Goal: Task Accomplishment & Management: Manage account settings

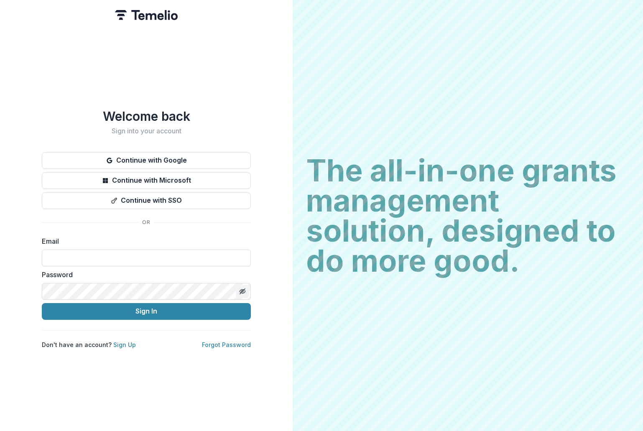
type input "**********"
click at [239, 288] on button "Toggle password visibility" at bounding box center [242, 291] width 13 height 13
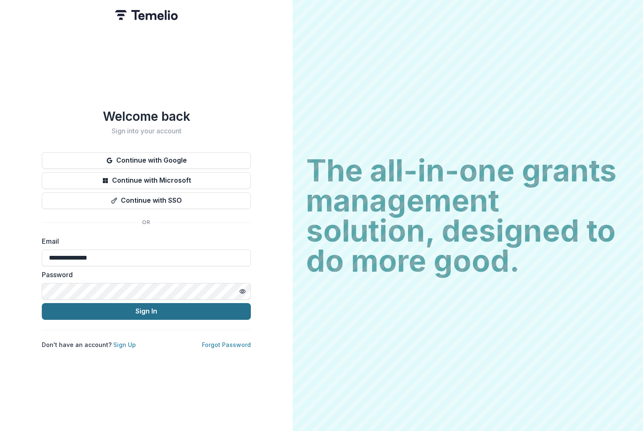
click at [150, 309] on button "Sign In" at bounding box center [146, 311] width 209 height 17
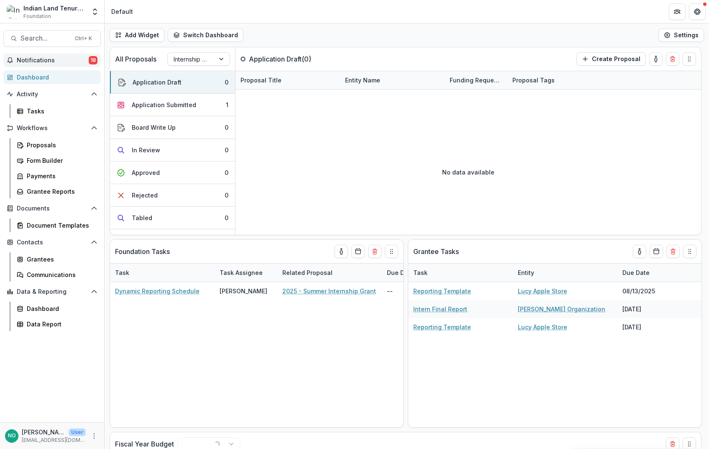
click at [36, 60] on span "Notifications" at bounding box center [53, 60] width 72 height 7
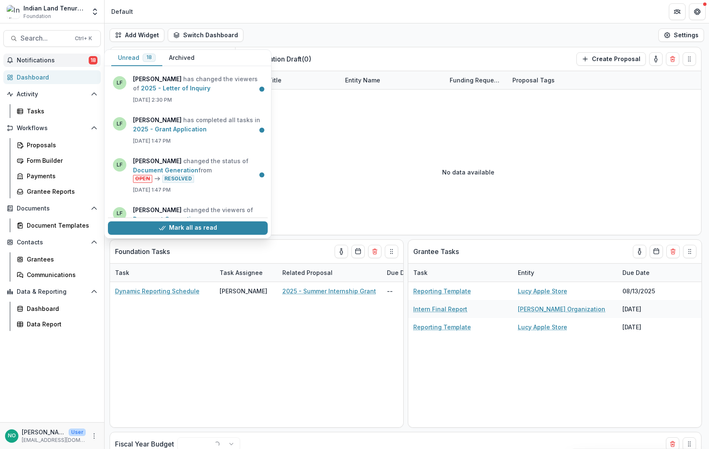
click at [187, 227] on button "Mark all as read" at bounding box center [188, 227] width 160 height 13
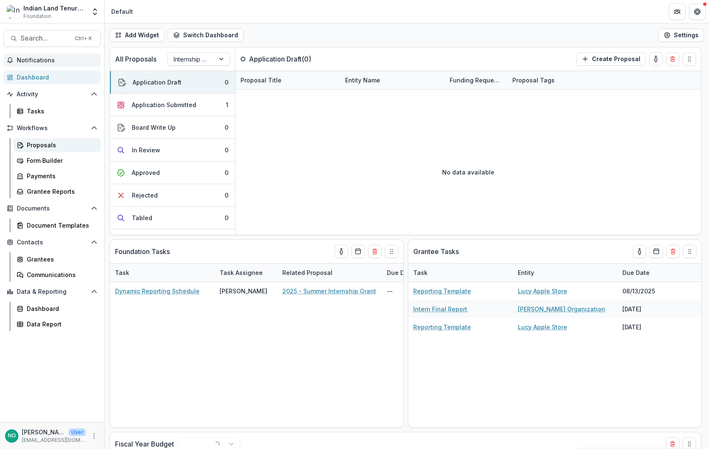
click at [31, 146] on div "Proposals" at bounding box center [60, 144] width 67 height 9
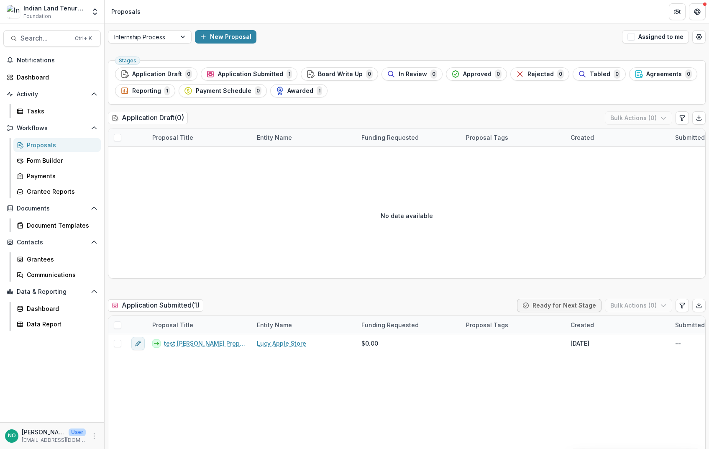
click at [242, 75] on span "Application Submitted" at bounding box center [250, 74] width 65 height 7
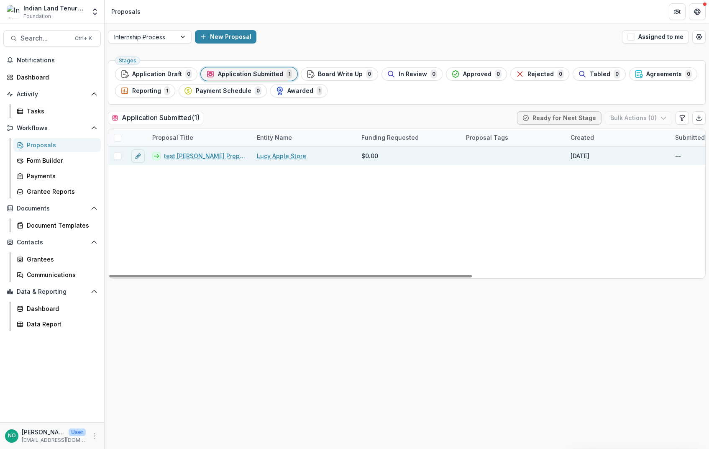
click at [676, 155] on div "--" at bounding box center [678, 155] width 6 height 9
click at [684, 155] on div "--" at bounding box center [722, 156] width 105 height 18
click at [120, 159] on span at bounding box center [118, 156] width 8 height 8
click at [116, 155] on icon at bounding box center [117, 156] width 5 height 4
click at [27, 74] on div "Dashboard" at bounding box center [55, 77] width 77 height 9
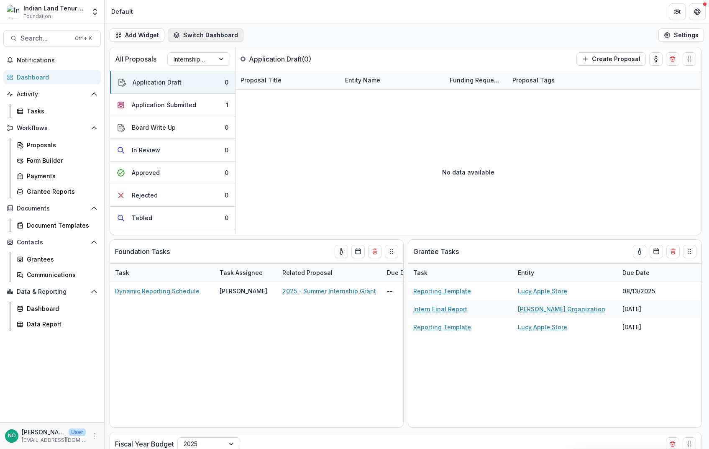
click at [199, 33] on button "Switch Dashboard" at bounding box center [206, 34] width 76 height 13
drag, startPoint x: 199, startPoint y: 33, endPoint x: 191, endPoint y: 33, distance: 7.5
click at [200, 33] on button "Switch Dashboard" at bounding box center [206, 34] width 76 height 13
click at [47, 257] on div "Grantees" at bounding box center [60, 259] width 67 height 9
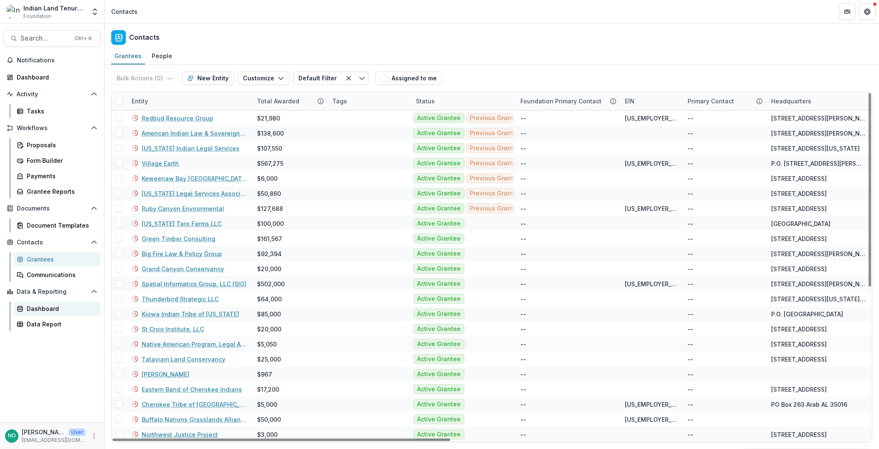
click at [42, 306] on div "Dashboard" at bounding box center [60, 308] width 67 height 9
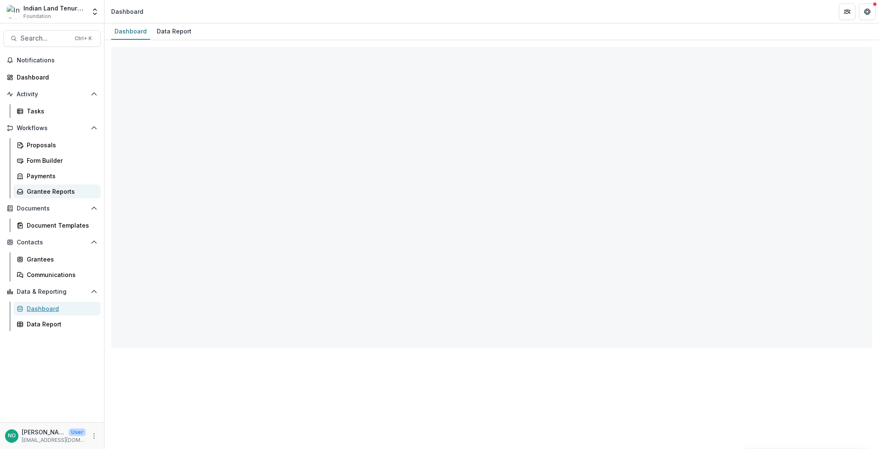
select select "**********"
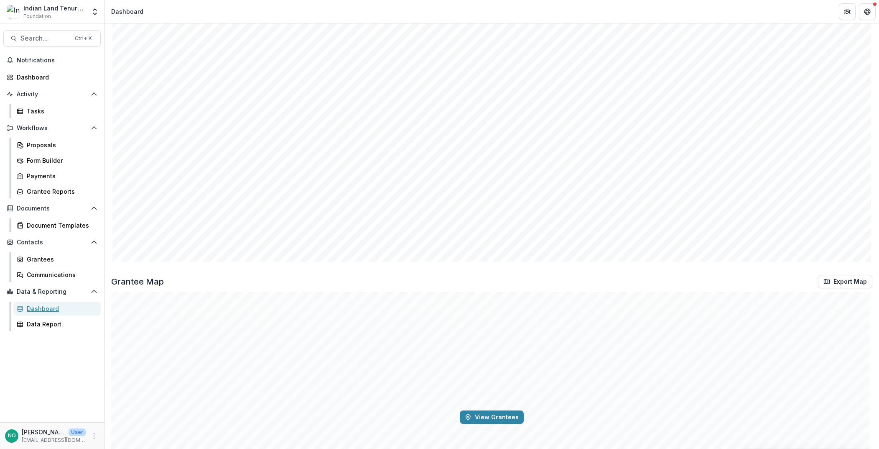
scroll to position [1522, 0]
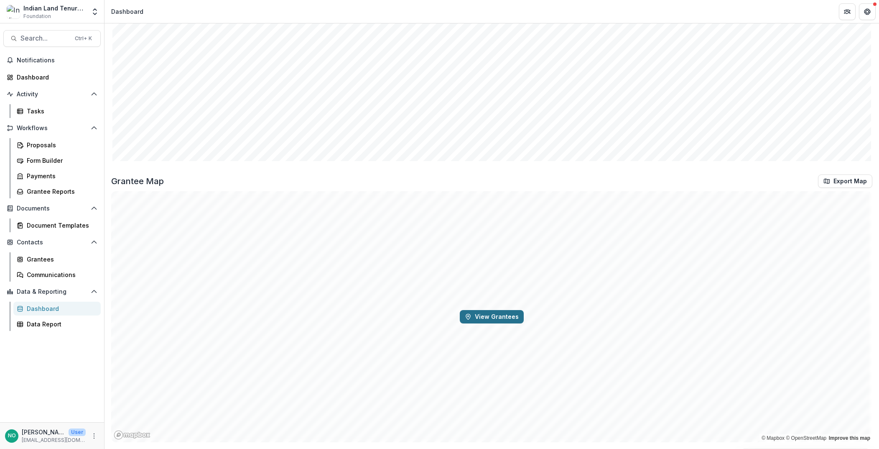
click at [479, 317] on button "View Grantees" at bounding box center [492, 316] width 64 height 13
click at [34, 142] on div "Proposals" at bounding box center [60, 144] width 67 height 9
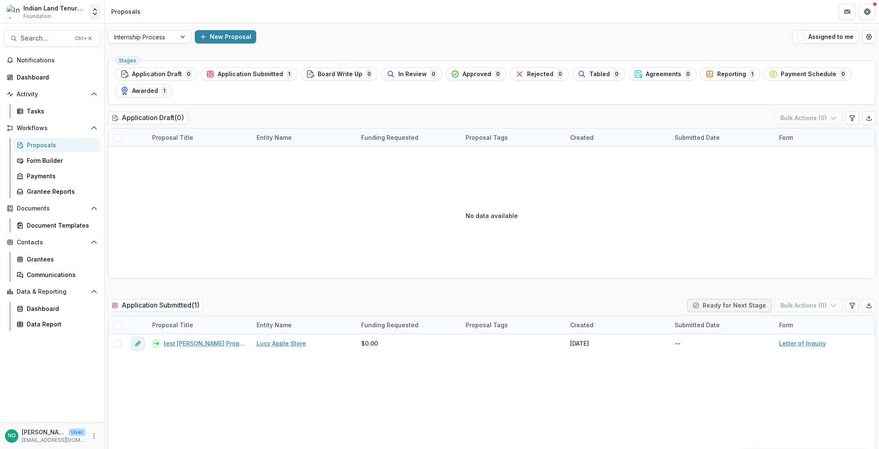
click at [93, 10] on polyline "Open entity switcher" at bounding box center [94, 10] width 3 height 2
click at [73, 65] on div "Indian Land Tenure Foundation Workflow Sandbox" at bounding box center [62, 63] width 84 height 9
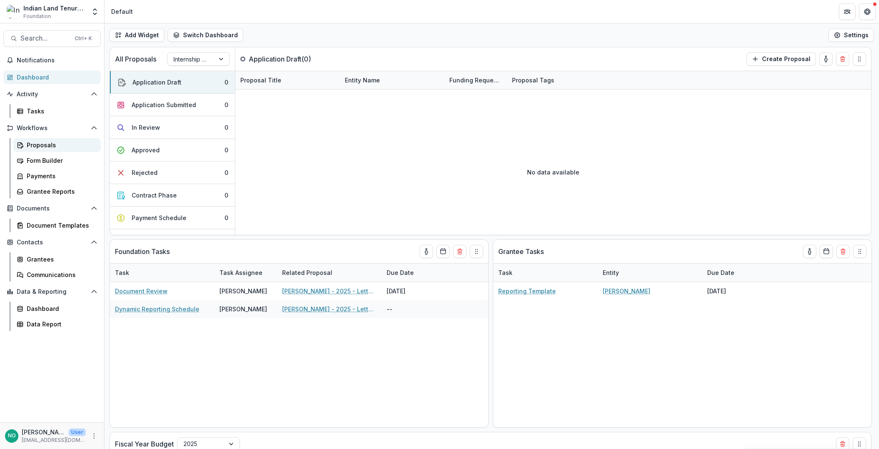
click at [46, 145] on div "Proposals" at bounding box center [60, 144] width 67 height 9
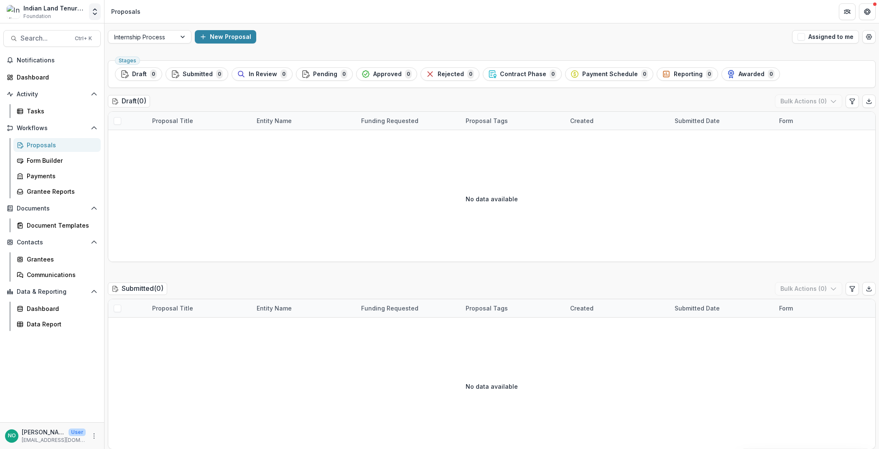
click at [94, 11] on icon "Open entity switcher" at bounding box center [95, 12] width 8 height 8
click at [51, 76] on div "Indian Land Tenure Foundation" at bounding box center [62, 78] width 84 height 9
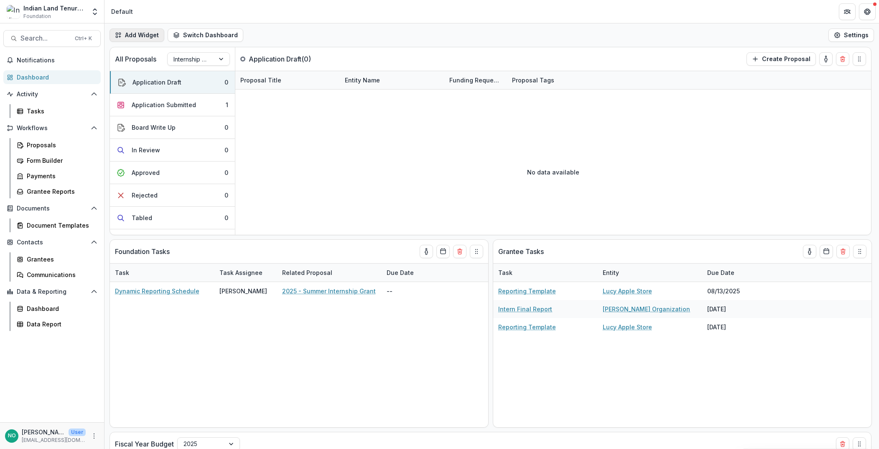
click at [129, 35] on button "Add Widget" at bounding box center [137, 34] width 55 height 13
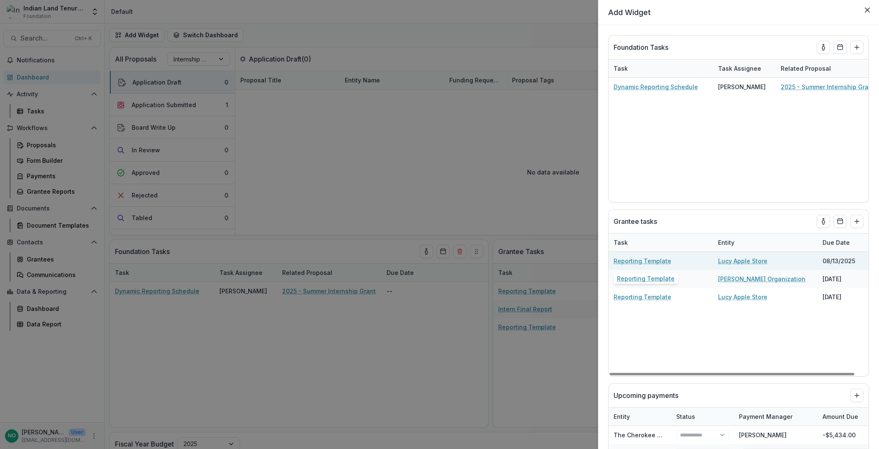
click at [643, 261] on link "Reporting Template" at bounding box center [643, 260] width 58 height 9
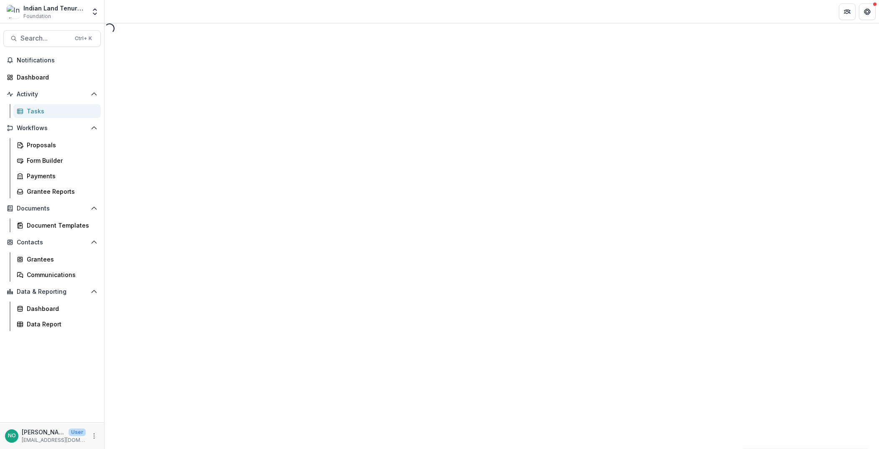
select select "********"
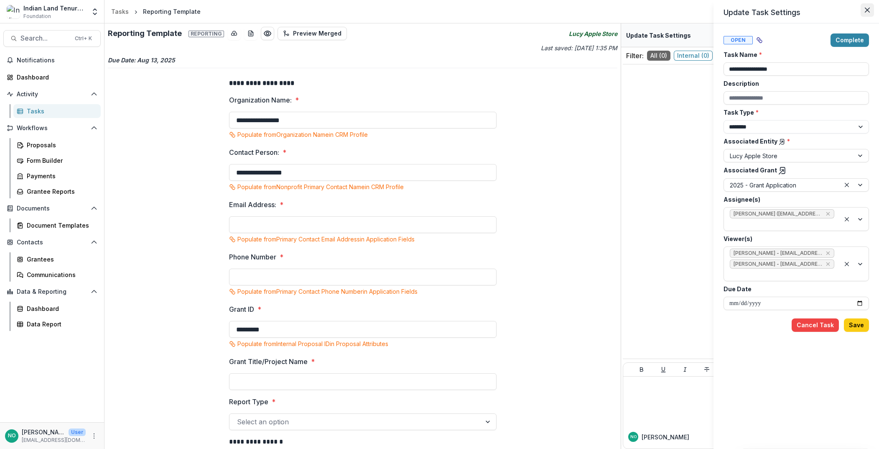
click at [708, 11] on button "Close" at bounding box center [867, 9] width 13 height 13
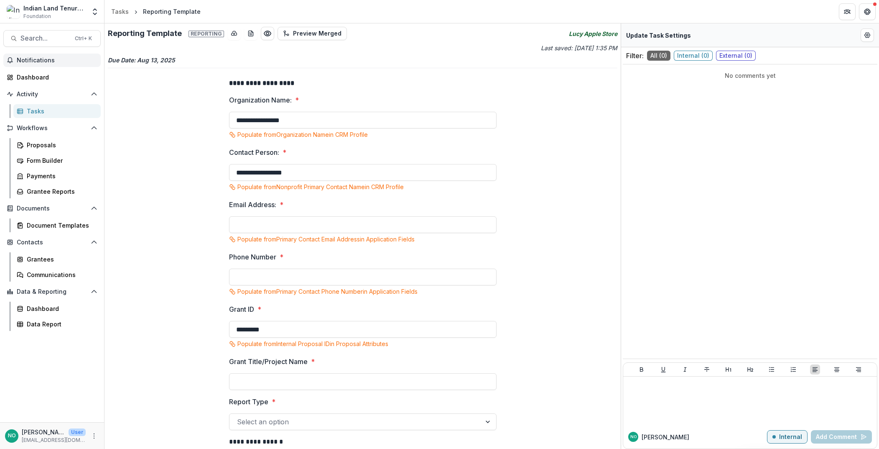
click at [40, 60] on span "Notifications" at bounding box center [57, 60] width 81 height 7
click at [44, 23] on div "Indian Land Tenure Foundation Foundation Aggregate Analysis Foundations Indian …" at bounding box center [52, 13] width 104 height 20
click at [23, 82] on link "Dashboard" at bounding box center [51, 77] width 97 height 14
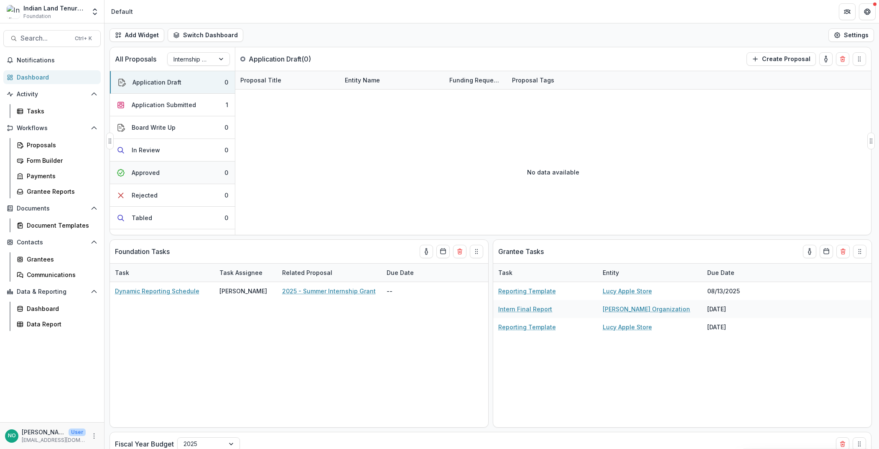
click at [156, 174] on div "Approved" at bounding box center [146, 172] width 28 height 9
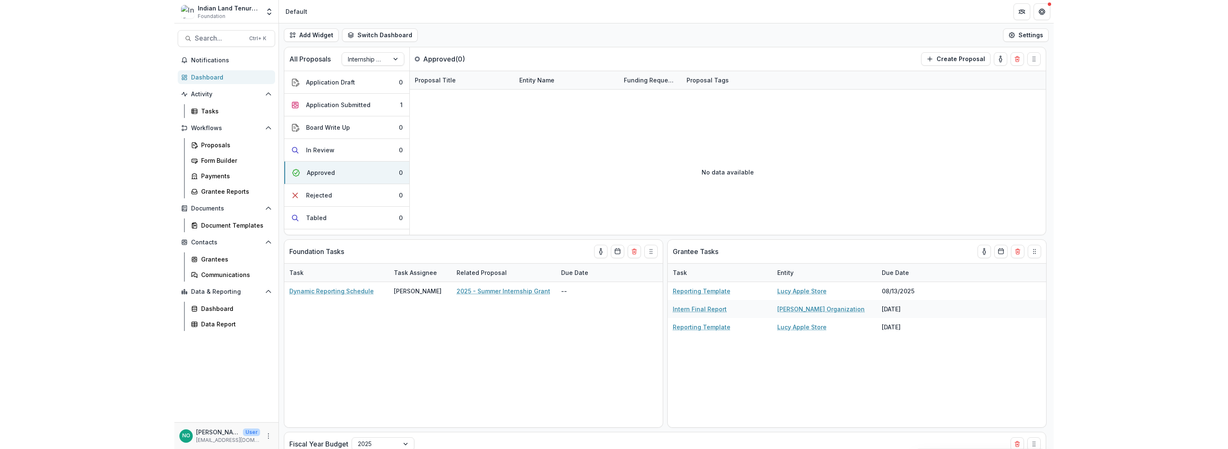
scroll to position [171, 0]
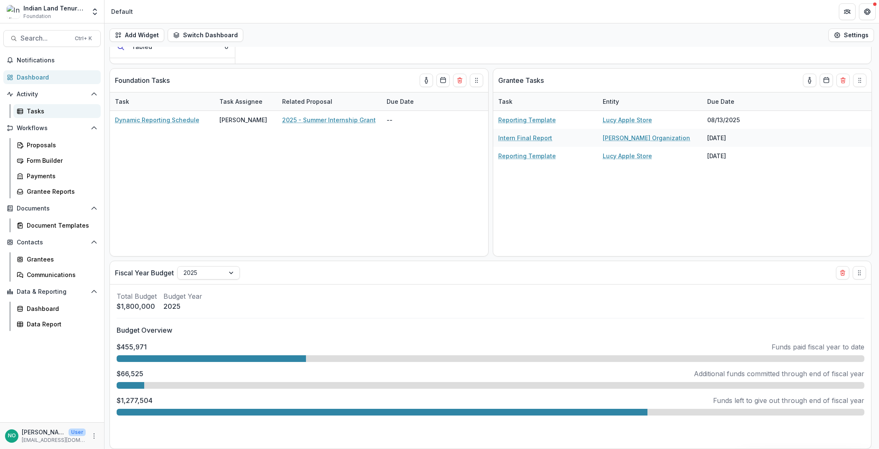
click at [33, 108] on div "Tasks" at bounding box center [60, 111] width 67 height 9
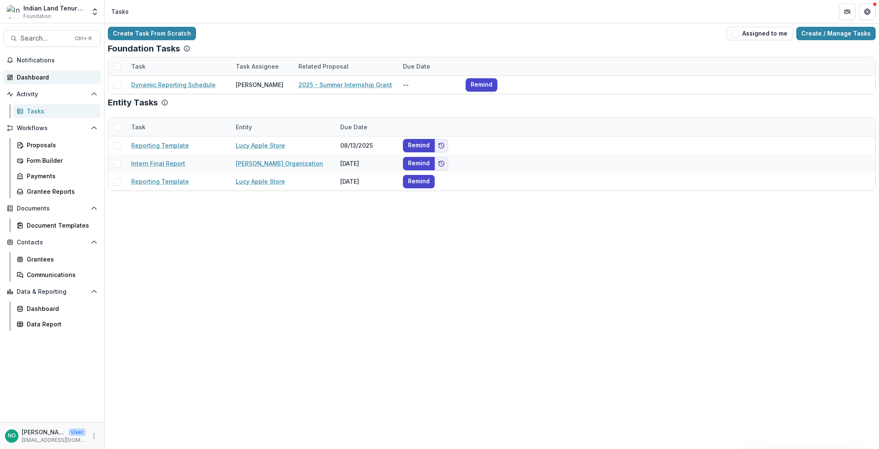
click at [32, 76] on div "Dashboard" at bounding box center [55, 77] width 77 height 9
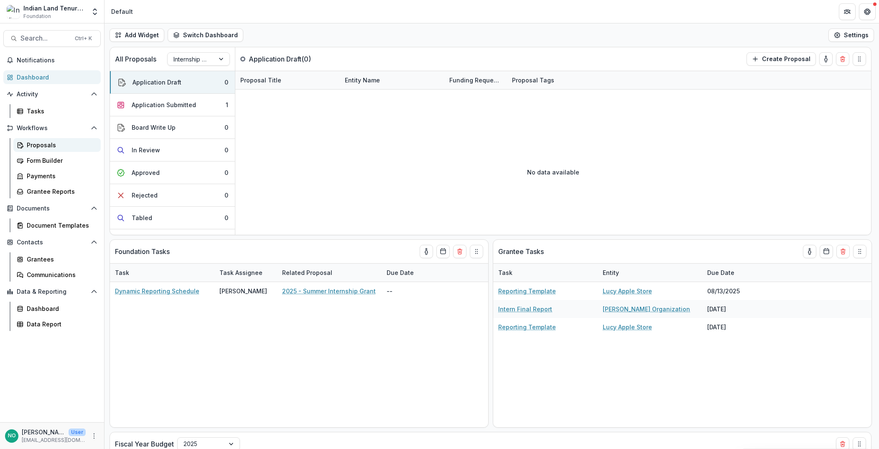
click at [38, 147] on div "Proposals" at bounding box center [60, 144] width 67 height 9
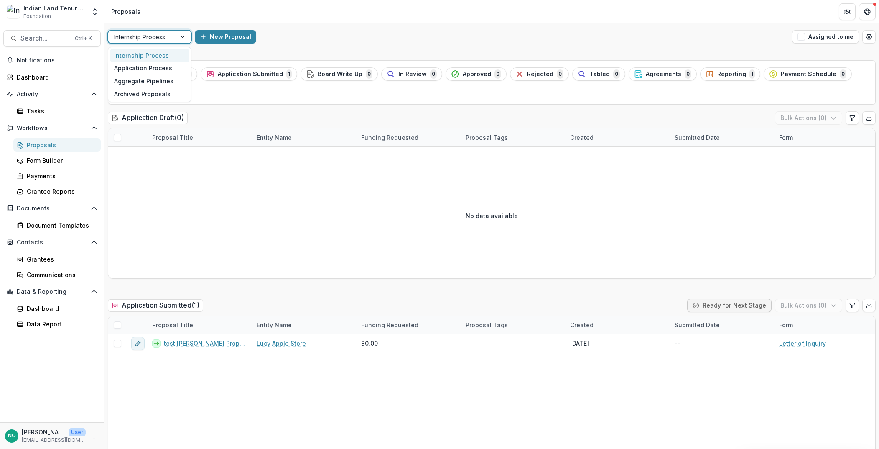
click at [135, 32] on div at bounding box center [142, 37] width 56 height 10
click at [120, 74] on div "Application Process" at bounding box center [149, 68] width 79 height 13
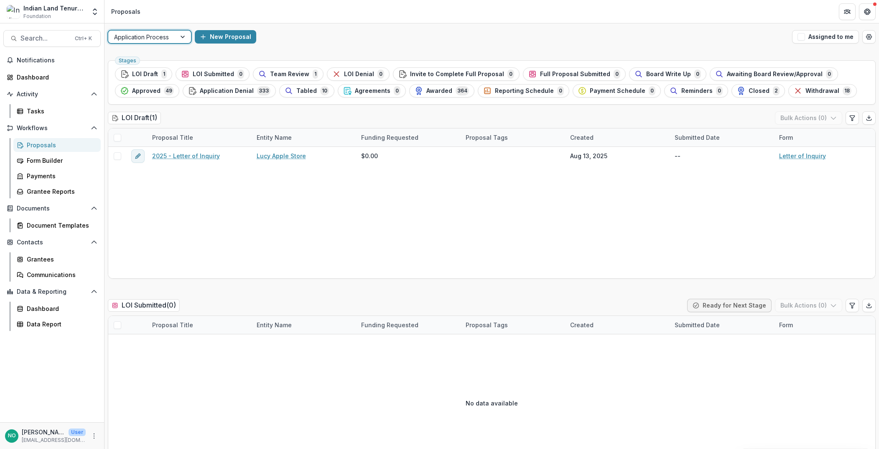
click at [147, 95] on div "Approved 49" at bounding box center [147, 90] width 54 height 9
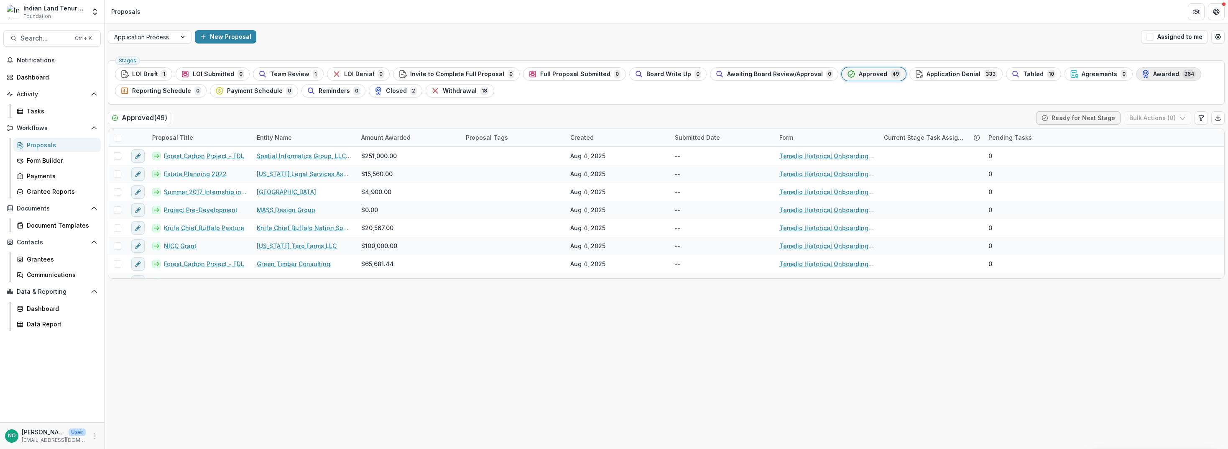
click at [708, 77] on span "Awarded" at bounding box center [1166, 74] width 26 height 7
click at [577, 139] on div "Created" at bounding box center [581, 137] width 33 height 9
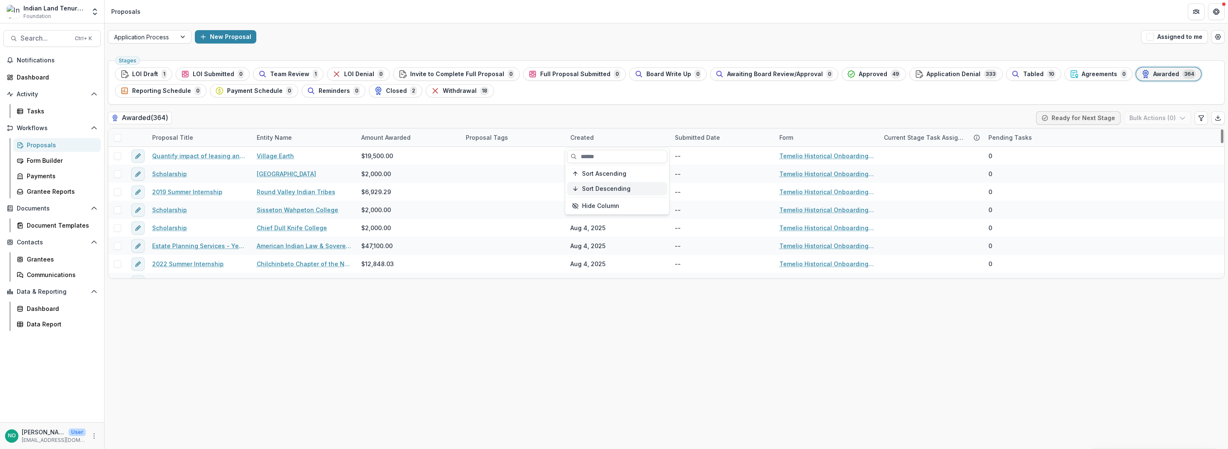
click at [602, 186] on span "Sort Descending" at bounding box center [606, 188] width 48 height 7
click at [497, 140] on div "Proposal Tags" at bounding box center [487, 137] width 52 height 9
click at [694, 137] on div "Submitted Date" at bounding box center [697, 137] width 55 height 9
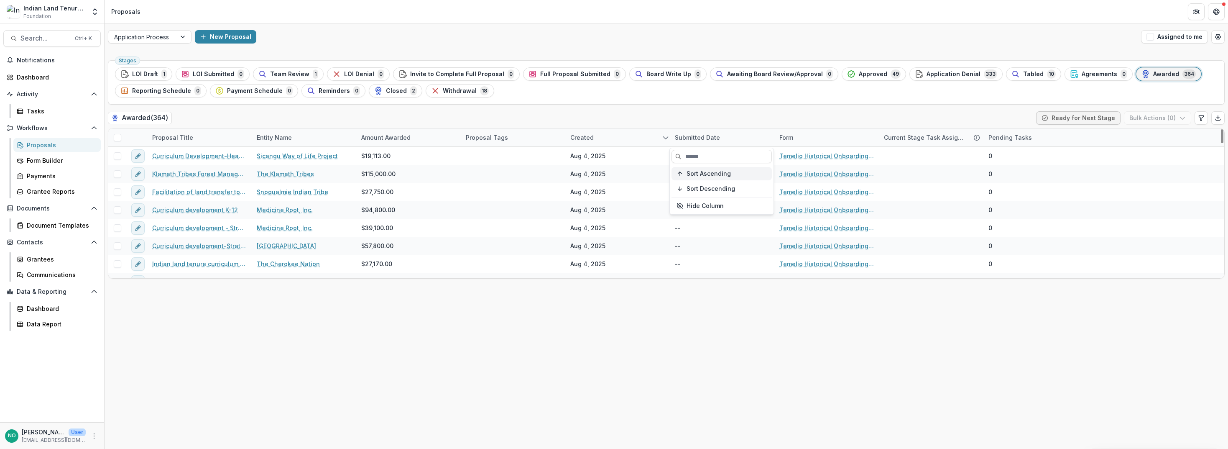
drag, startPoint x: 697, startPoint y: 174, endPoint x: 709, endPoint y: 173, distance: 12.6
click at [698, 174] on span "Sort Ascending" at bounding box center [708, 173] width 44 height 7
click at [708, 213] on div "Sort Ascending Sort Descending Hide Column" at bounding box center [722, 181] width 104 height 66
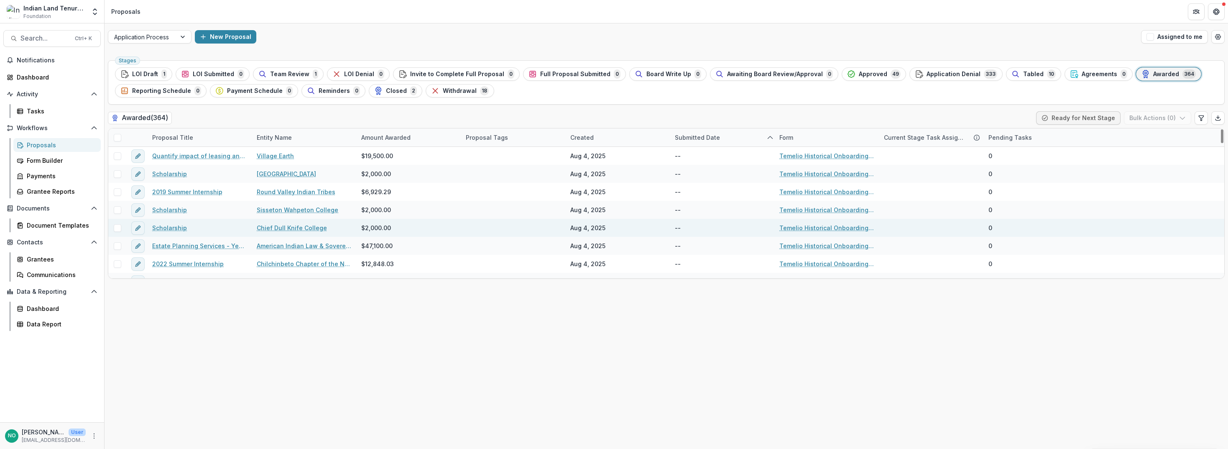
click at [708, 228] on div "--" at bounding box center [722, 228] width 105 height 18
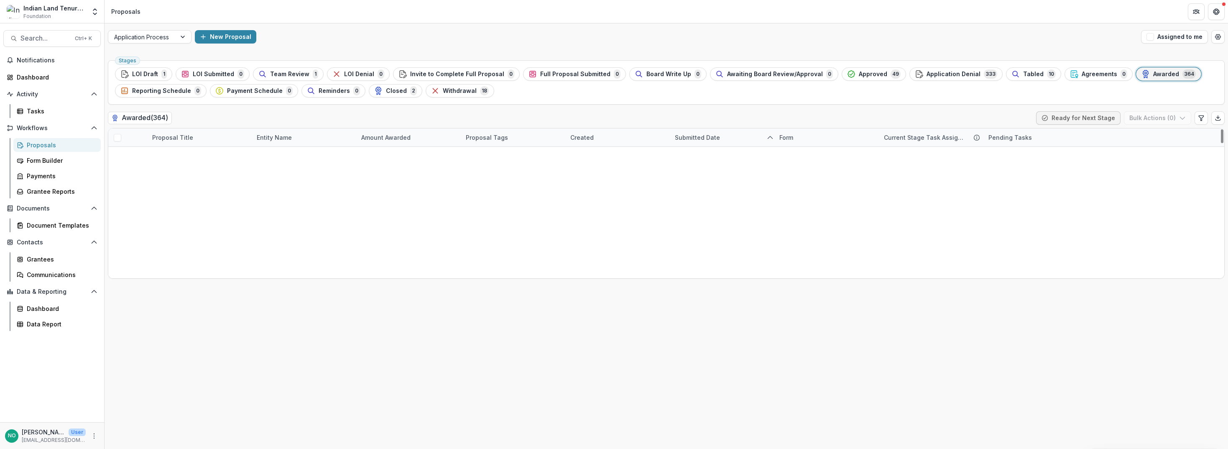
scroll to position [1184, 0]
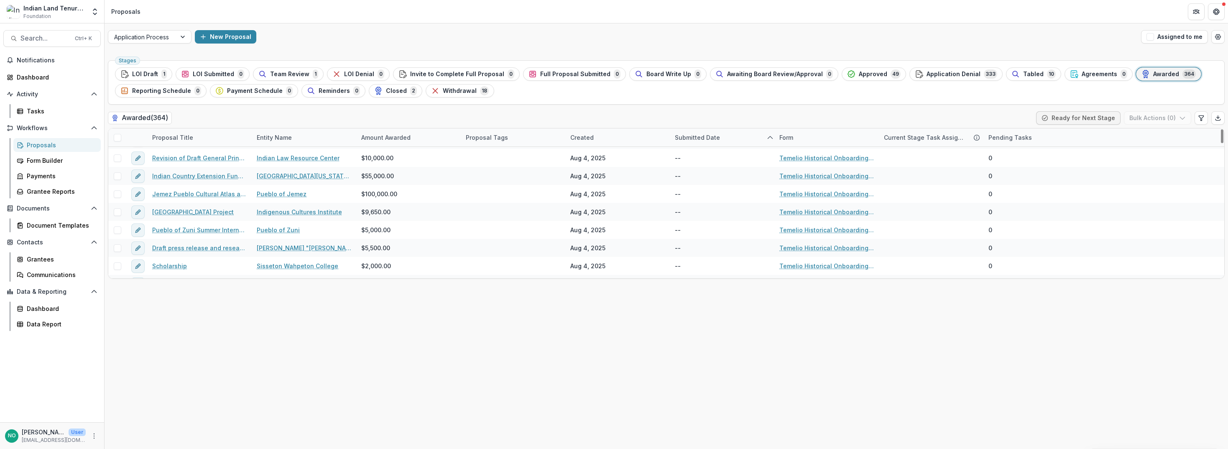
click at [480, 138] on div "Proposal Tags" at bounding box center [487, 137] width 52 height 9
click at [152, 71] on span "LOI Draft" at bounding box center [145, 74] width 26 height 7
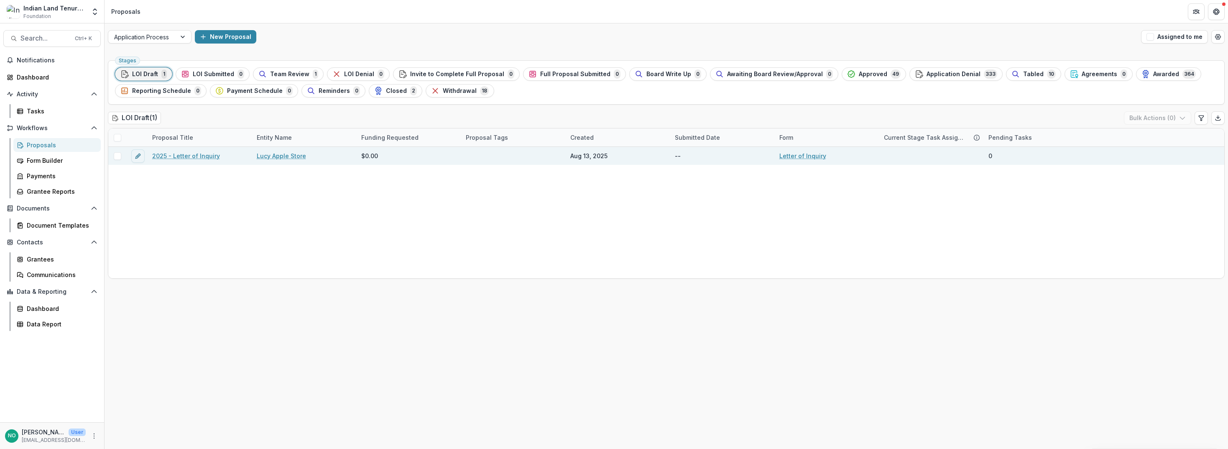
click at [117, 156] on span at bounding box center [118, 156] width 8 height 8
click at [708, 120] on icon "button" at bounding box center [1182, 118] width 7 height 7
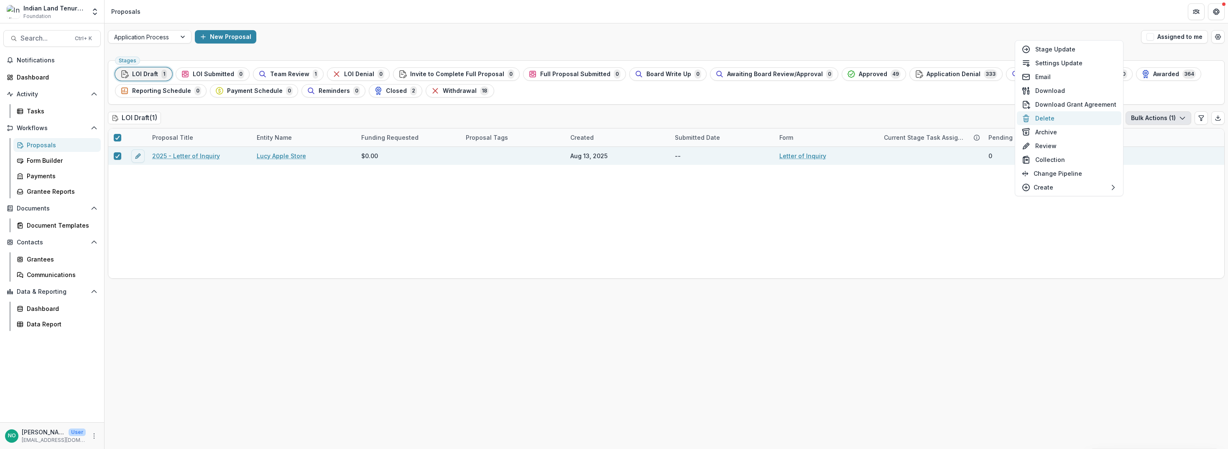
click at [708, 120] on button "Delete" at bounding box center [1069, 118] width 105 height 14
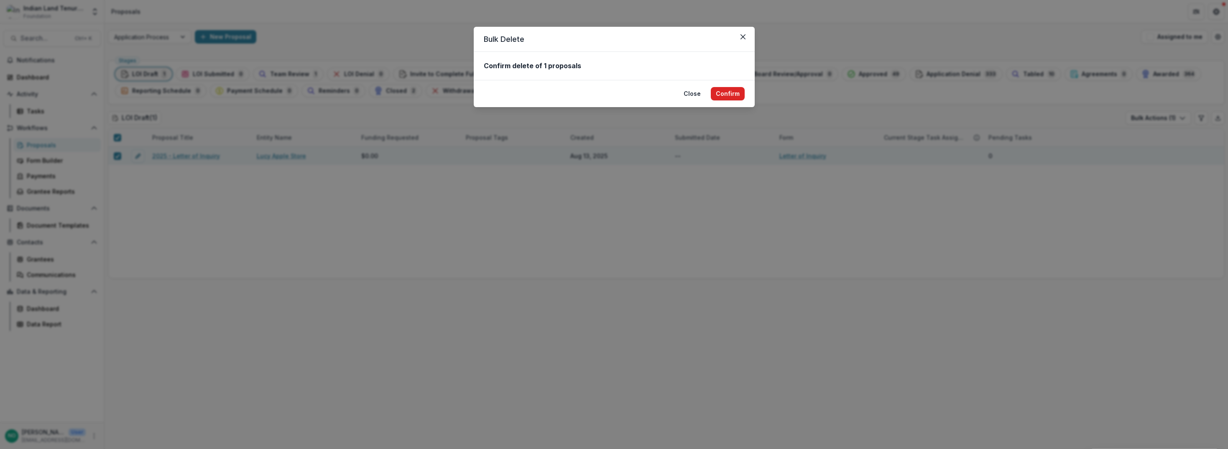
click at [708, 97] on button "Confirm" at bounding box center [728, 93] width 34 height 13
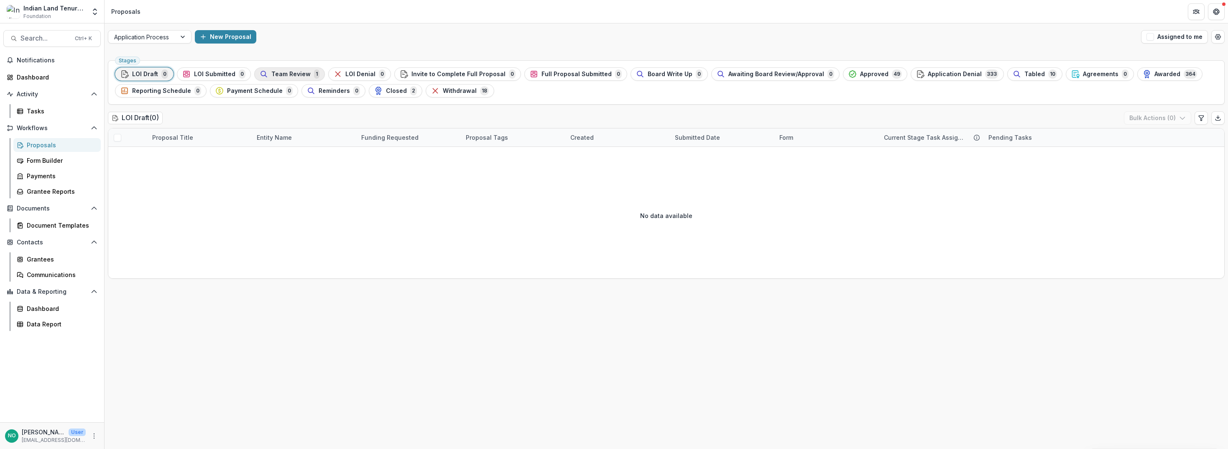
click at [306, 70] on div "Team Review 1" at bounding box center [290, 73] width 60 height 9
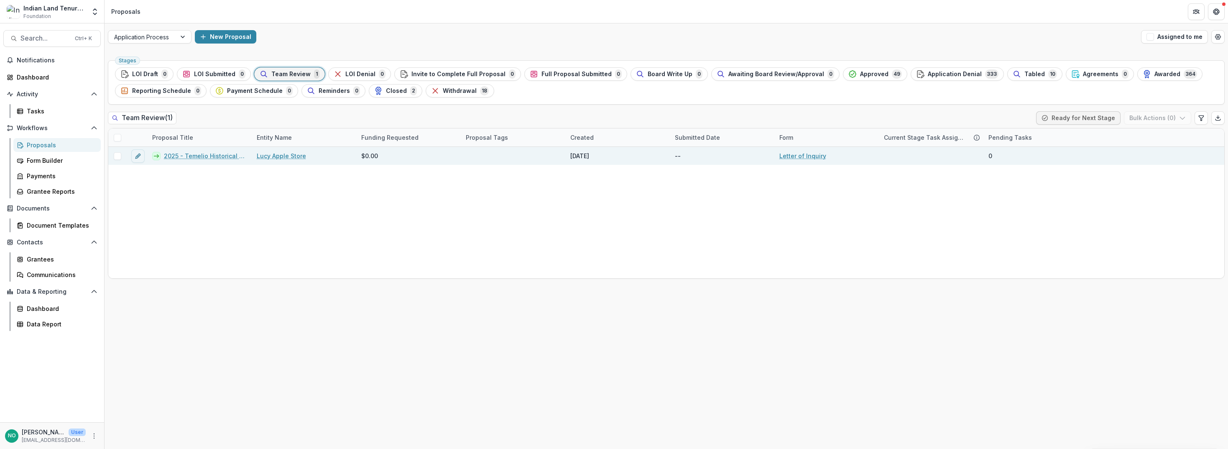
click at [204, 155] on link "2025 - Temelio Historical Onboarding Form" at bounding box center [205, 155] width 83 height 9
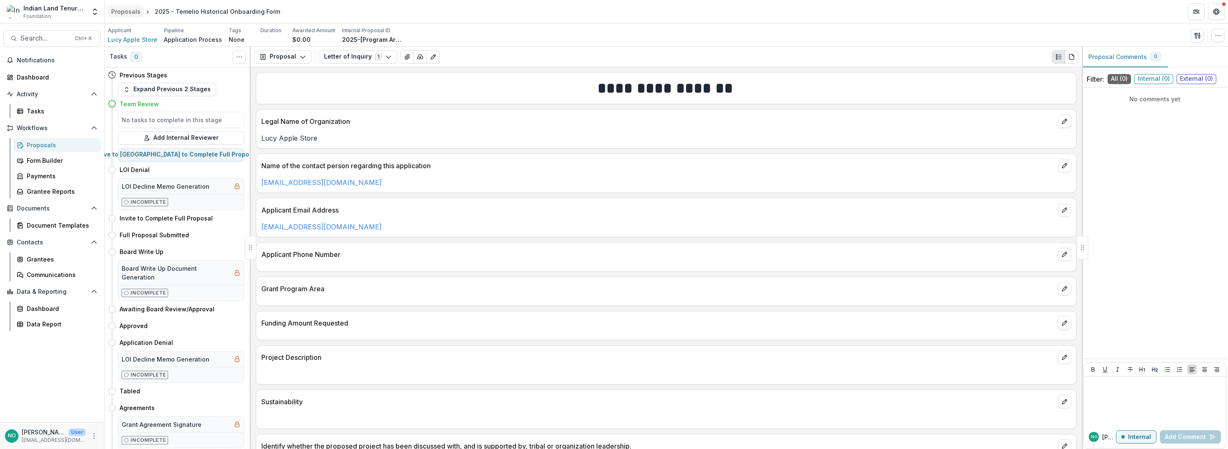
click at [122, 11] on div "Proposals" at bounding box center [125, 11] width 29 height 9
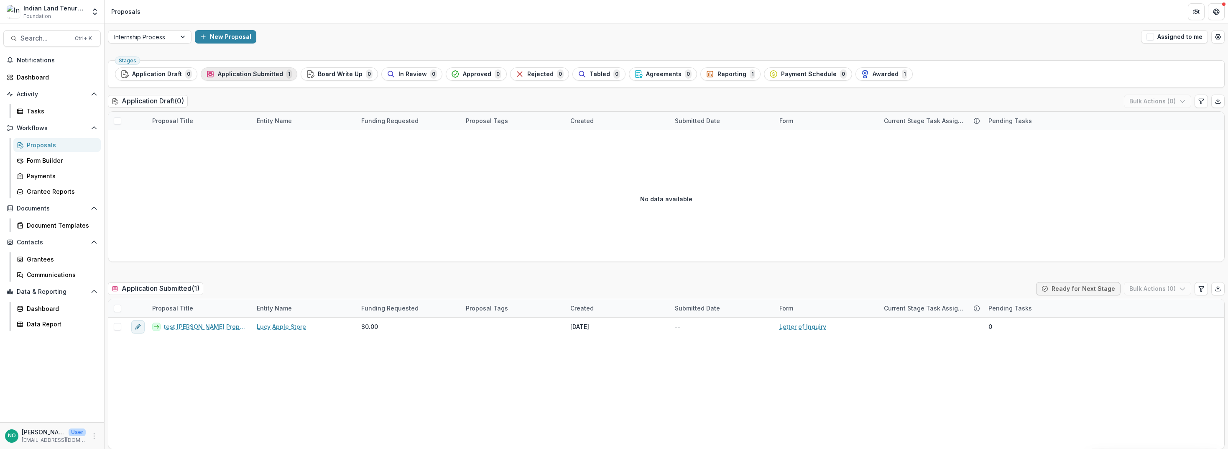
click at [259, 74] on span "Application Submitted" at bounding box center [250, 74] width 65 height 7
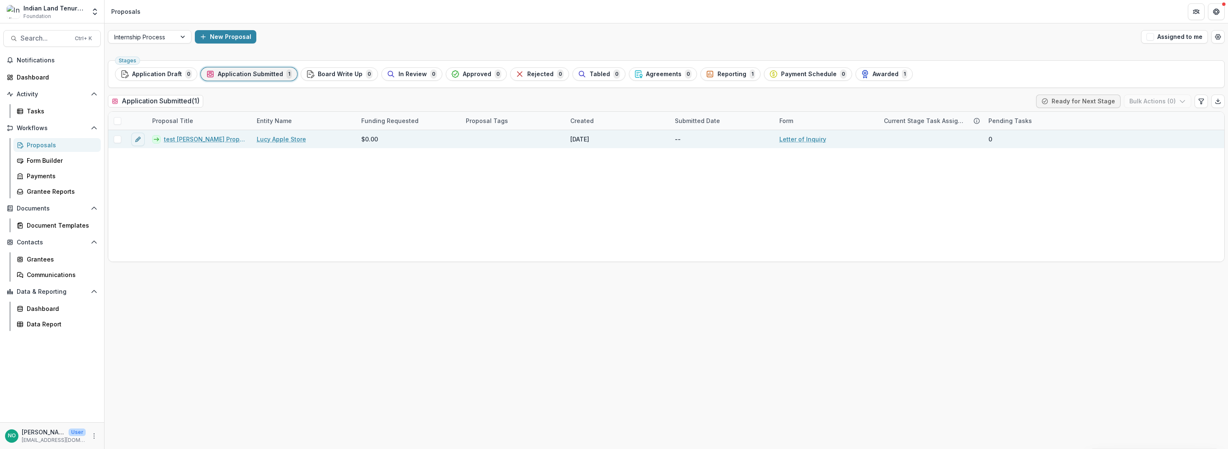
click at [116, 140] on span at bounding box center [118, 139] width 8 height 8
click at [708, 101] on button "Bulk Actions ( 1 )" at bounding box center [1158, 100] width 66 height 13
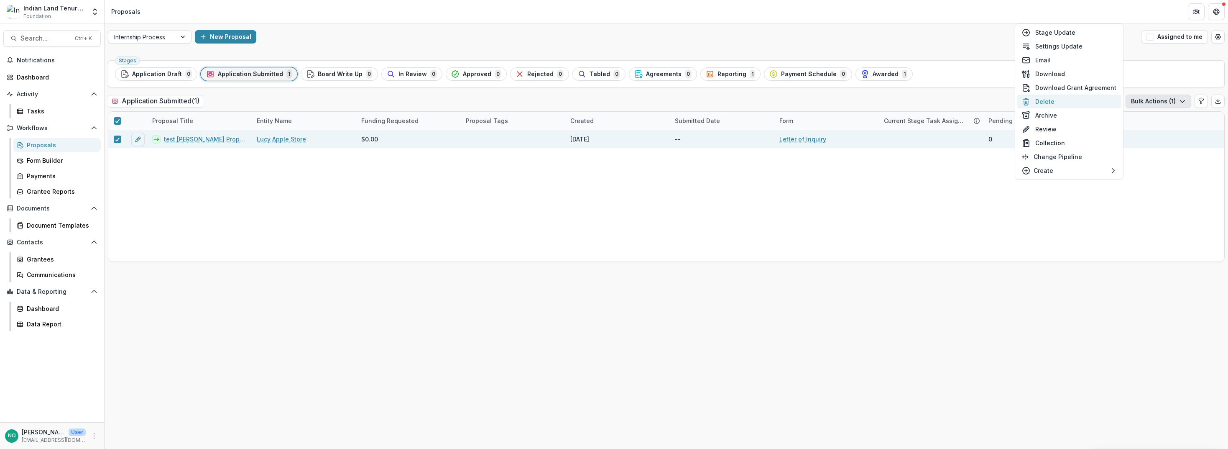
click at [708, 104] on button "Delete" at bounding box center [1069, 101] width 105 height 14
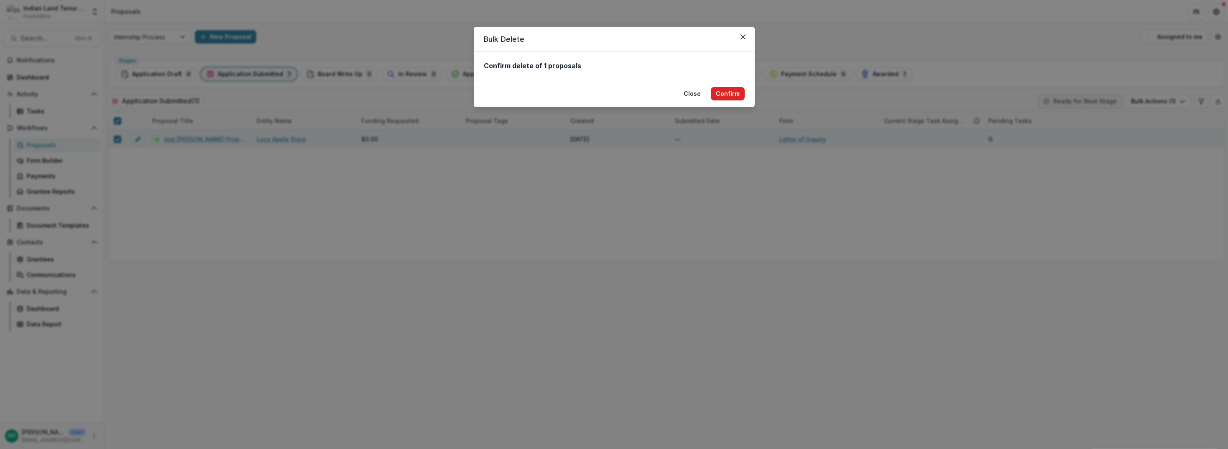
click at [708, 89] on button "Confirm" at bounding box center [728, 93] width 34 height 13
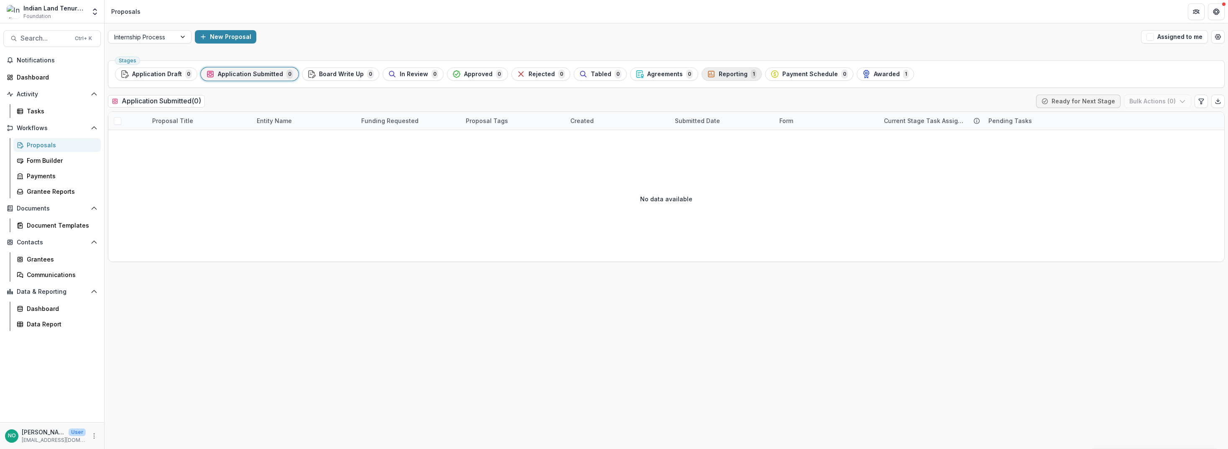
click at [708, 72] on span "Reporting" at bounding box center [733, 74] width 29 height 7
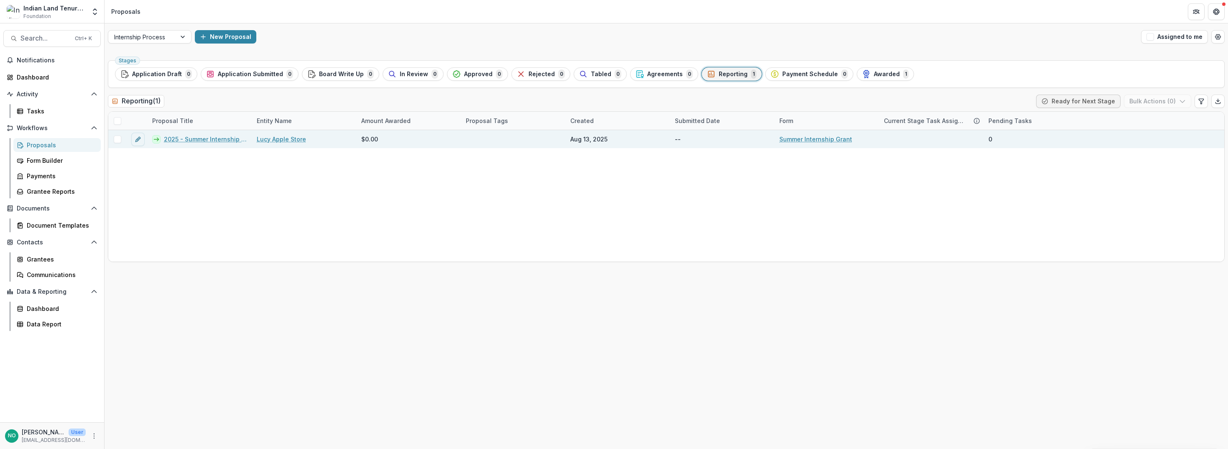
click at [116, 141] on span at bounding box center [118, 139] width 8 height 8
click at [708, 115] on div "Proposal Title Entity Name Amount Awarded Proposal Tags Created Submitted Date …" at bounding box center [666, 121] width 1116 height 18
click at [708, 106] on button "Bulk Actions ( 1 )" at bounding box center [1158, 100] width 66 height 13
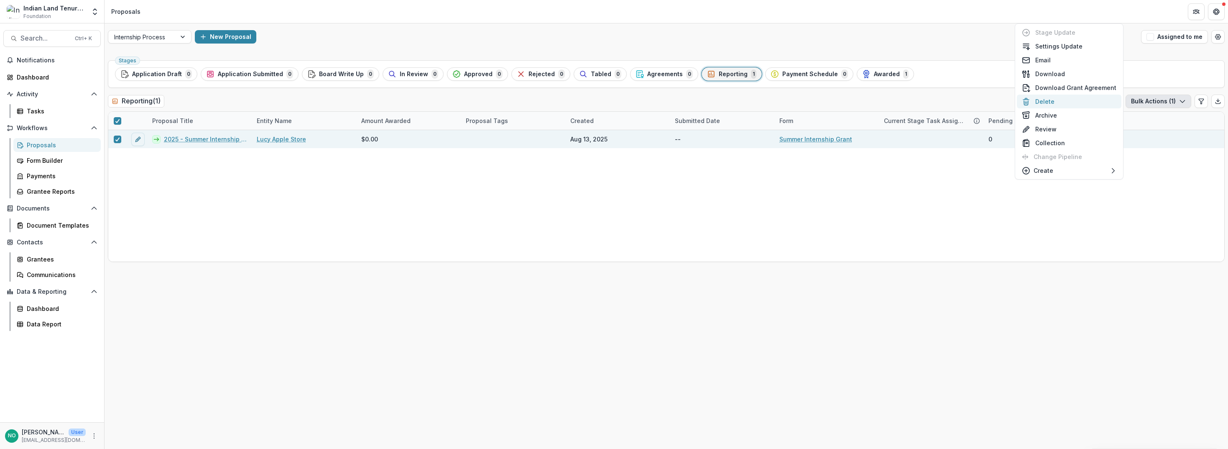
click at [708, 103] on button "Delete" at bounding box center [1069, 101] width 105 height 14
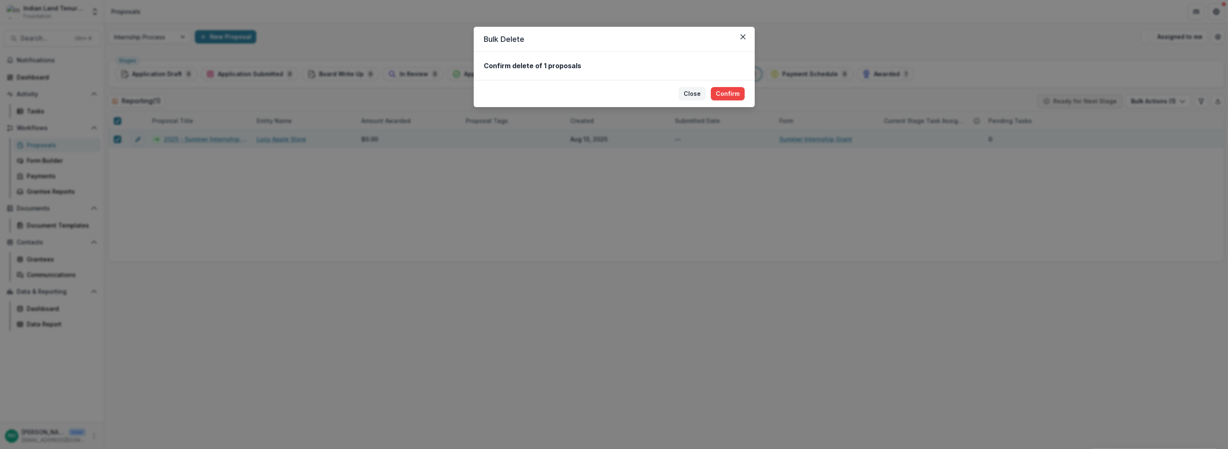
click at [697, 95] on button "Close" at bounding box center [692, 93] width 27 height 13
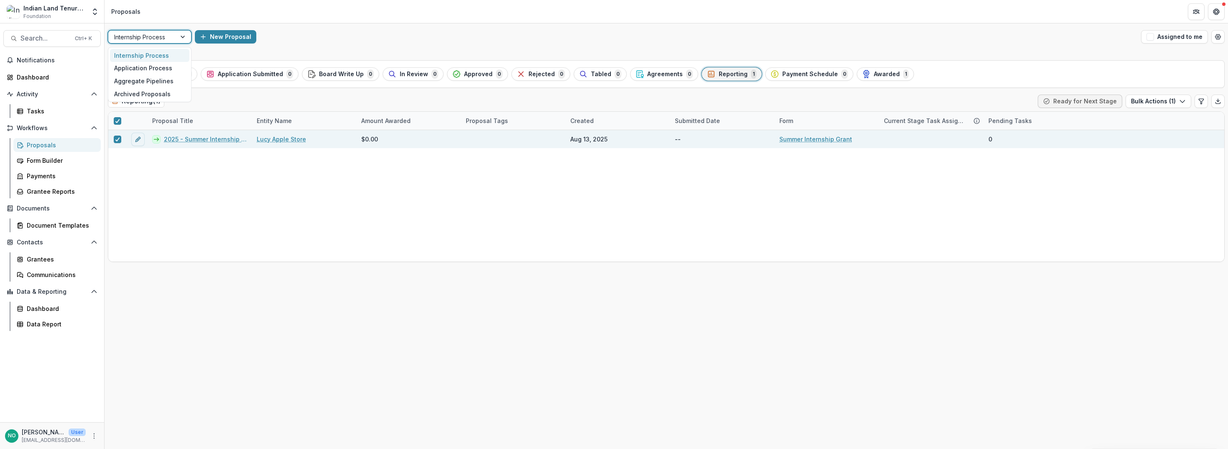
click at [156, 39] on div at bounding box center [142, 37] width 56 height 10
click at [146, 71] on div "Application Process" at bounding box center [149, 68] width 79 height 13
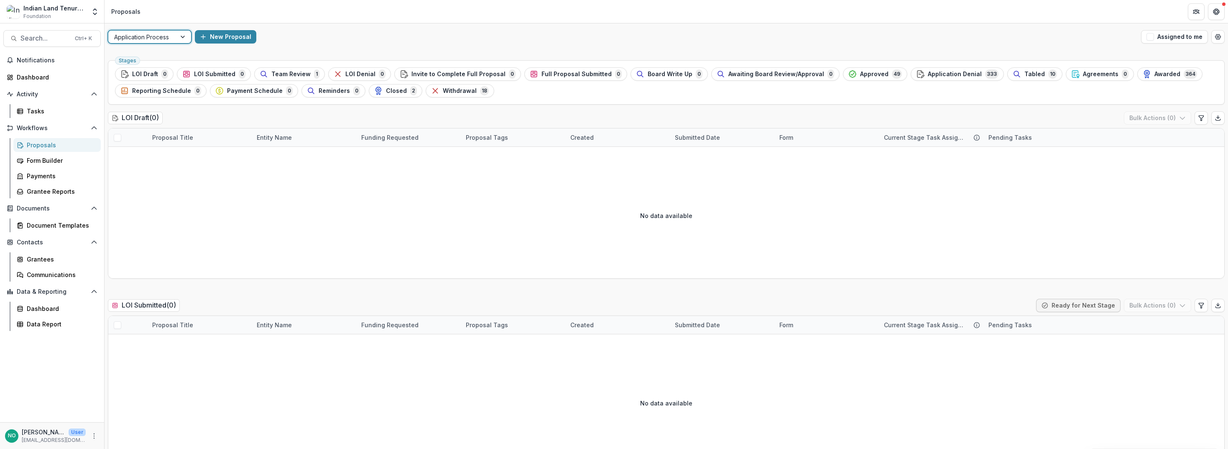
click at [174, 36] on div "Application Process" at bounding box center [142, 37] width 68 height 12
click at [148, 84] on div "Aggregate Pipelines" at bounding box center [149, 80] width 79 height 13
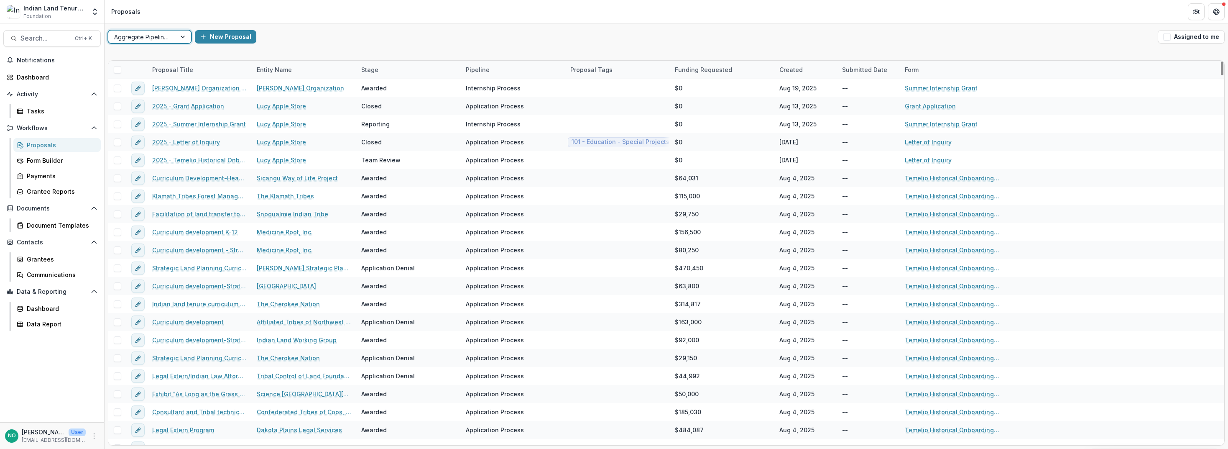
click at [367, 67] on div "Stage" at bounding box center [369, 69] width 27 height 9
click at [384, 117] on span "Sort Descending" at bounding box center [397, 120] width 48 height 7
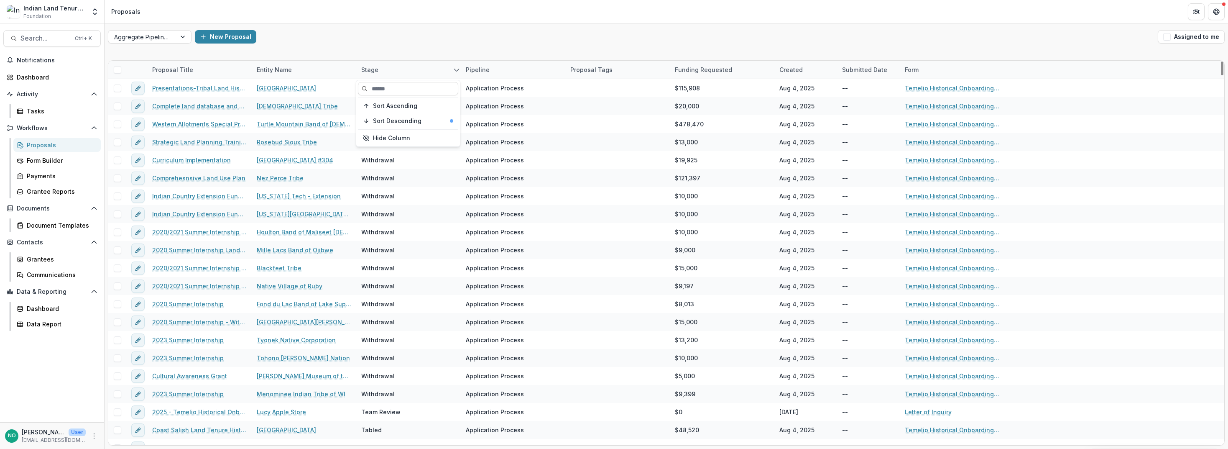
click at [400, 74] on div "Stage" at bounding box center [408, 70] width 105 height 18
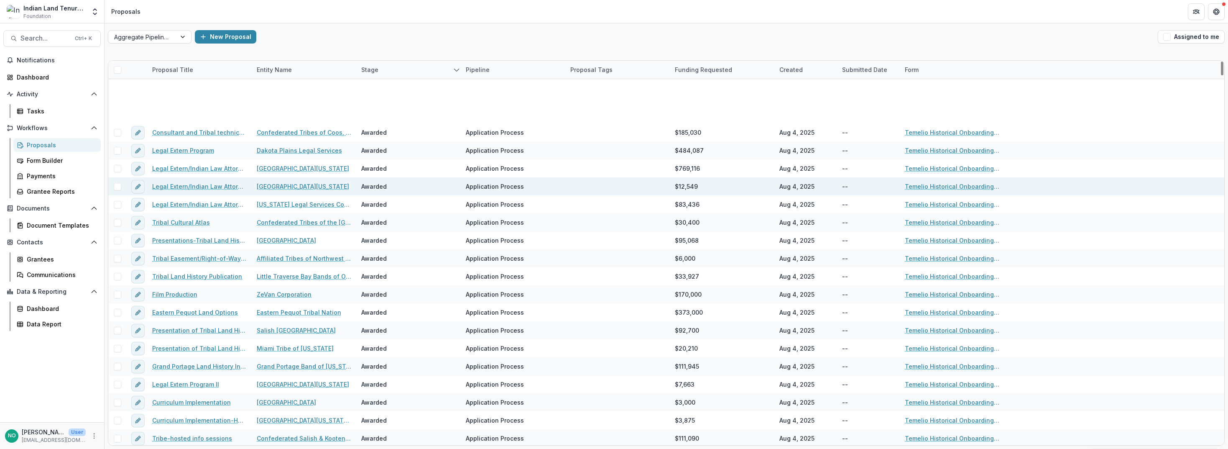
scroll to position [948, 0]
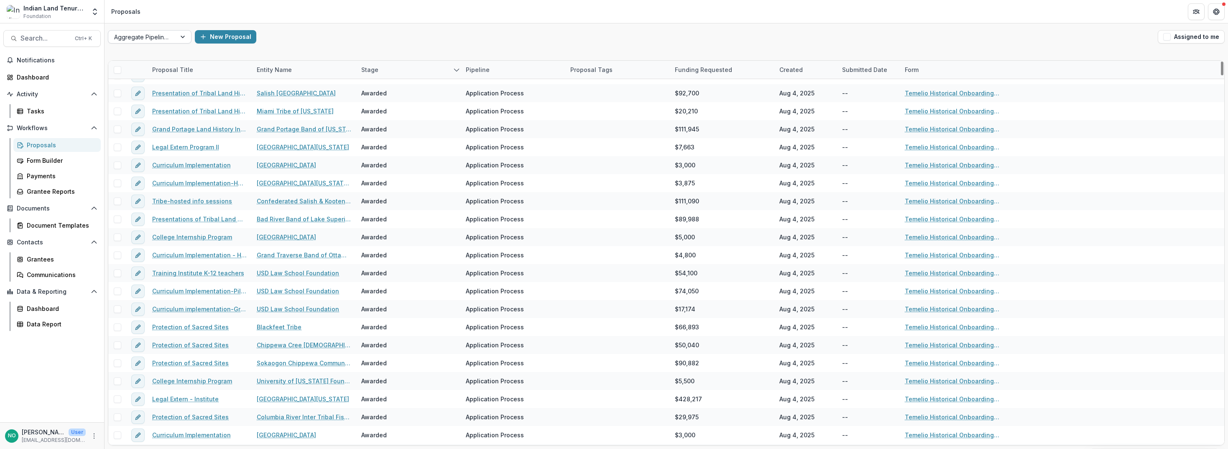
click at [158, 34] on div at bounding box center [142, 37] width 56 height 10
click at [137, 65] on div "Application Process" at bounding box center [149, 68] width 79 height 13
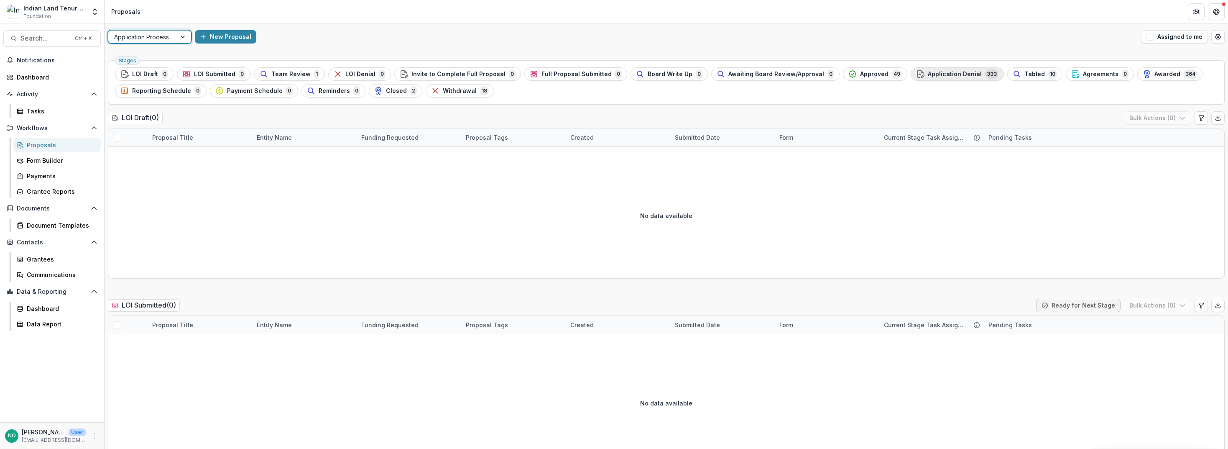
click at [708, 74] on span "Application Denial" at bounding box center [955, 74] width 54 height 7
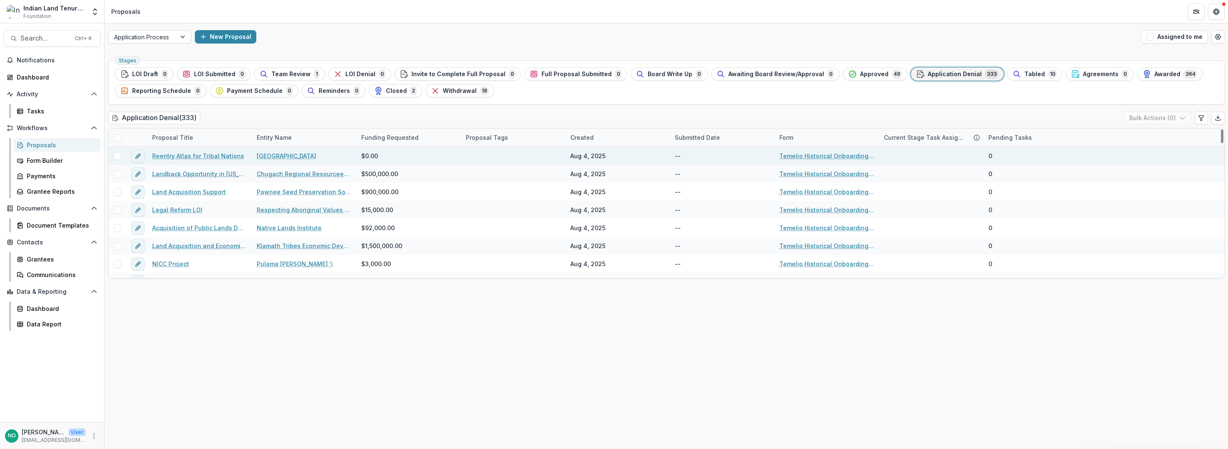
click at [177, 154] on link "Reentry Atlas for Tribal Nations" at bounding box center [198, 155] width 92 height 9
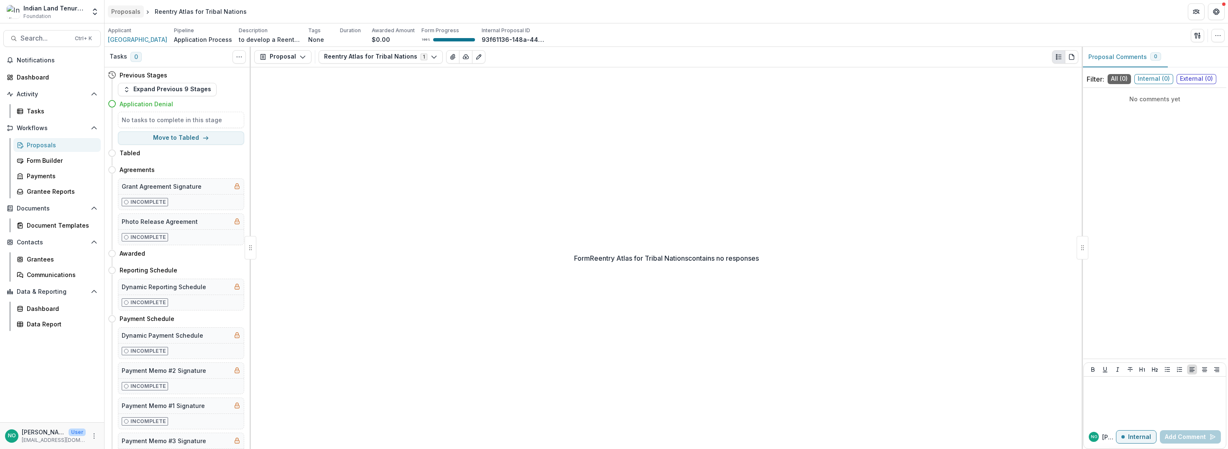
click at [127, 11] on div "Proposals" at bounding box center [125, 11] width 29 height 9
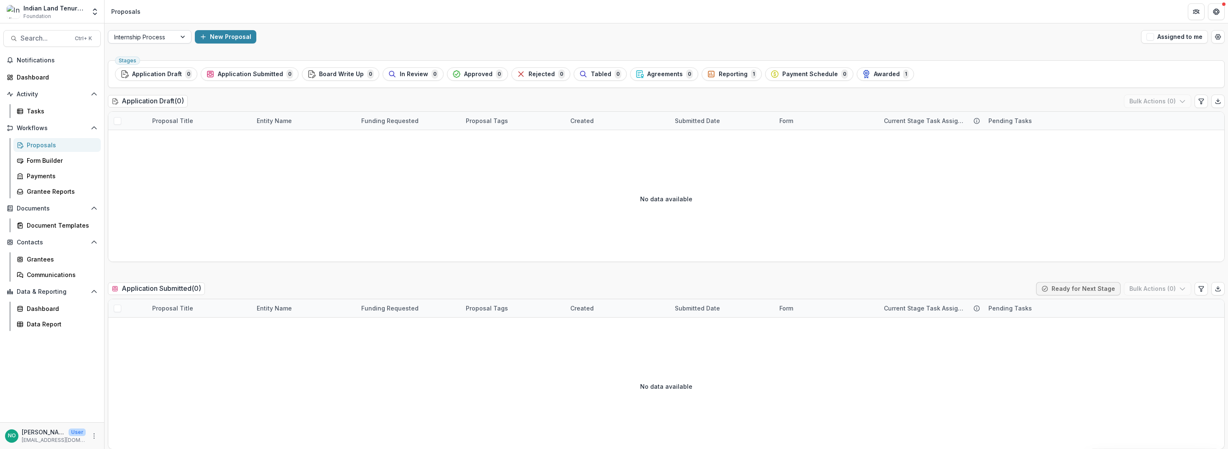
click at [145, 37] on div at bounding box center [142, 37] width 56 height 10
click at [143, 69] on div "Application Process" at bounding box center [149, 68] width 79 height 13
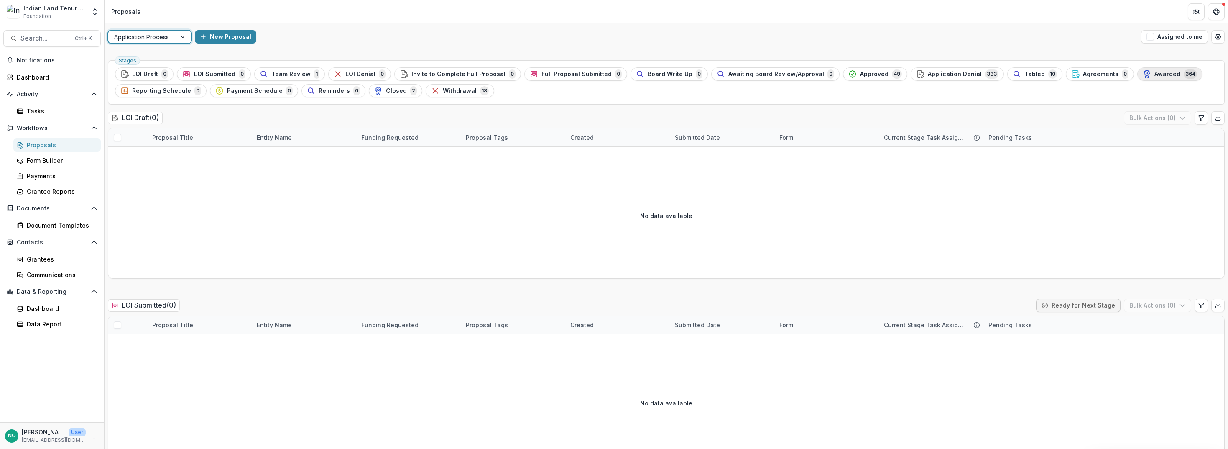
click at [708, 77] on span "Awarded" at bounding box center [1167, 74] width 26 height 7
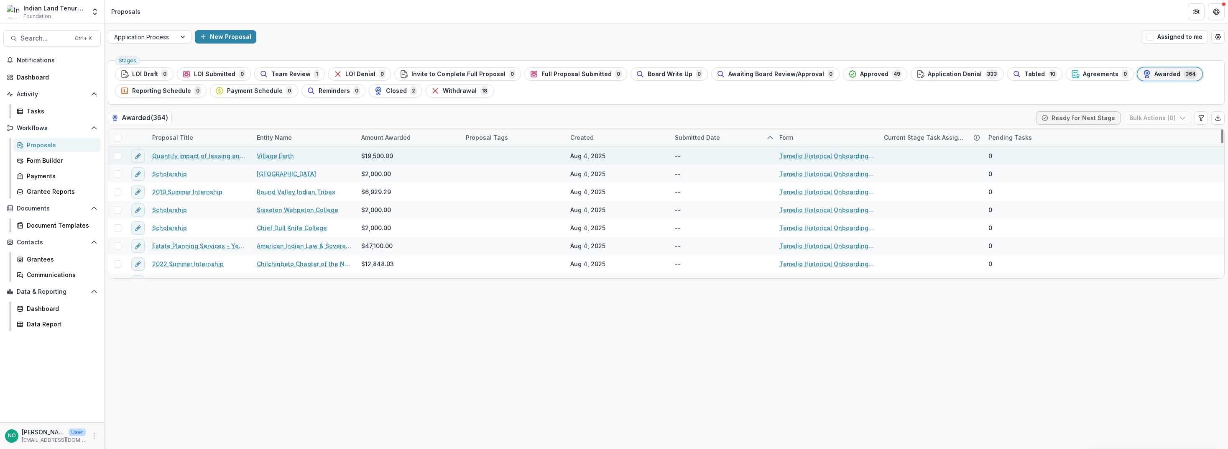
click at [116, 159] on span at bounding box center [118, 156] width 8 height 8
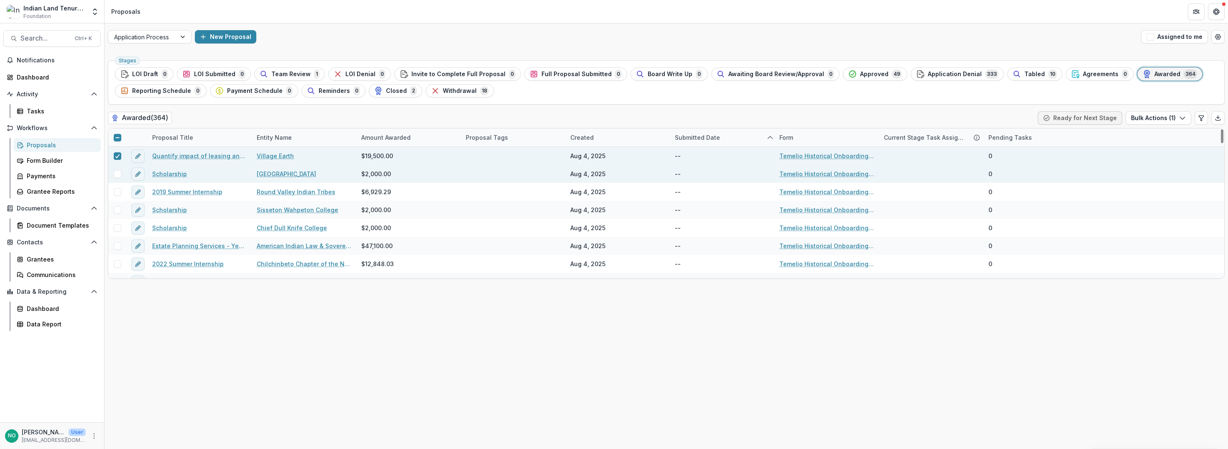
click at [117, 177] on span at bounding box center [118, 174] width 8 height 8
click at [118, 140] on div at bounding box center [117, 137] width 5 height 7
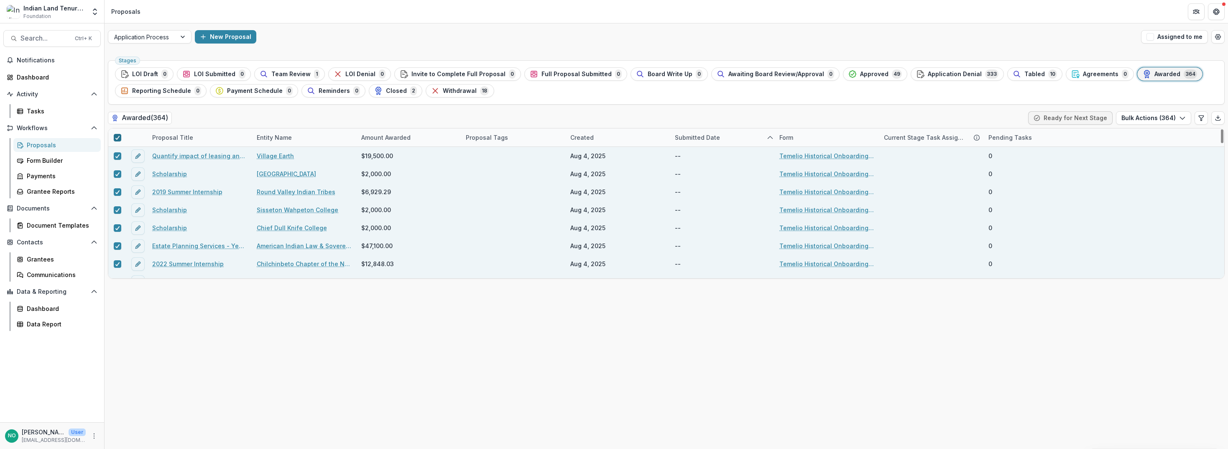
click at [118, 140] on div at bounding box center [117, 137] width 5 height 7
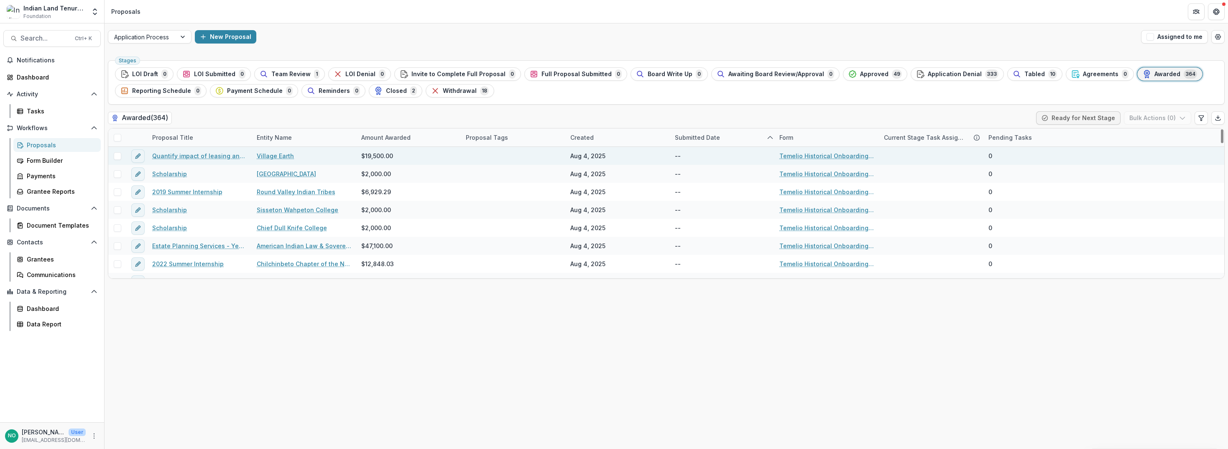
click at [118, 158] on span at bounding box center [118, 156] width 8 height 8
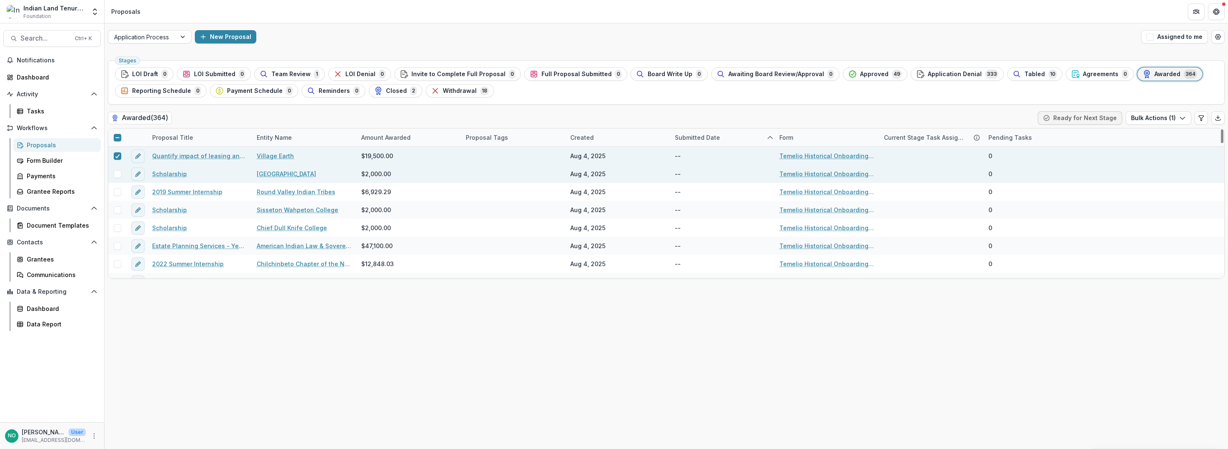
click at [117, 173] on span at bounding box center [118, 174] width 8 height 8
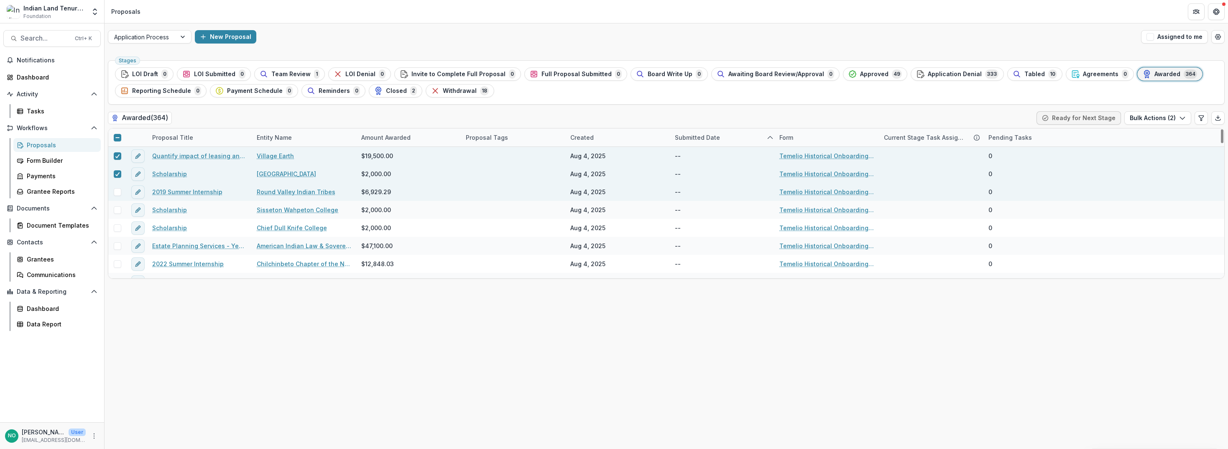
click at [118, 193] on span at bounding box center [118, 192] width 8 height 8
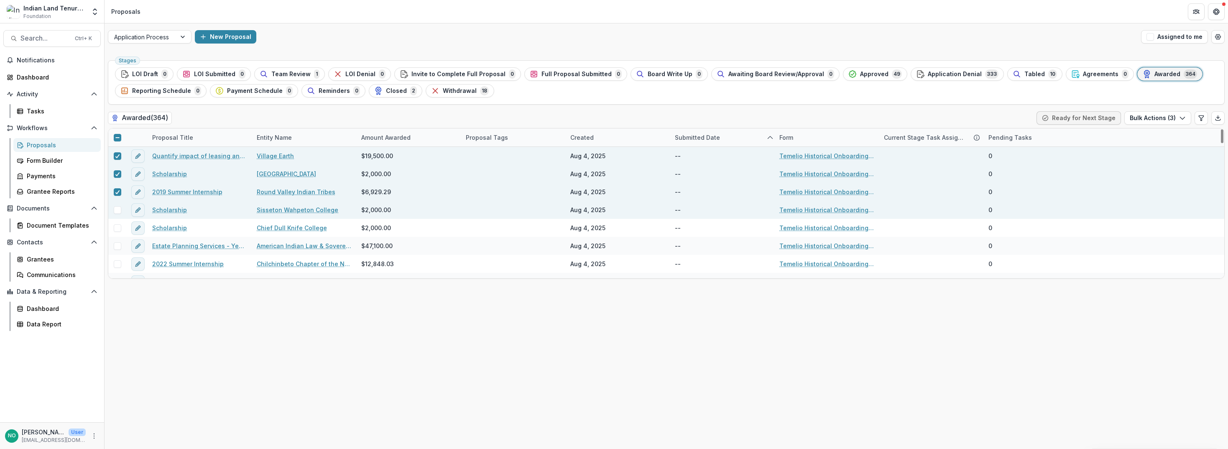
click at [114, 211] on span at bounding box center [118, 210] width 8 height 8
click at [708, 117] on button "Bulk Actions ( 4 )" at bounding box center [1157, 117] width 67 height 13
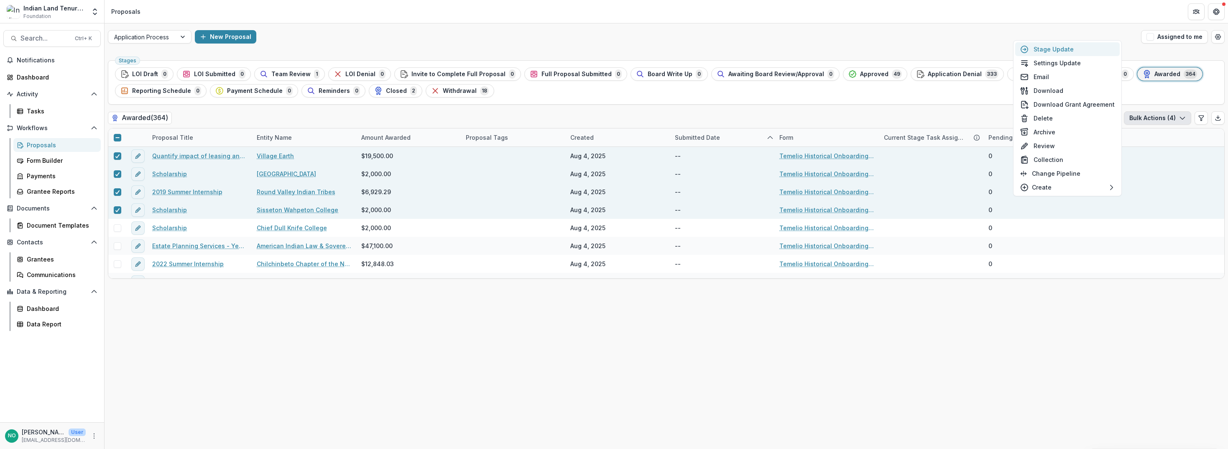
click at [708, 48] on button "Stage Update" at bounding box center [1067, 49] width 105 height 14
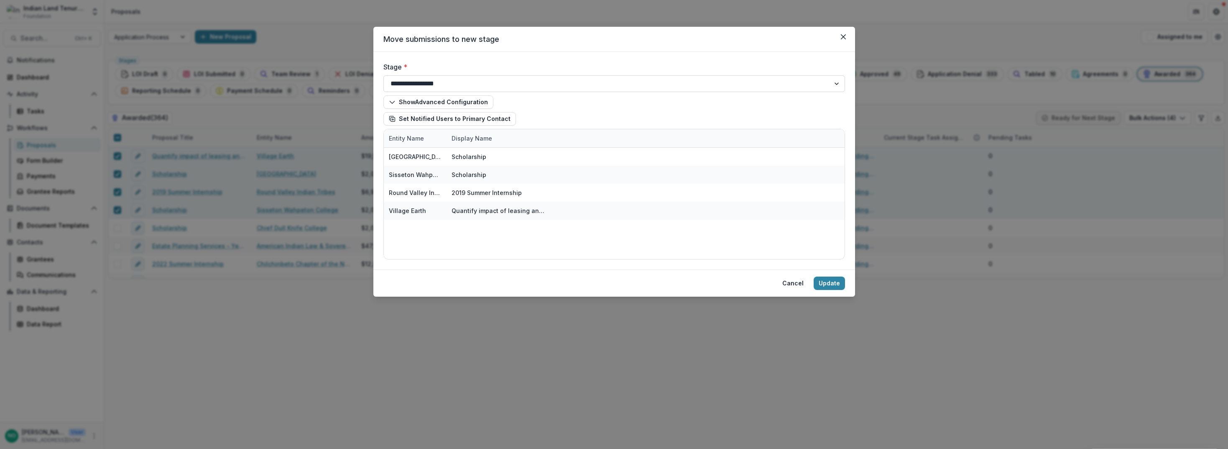
click at [436, 81] on select "**********" at bounding box center [614, 83] width 462 height 17
select select "******"
click at [383, 75] on select "**********" at bounding box center [614, 83] width 462 height 17
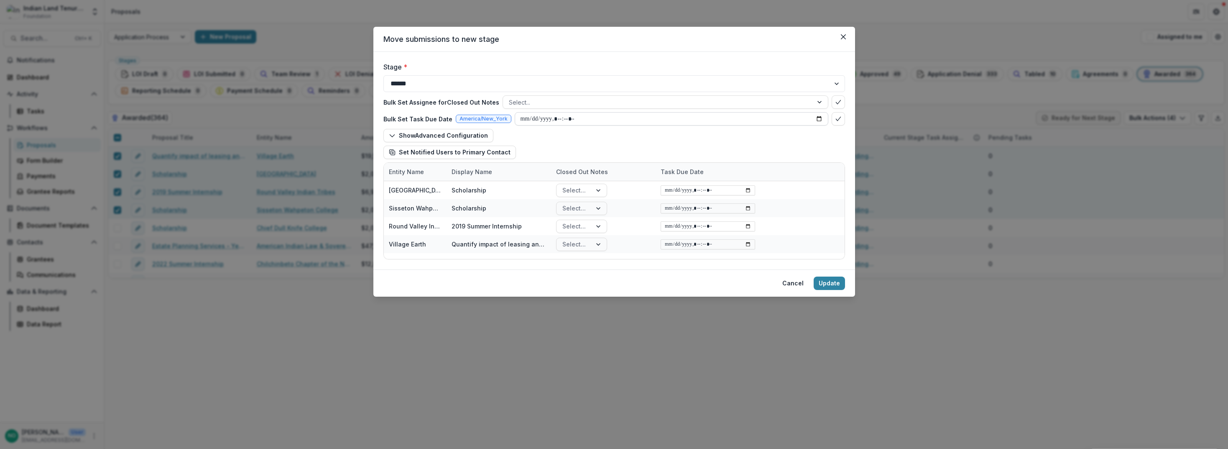
click at [554, 117] on input "datetime-local" at bounding box center [672, 118] width 314 height 13
drag, startPoint x: 587, startPoint y: 122, endPoint x: 678, endPoint y: 126, distance: 91.3
click at [590, 124] on input "datetime-local" at bounding box center [672, 118] width 314 height 13
click at [708, 116] on input "datetime-local" at bounding box center [672, 118] width 314 height 13
type input "**********"
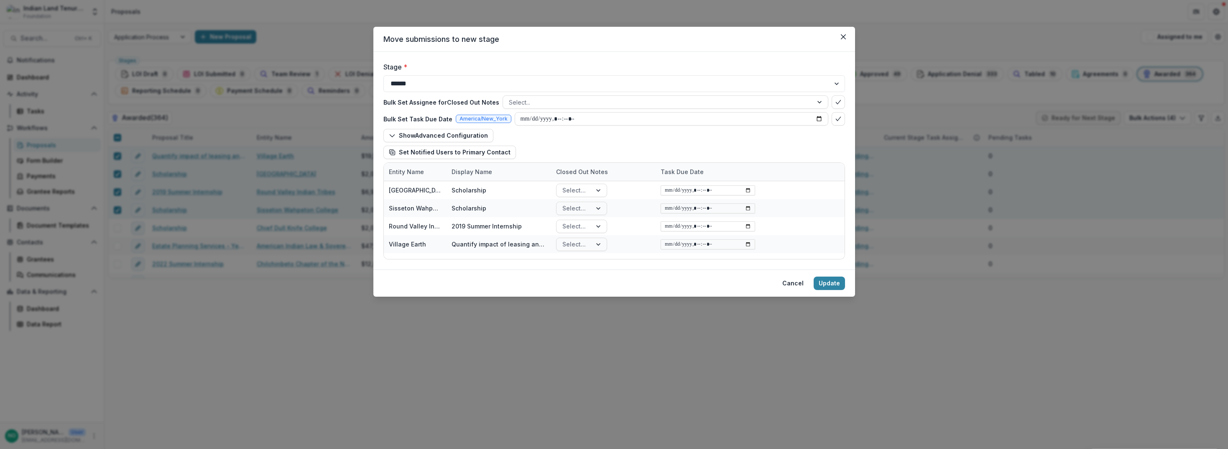
click at [708, 137] on div "Show Advanced Configuration Set Notified Users to Primary Contact" at bounding box center [614, 144] width 462 height 30
click at [708, 119] on icon "bulk-confirm-option" at bounding box center [838, 118] width 7 height 7
type input "**********"
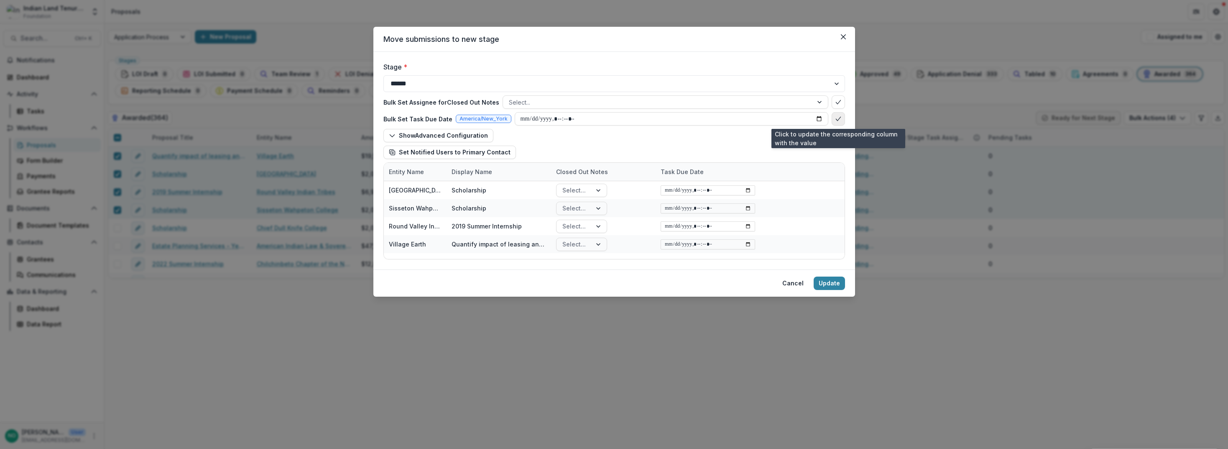
type input "**********"
click at [708, 286] on button "Update" at bounding box center [829, 282] width 31 height 13
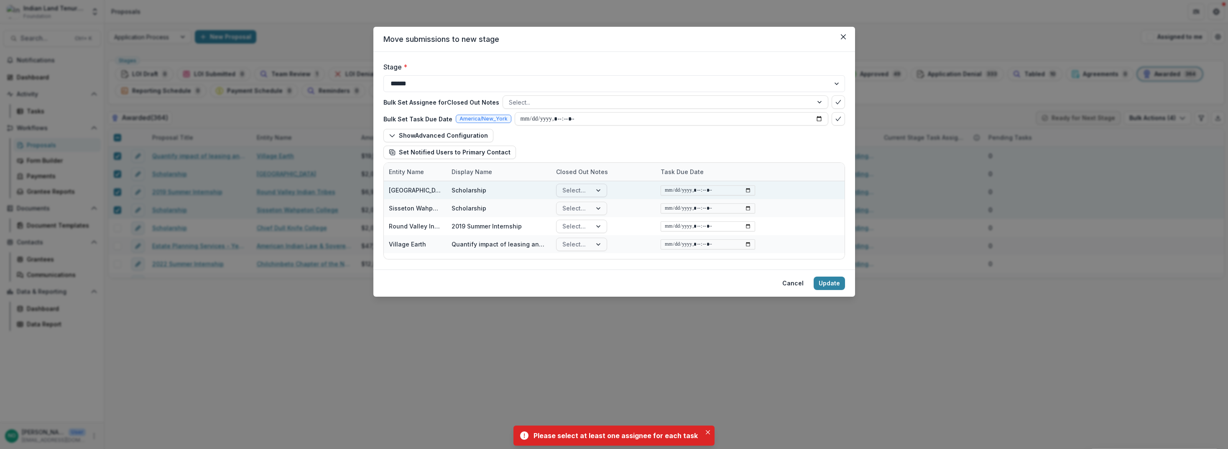
click at [582, 188] on div at bounding box center [573, 190] width 23 height 10
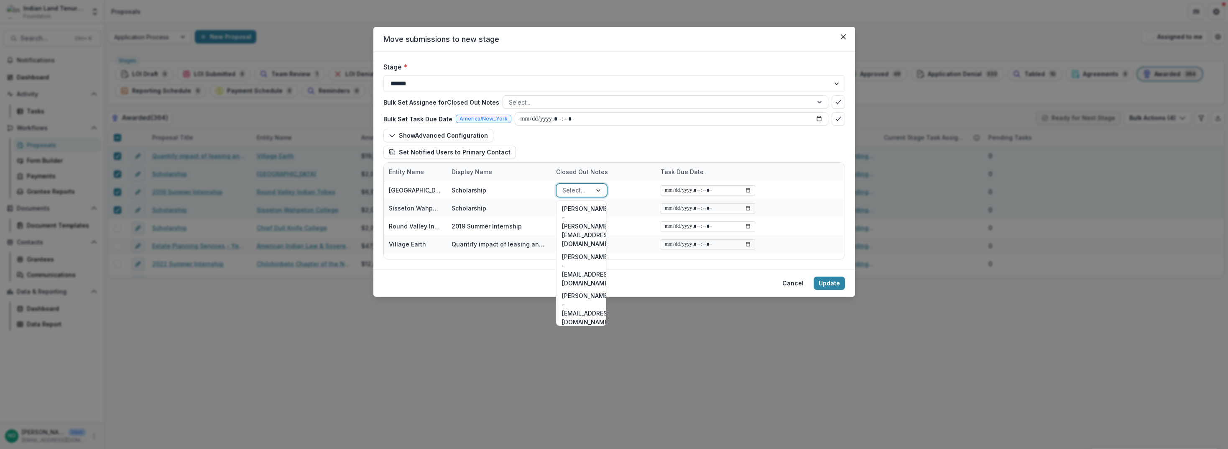
scroll to position [2, 0]
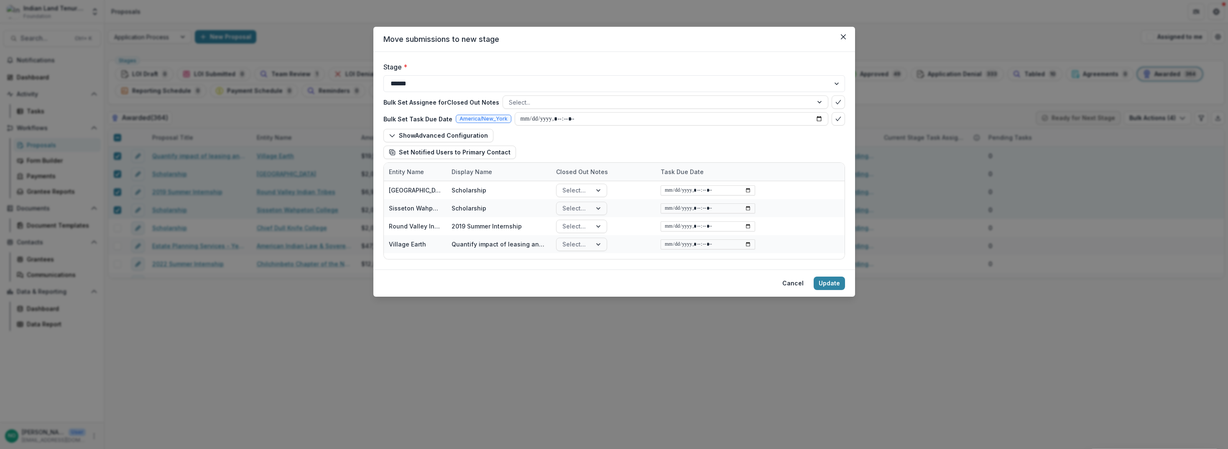
click at [574, 159] on div "Bulk Set Assignee for Closed Out Notes Select... Bulk Set Task Due Date America…" at bounding box center [614, 127] width 462 height 70
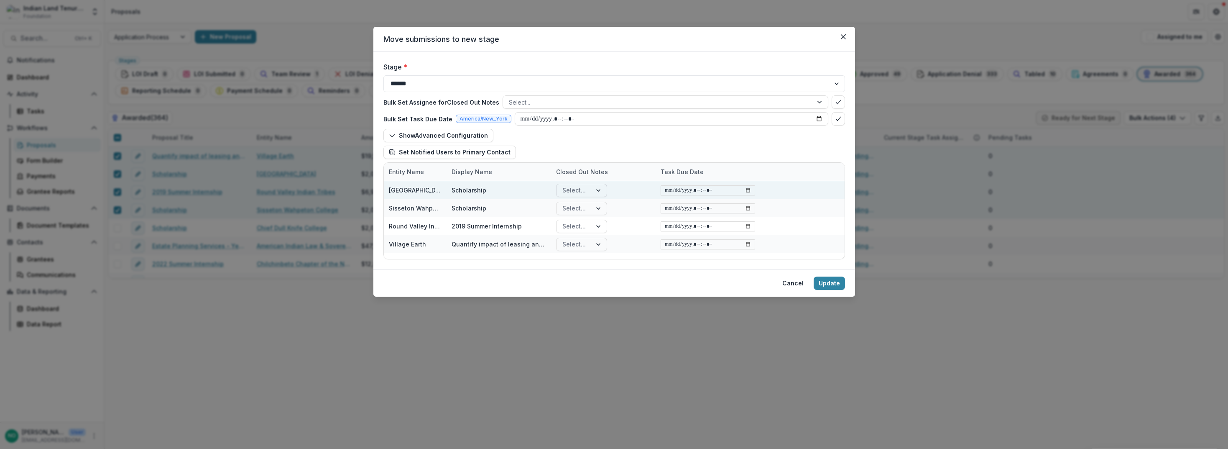
click at [584, 184] on div "Select..." at bounding box center [573, 190] width 35 height 12
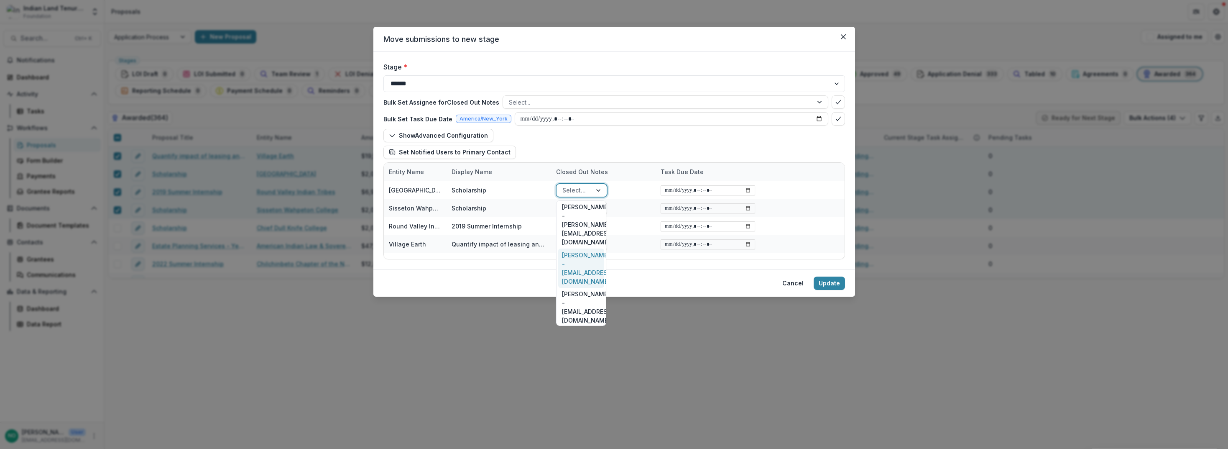
click at [585, 248] on div "[PERSON_NAME] - [EMAIL_ADDRESS][DOMAIN_NAME]" at bounding box center [581, 267] width 46 height 39
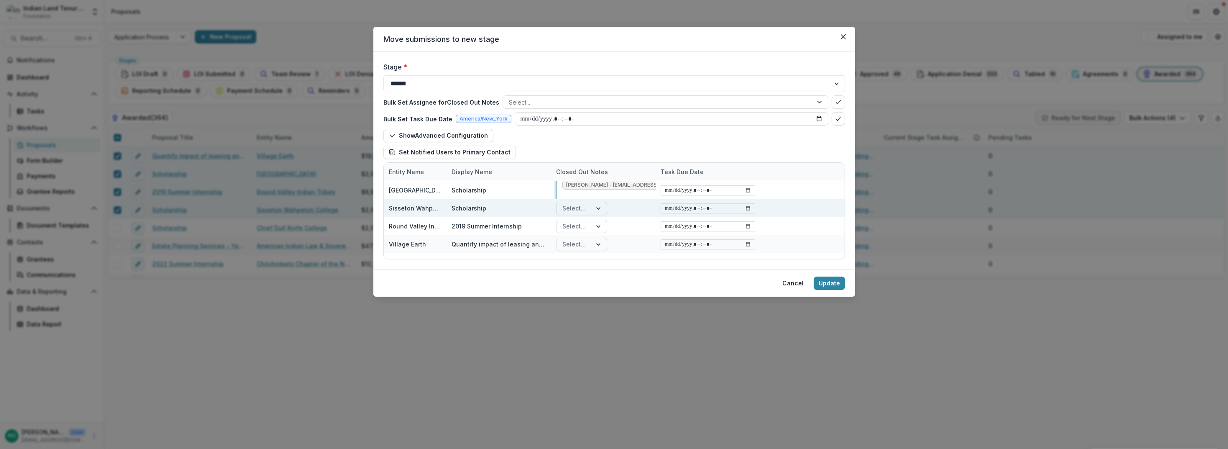
click at [583, 209] on div at bounding box center [573, 208] width 23 height 10
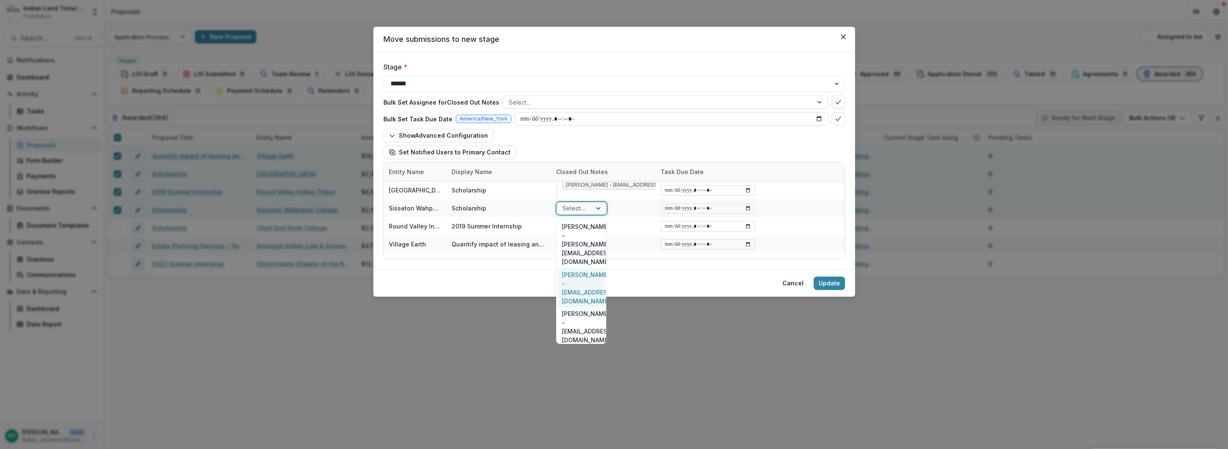
click at [580, 268] on div "[PERSON_NAME] - [EMAIL_ADDRESS][DOMAIN_NAME]" at bounding box center [581, 287] width 46 height 39
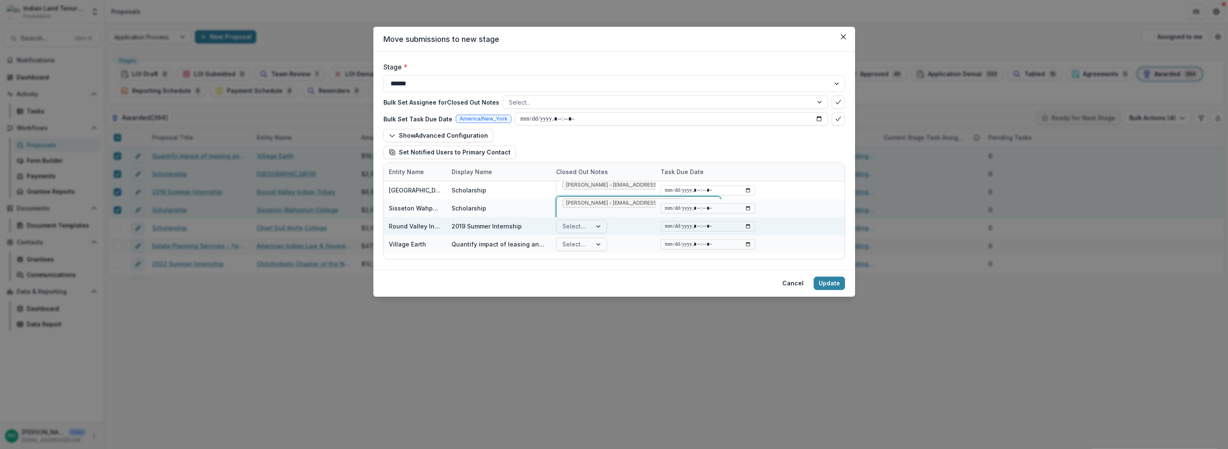
click at [585, 229] on div at bounding box center [573, 226] width 23 height 10
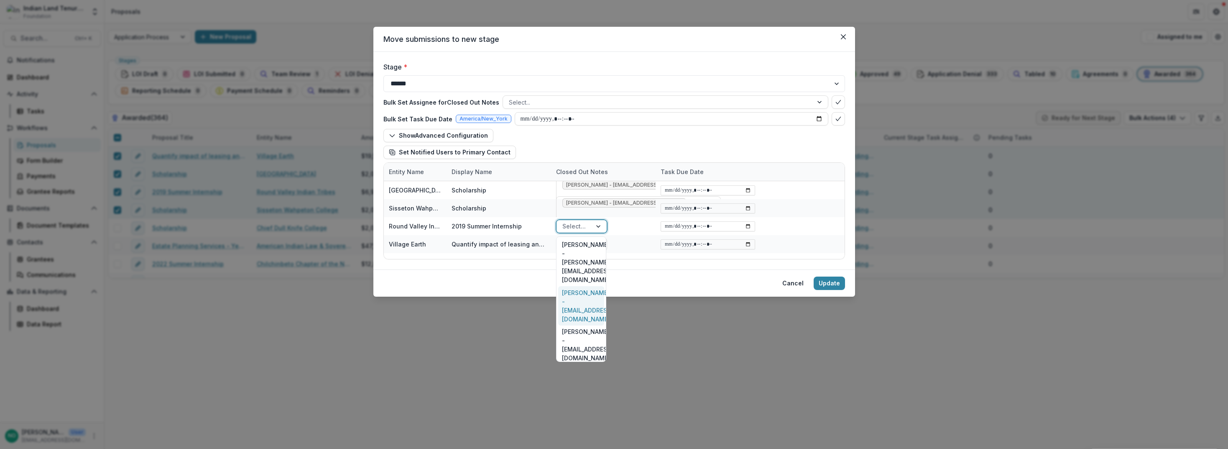
click at [582, 286] on div "[PERSON_NAME] - [EMAIL_ADDRESS][DOMAIN_NAME]" at bounding box center [581, 305] width 46 height 39
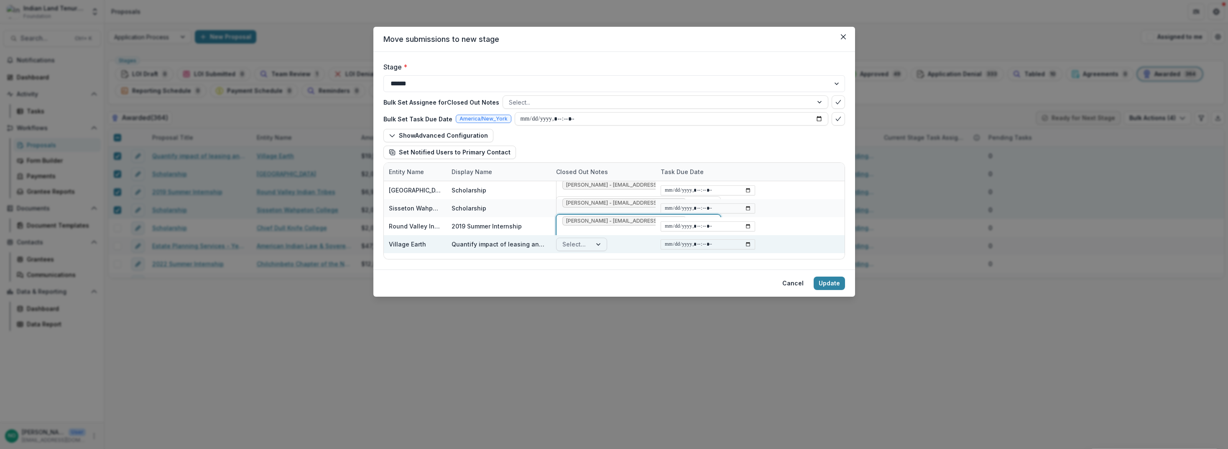
click at [580, 247] on div at bounding box center [573, 244] width 23 height 10
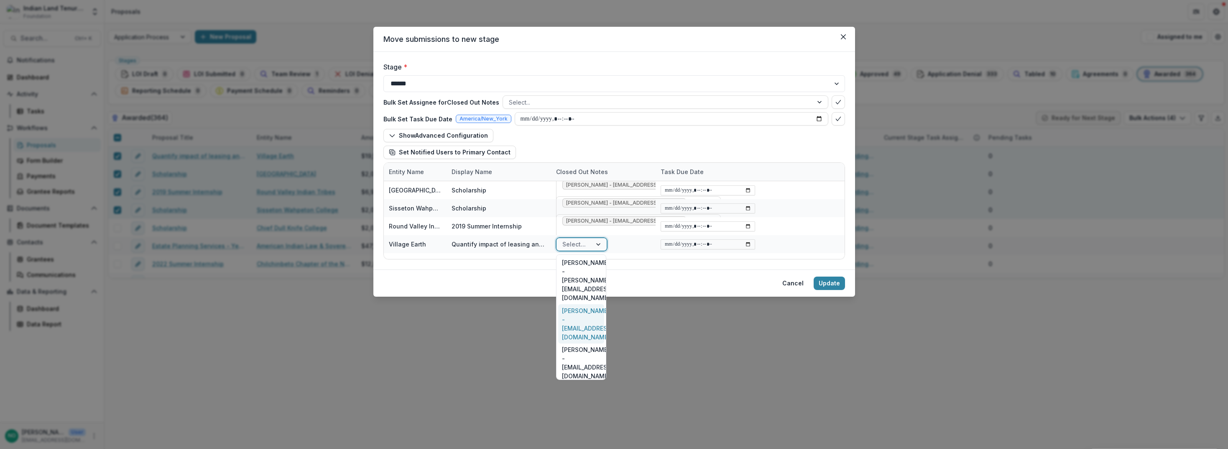
click at [579, 304] on div "[PERSON_NAME] - [EMAIL_ADDRESS][DOMAIN_NAME]" at bounding box center [581, 323] width 46 height 39
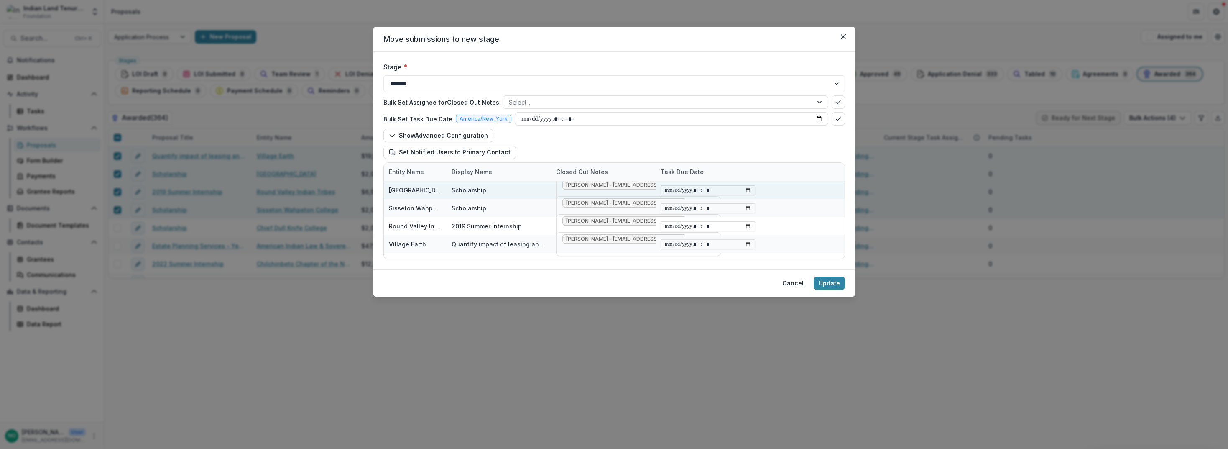
click at [678, 192] on input "datetime-local" at bounding box center [708, 190] width 94 height 10
drag, startPoint x: 639, startPoint y: 206, endPoint x: 638, endPoint y: 213, distance: 7.2
drag, startPoint x: 632, startPoint y: 248, endPoint x: 632, endPoint y: 255, distance: 6.3
click at [708, 285] on button "Update" at bounding box center [829, 282] width 31 height 13
click at [517, 102] on div at bounding box center [658, 102] width 298 height 10
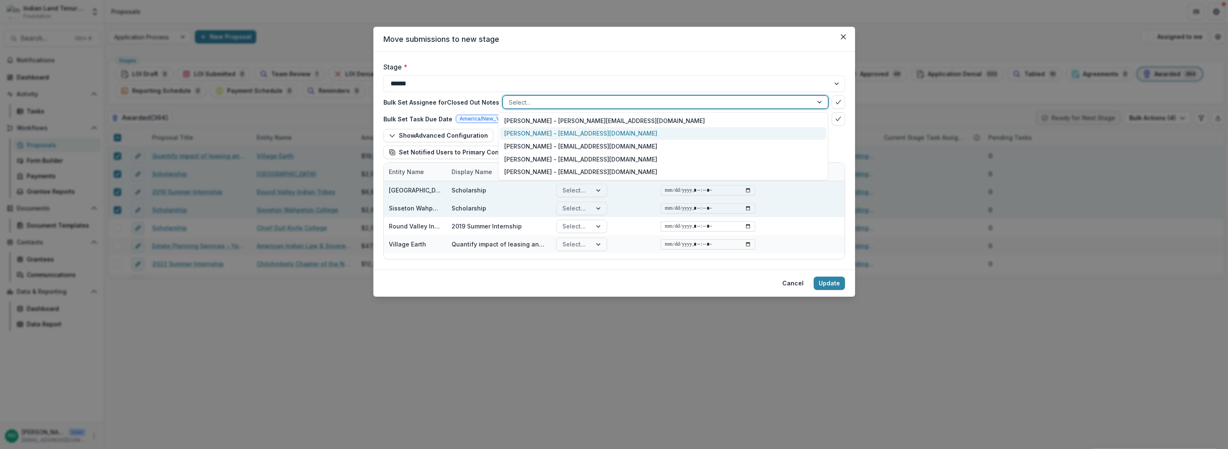
click at [524, 134] on div "[PERSON_NAME] - [EMAIL_ADDRESS][DOMAIN_NAME]" at bounding box center [663, 133] width 326 height 13
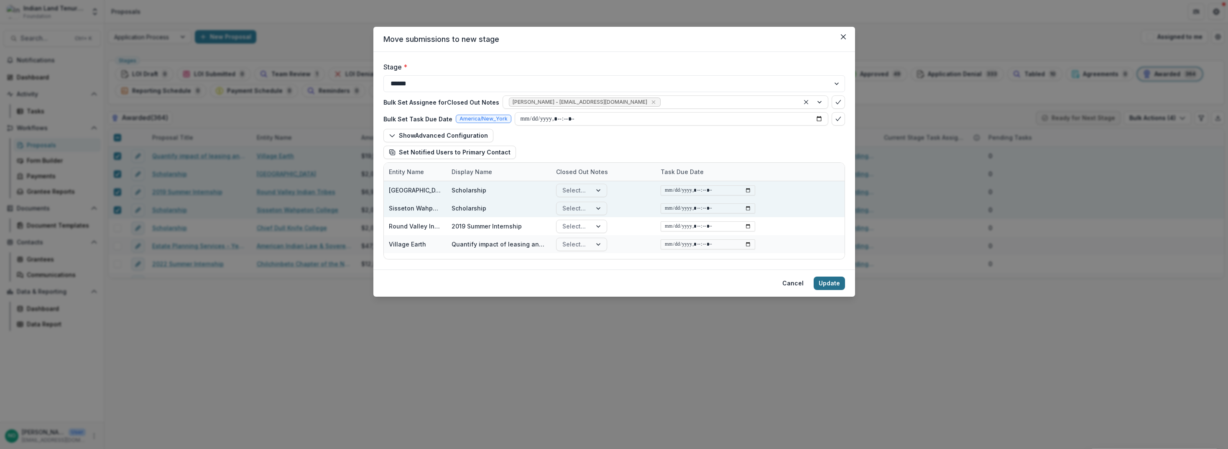
click at [708, 283] on button "Update" at bounding box center [829, 282] width 31 height 13
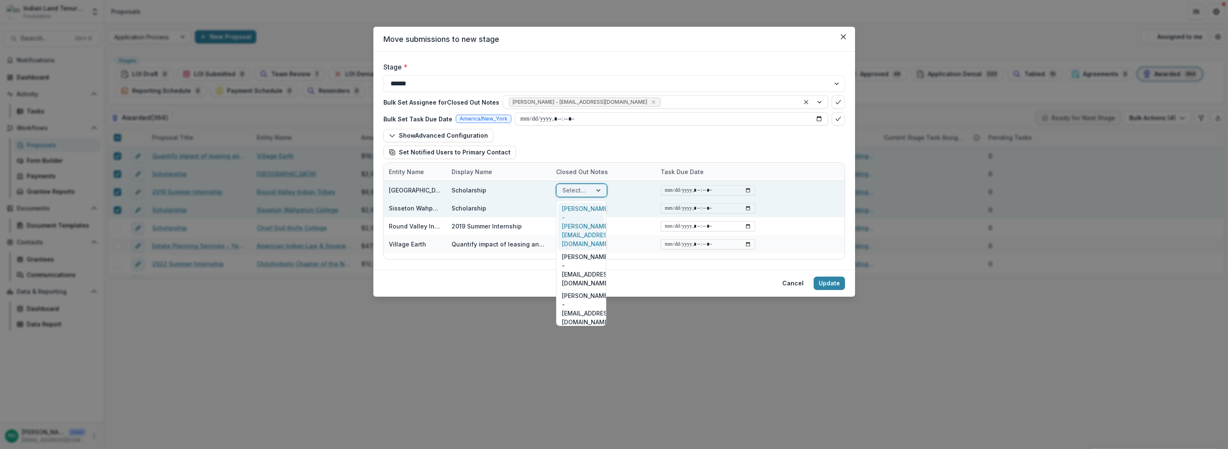
click at [595, 186] on div at bounding box center [599, 190] width 15 height 13
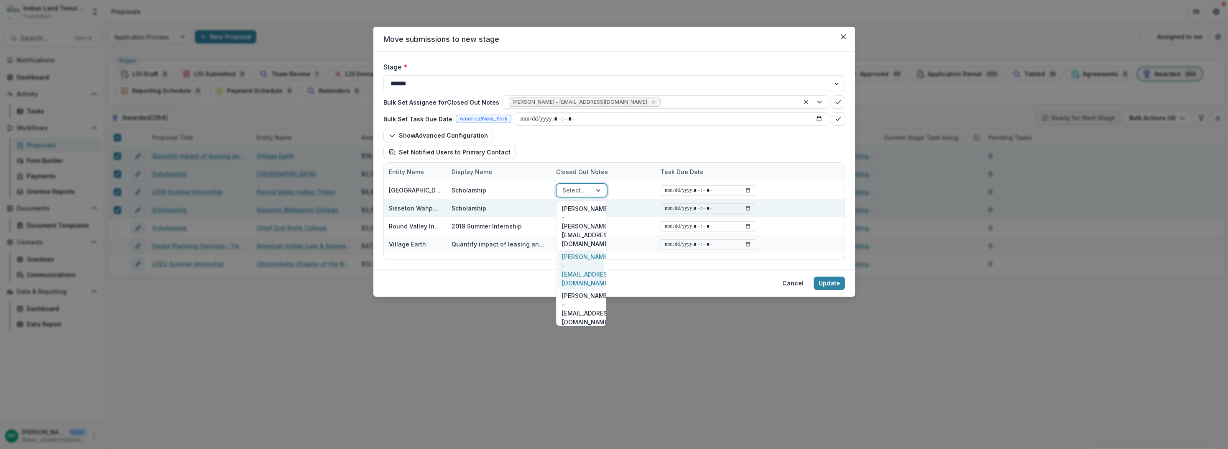
click at [576, 250] on div "[PERSON_NAME] - [EMAIL_ADDRESS][DOMAIN_NAME]" at bounding box center [581, 269] width 46 height 39
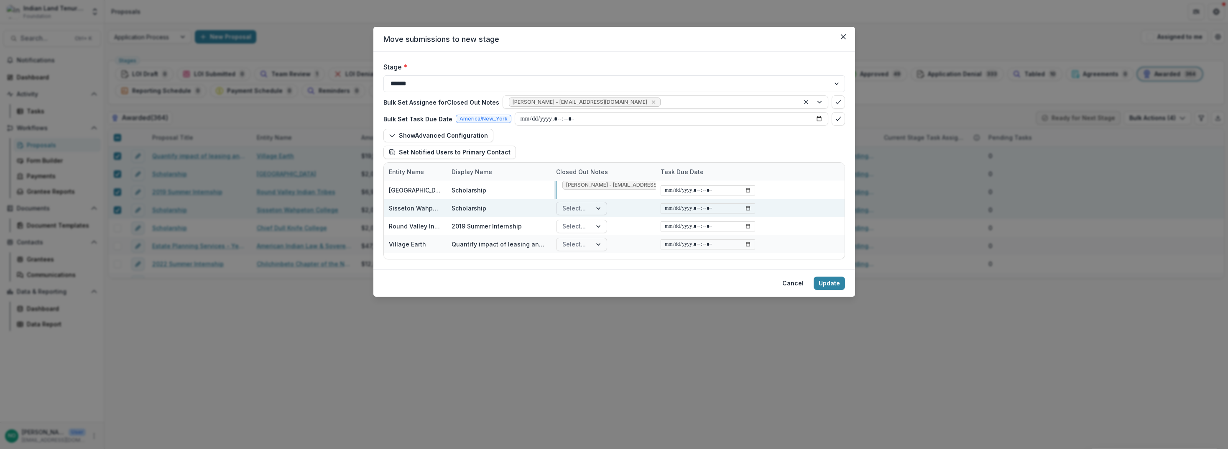
click at [590, 211] on div "Select..." at bounding box center [573, 208] width 35 height 12
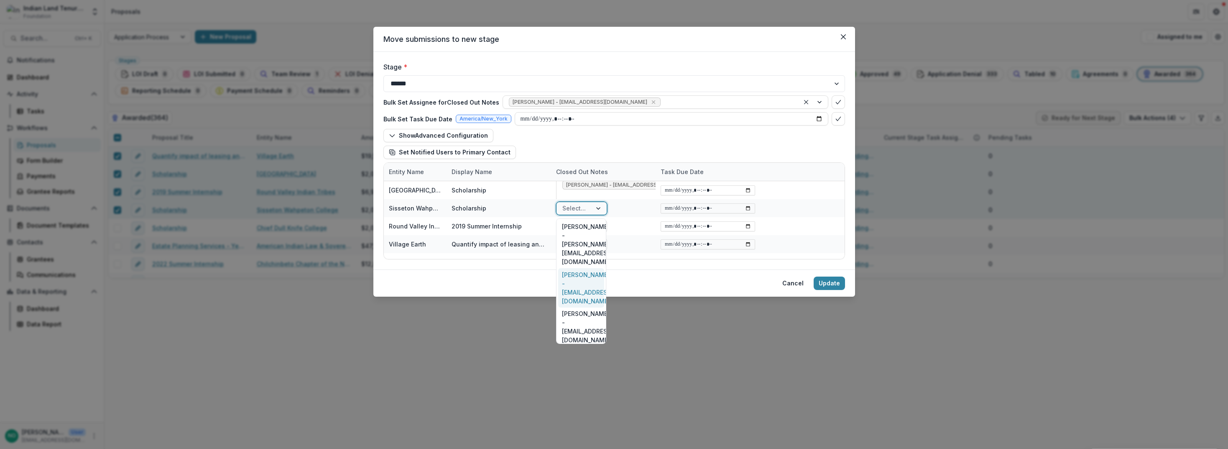
click at [570, 268] on div "[PERSON_NAME] - [EMAIL_ADDRESS][DOMAIN_NAME]" at bounding box center [581, 287] width 46 height 39
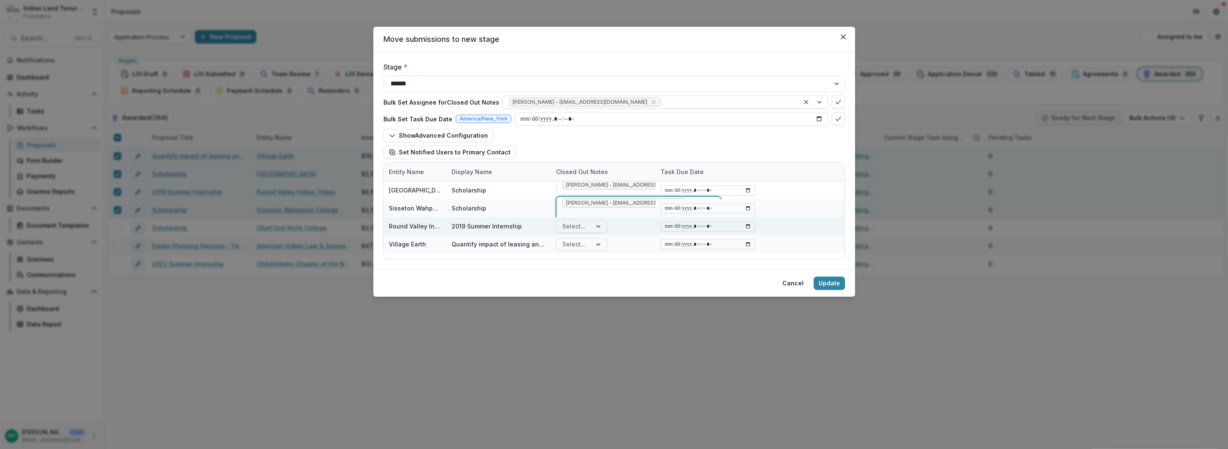
click at [591, 221] on div "Select..." at bounding box center [581, 225] width 51 height 13
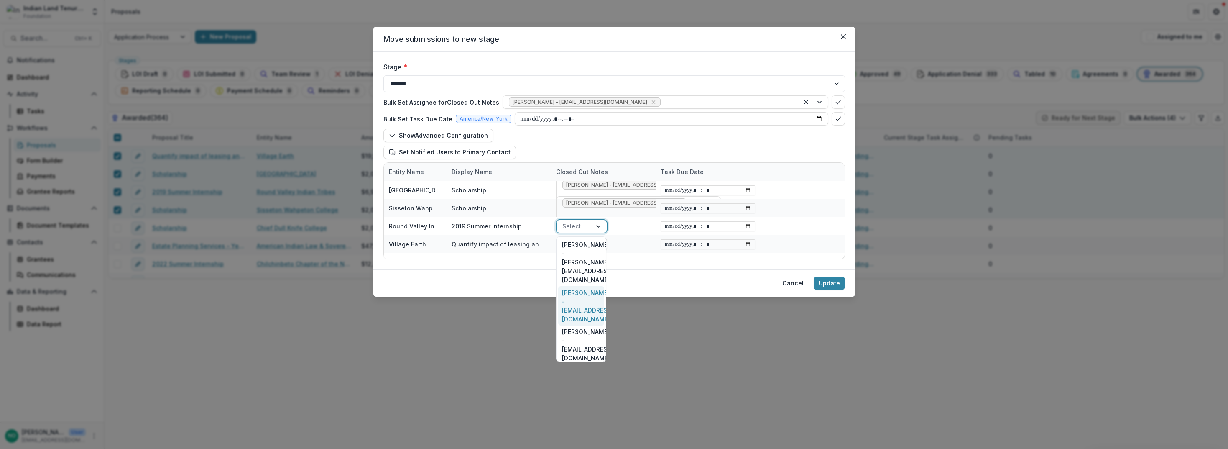
click at [566, 286] on div "[PERSON_NAME] - [EMAIL_ADDRESS][DOMAIN_NAME]" at bounding box center [581, 305] width 46 height 39
drag, startPoint x: 591, startPoint y: 240, endPoint x: 592, endPoint y: 248, distance: 8.5
click at [592, 240] on div "Select..." at bounding box center [581, 243] width 51 height 13
click at [574, 304] on div "[PERSON_NAME] - [EMAIL_ADDRESS][DOMAIN_NAME]" at bounding box center [581, 323] width 46 height 39
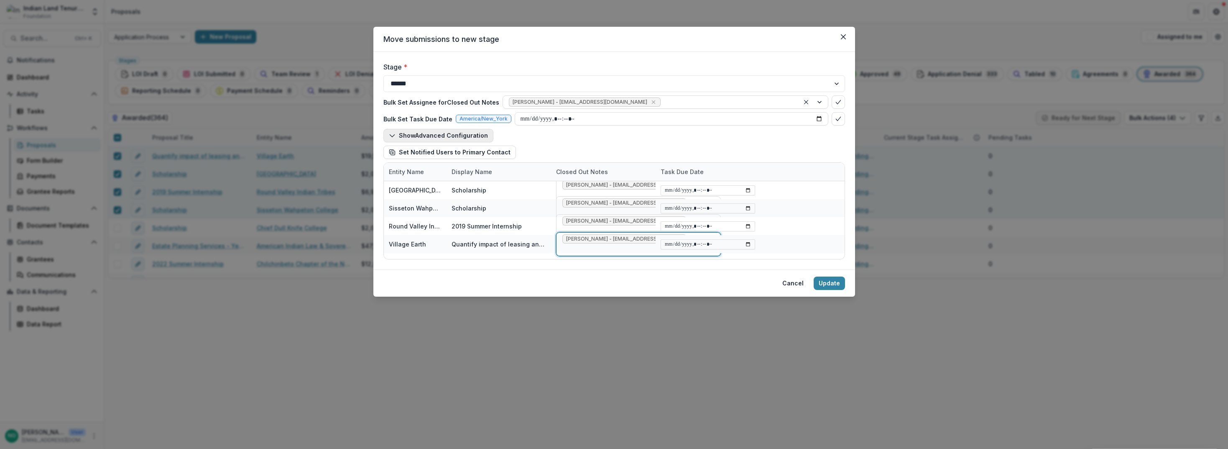
click at [452, 136] on button "Show Advanced Configuration" at bounding box center [438, 135] width 110 height 13
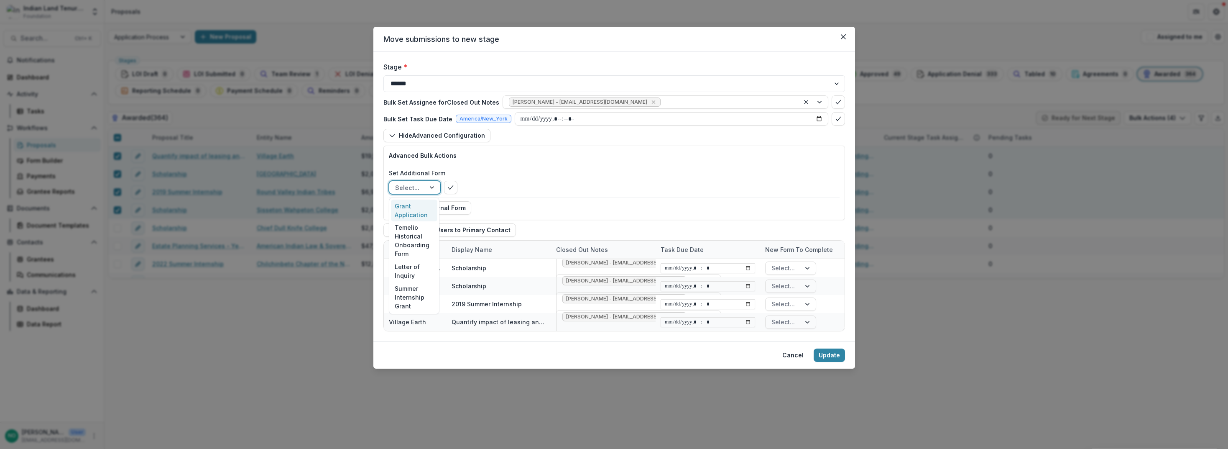
click at [431, 189] on div at bounding box center [432, 187] width 15 height 13
click at [708, 354] on button "Update" at bounding box center [829, 354] width 31 height 13
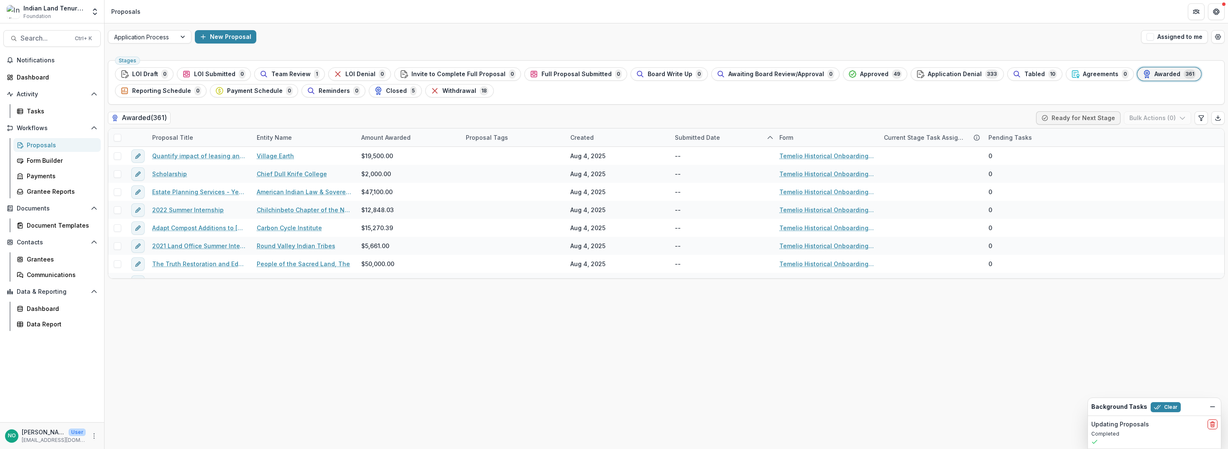
click at [708, 425] on div "Updating Proposals" at bounding box center [1154, 424] width 126 height 10
click at [708, 424] on icon "delete" at bounding box center [1212, 424] width 7 height 7
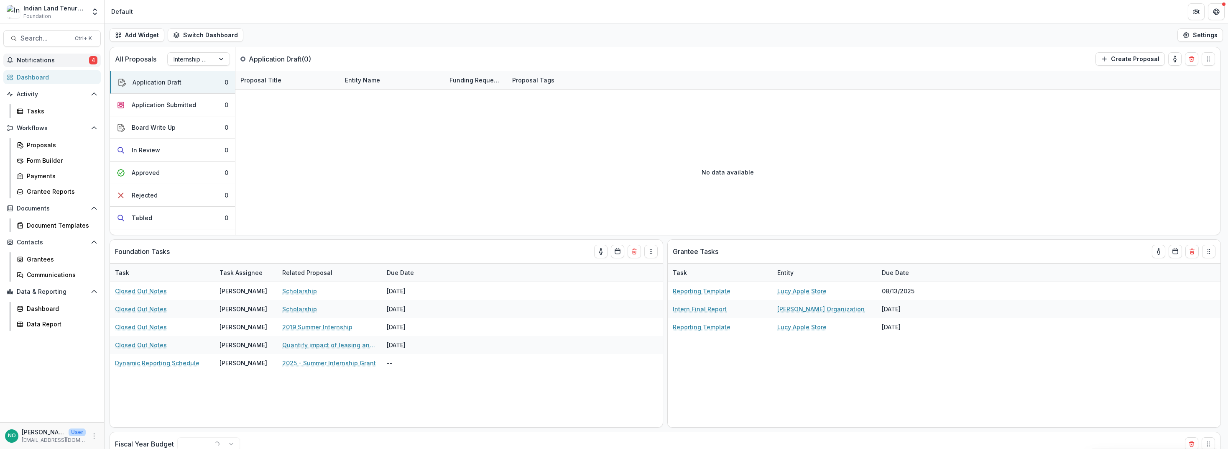
click at [31, 58] on span "Notifications" at bounding box center [53, 60] width 72 height 7
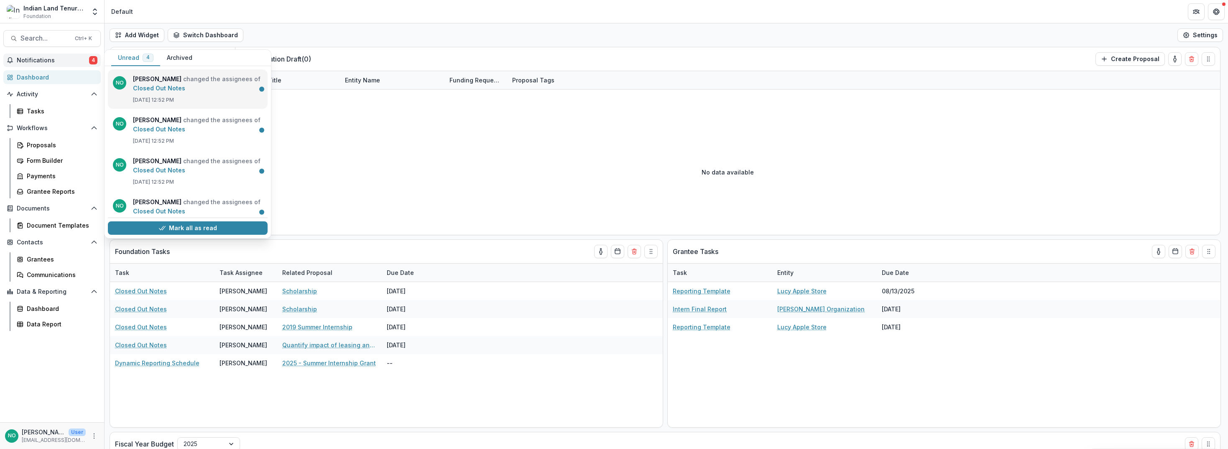
click at [185, 84] on link "Closed Out Notes" at bounding box center [159, 87] width 52 height 7
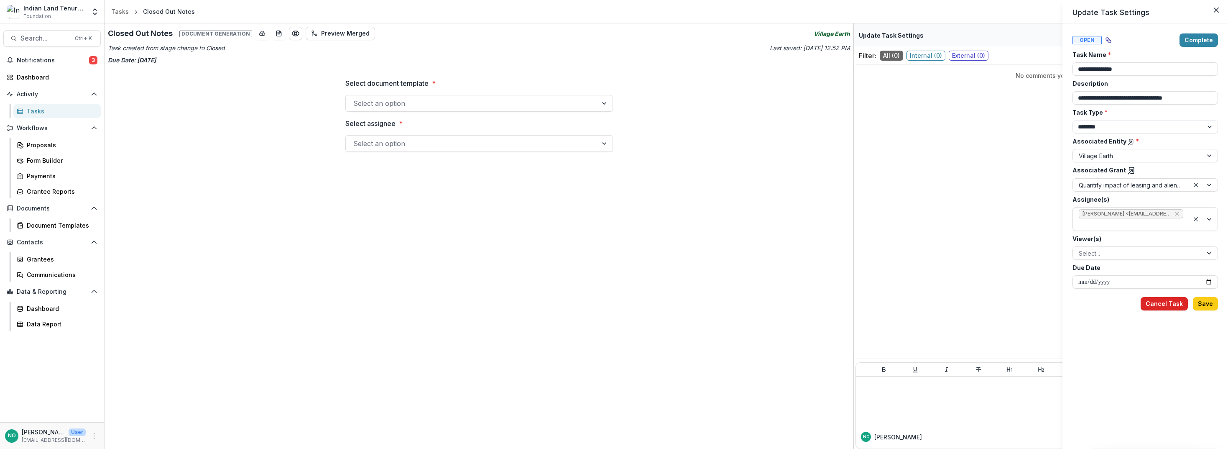
click at [1167, 307] on button "Cancel Task" at bounding box center [1163, 303] width 47 height 13
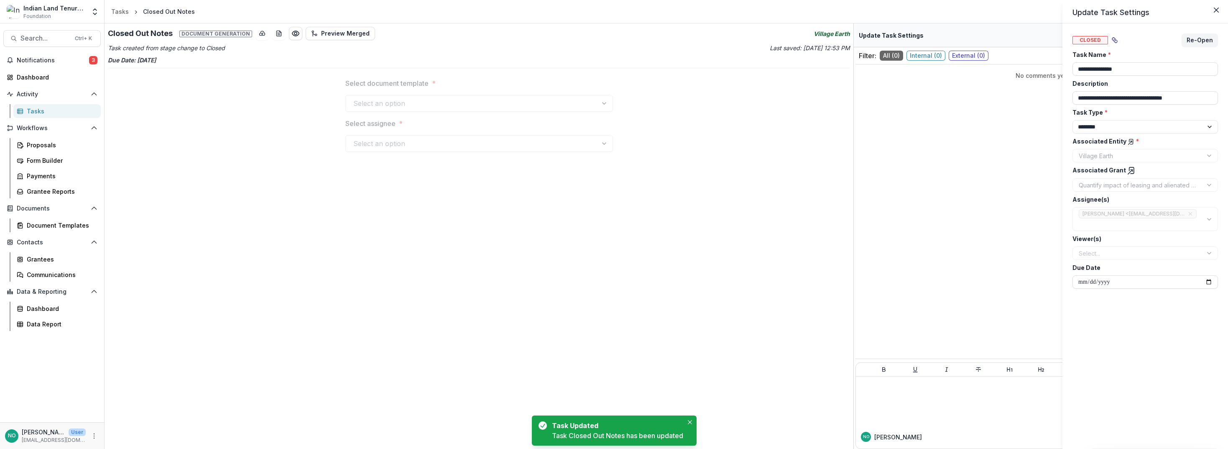
click at [33, 61] on div "**********" at bounding box center [614, 224] width 1228 height 449
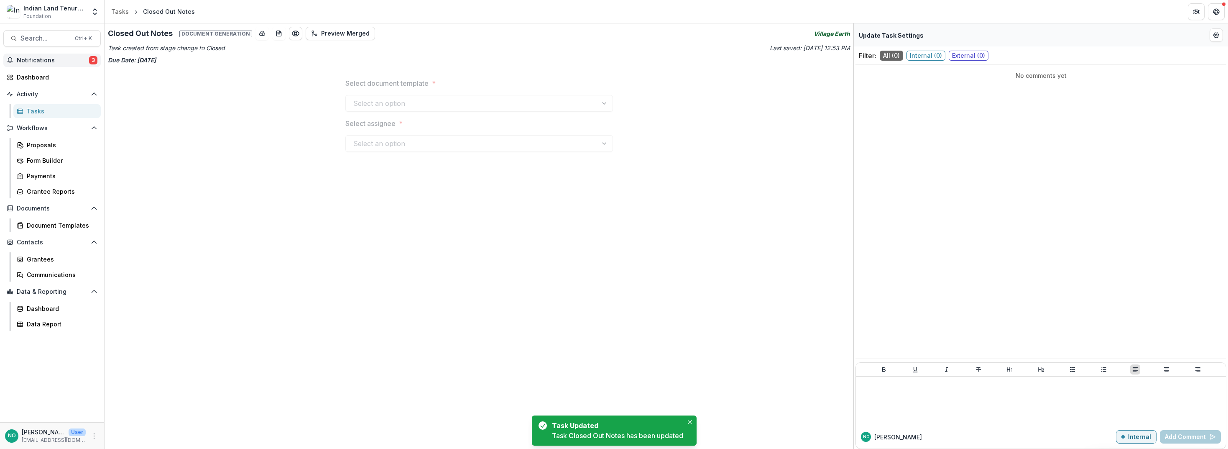
click at [35, 58] on span "Notifications" at bounding box center [53, 60] width 72 height 7
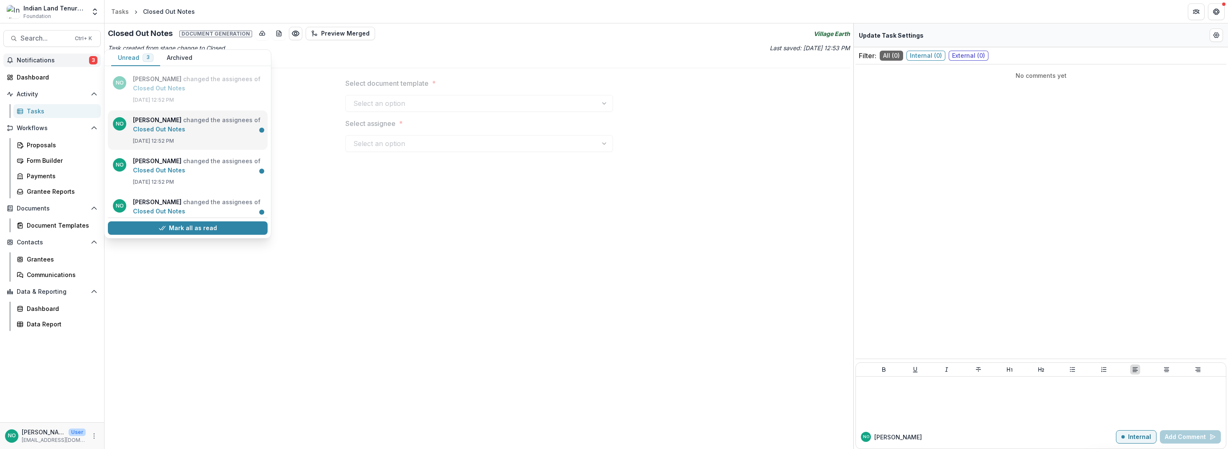
click at [162, 125] on link "Closed Out Notes" at bounding box center [159, 128] width 52 height 7
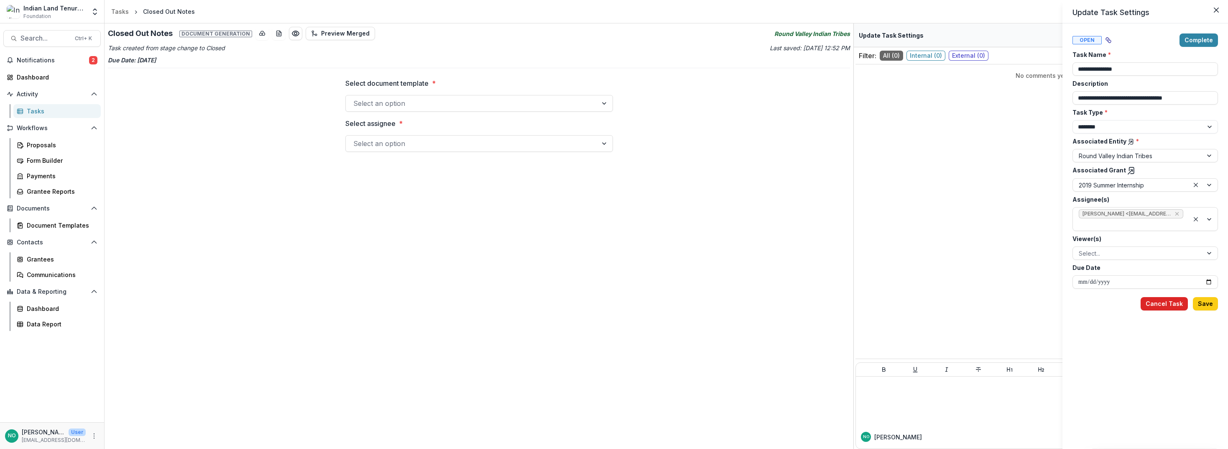
click at [1166, 304] on button "Cancel Task" at bounding box center [1163, 303] width 47 height 13
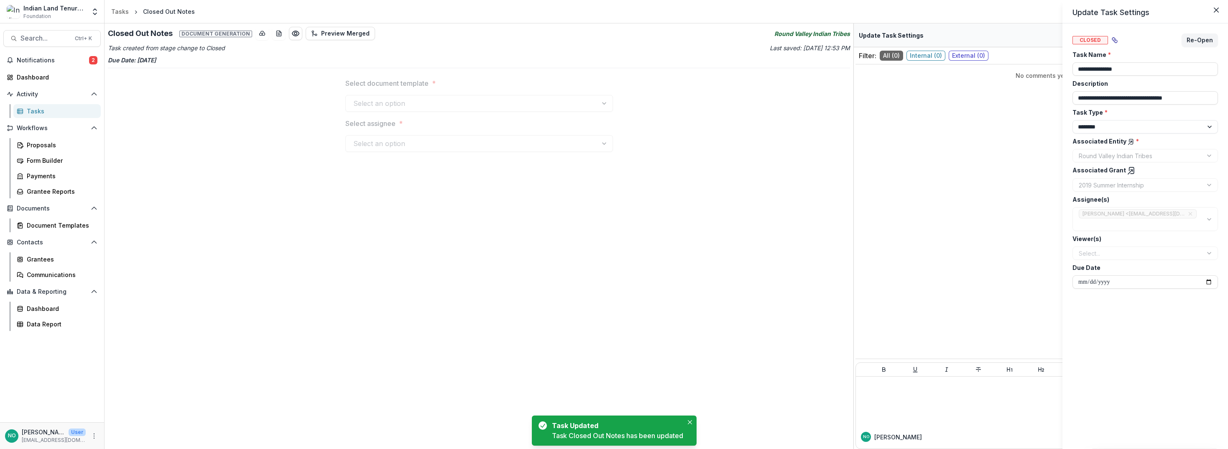
click at [31, 59] on div "**********" at bounding box center [614, 224] width 1228 height 449
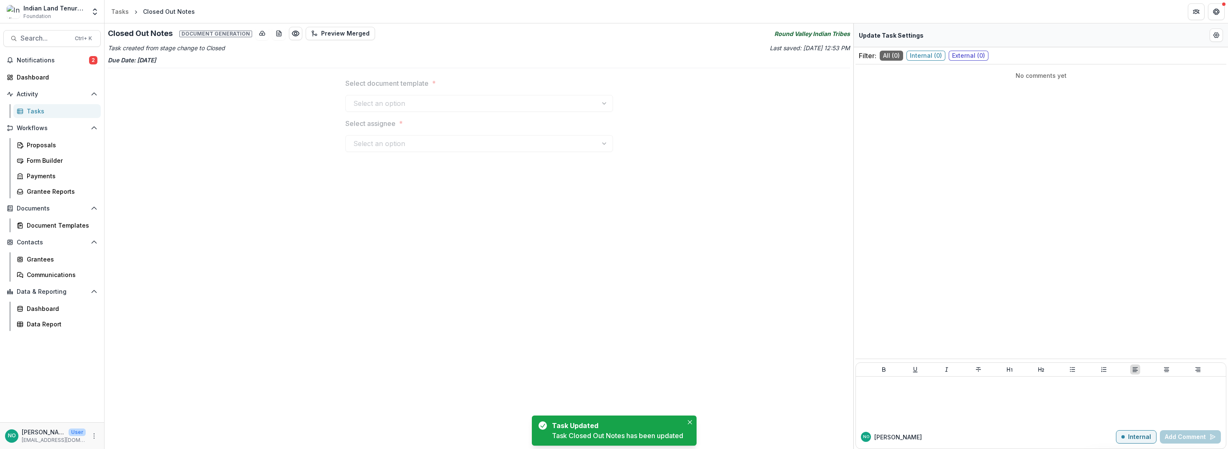
click at [31, 59] on span "Notifications" at bounding box center [53, 60] width 72 height 7
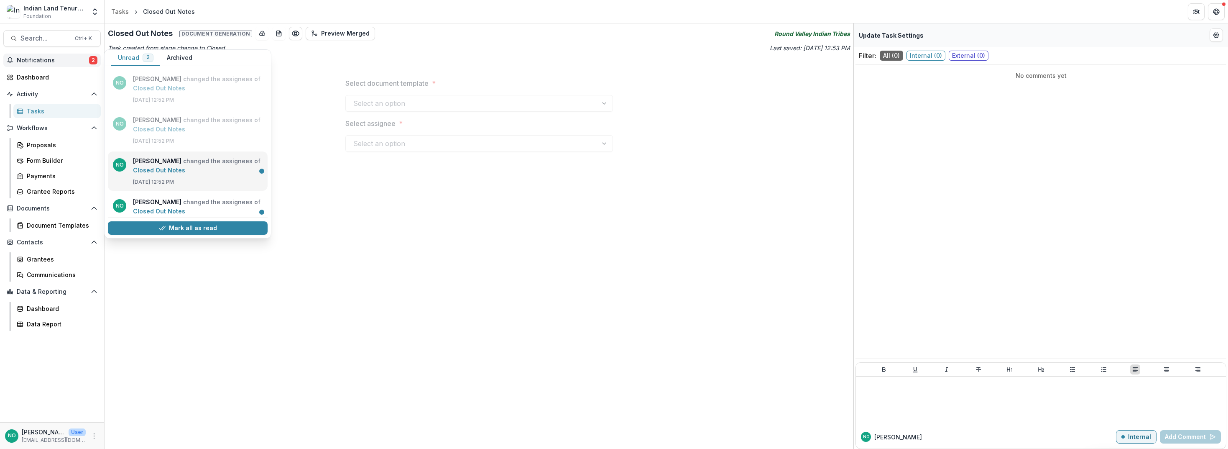
click at [164, 173] on link "Closed Out Notes" at bounding box center [159, 169] width 52 height 7
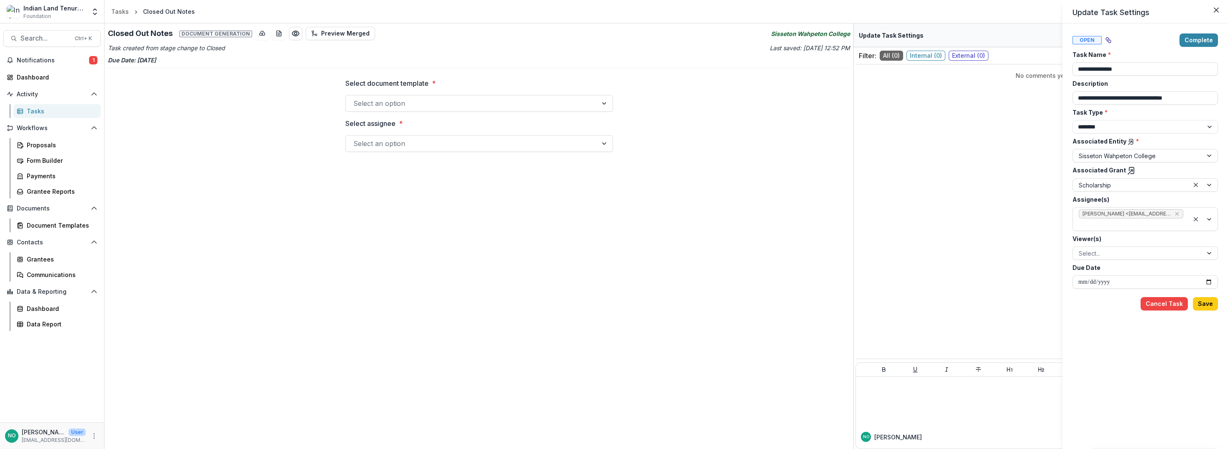
click at [441, 101] on div "**********" at bounding box center [614, 224] width 1228 height 449
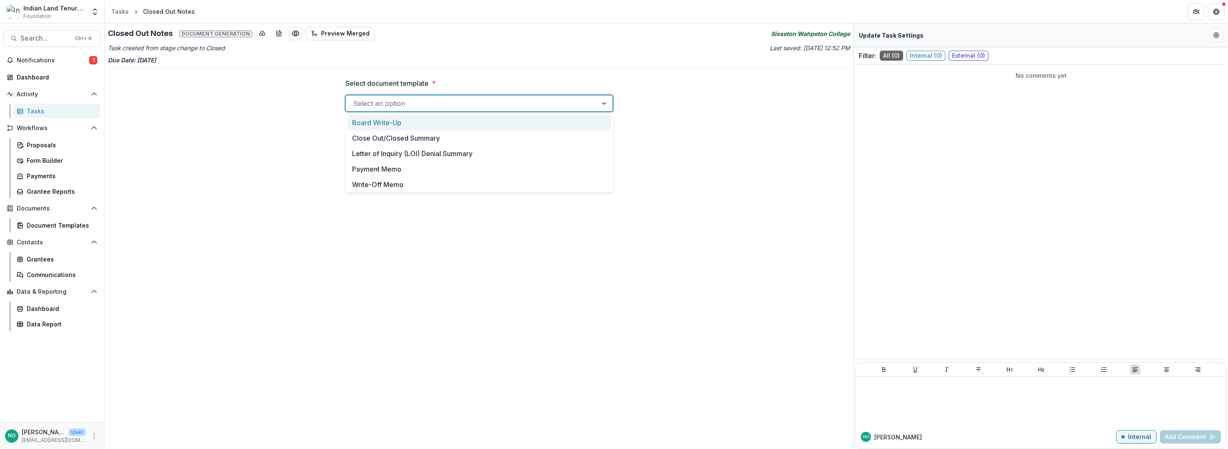
click at [443, 99] on div at bounding box center [471, 103] width 237 height 12
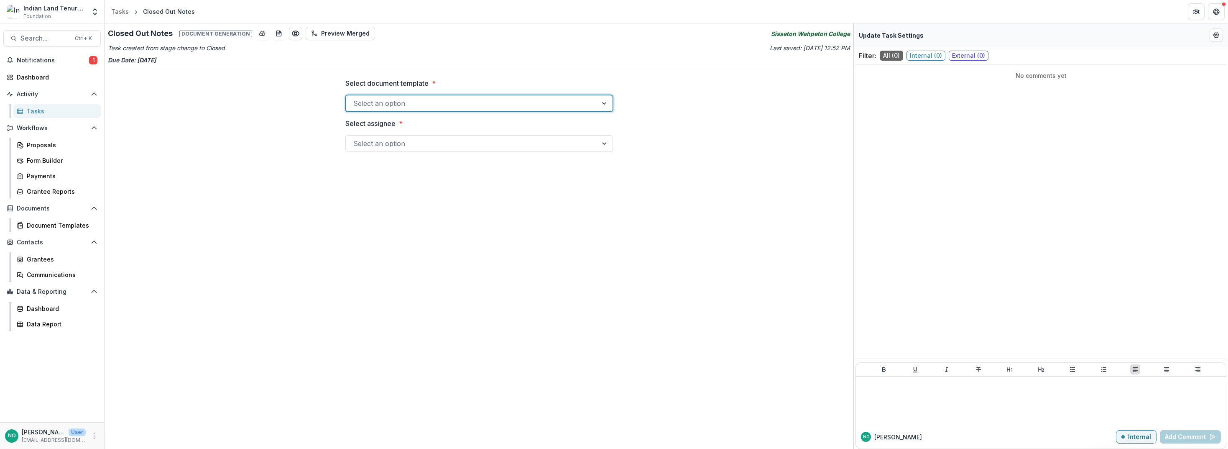
click at [443, 100] on div at bounding box center [471, 103] width 237 height 12
click at [1107, 214] on div "No comments yet" at bounding box center [1040, 223] width 371 height 311
click at [34, 58] on span "Notifications" at bounding box center [53, 60] width 72 height 7
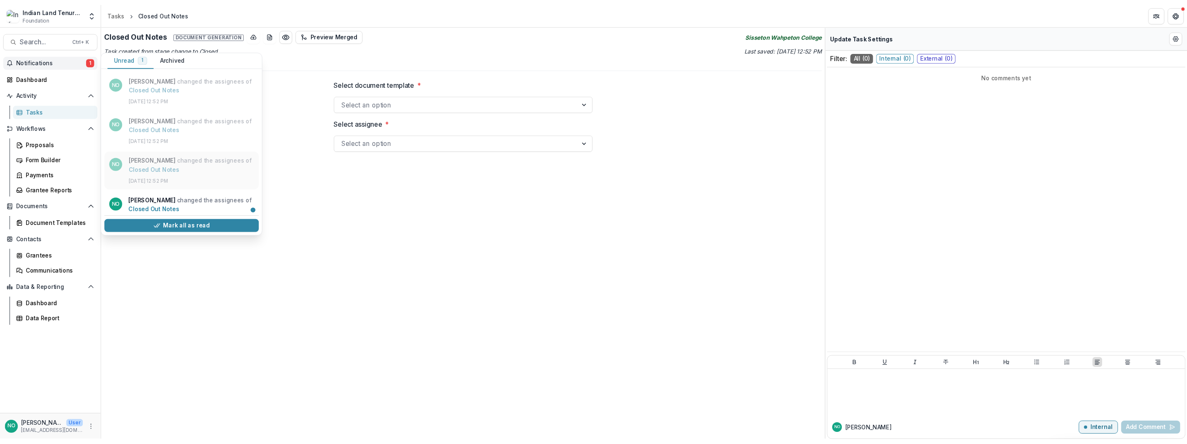
scroll to position [16, 0]
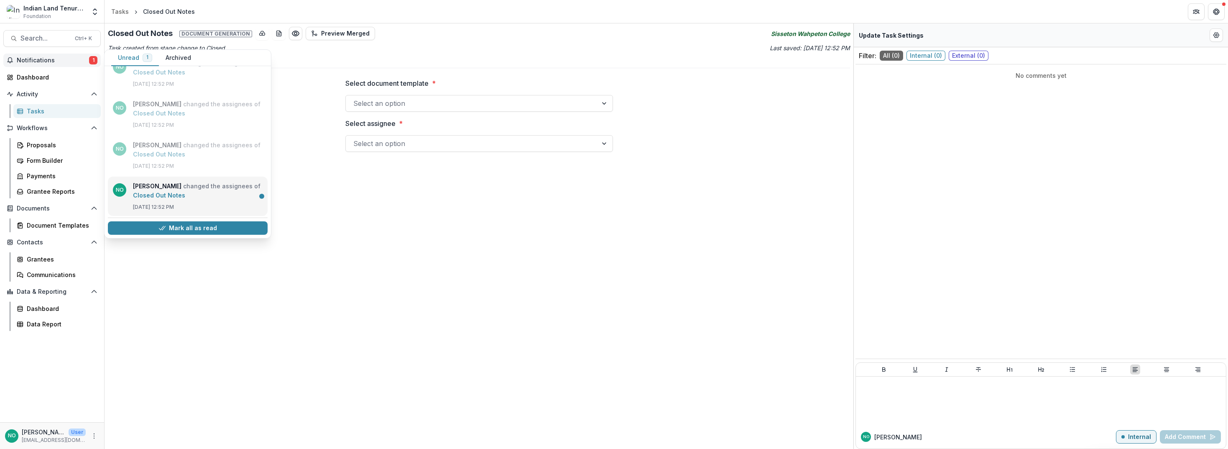
click at [156, 194] on link "Closed Out Notes" at bounding box center [159, 194] width 52 height 7
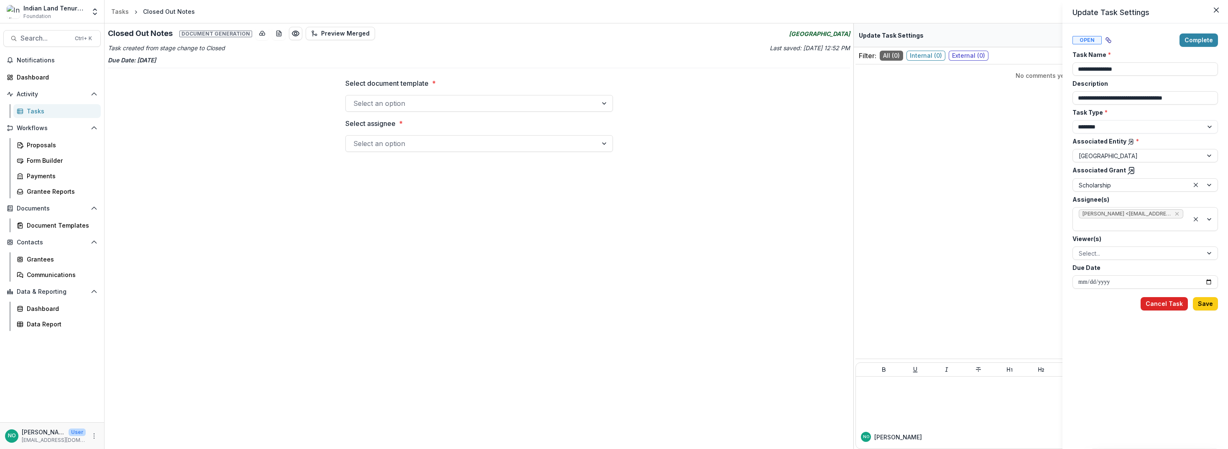
click at [1155, 303] on button "Cancel Task" at bounding box center [1163, 303] width 47 height 13
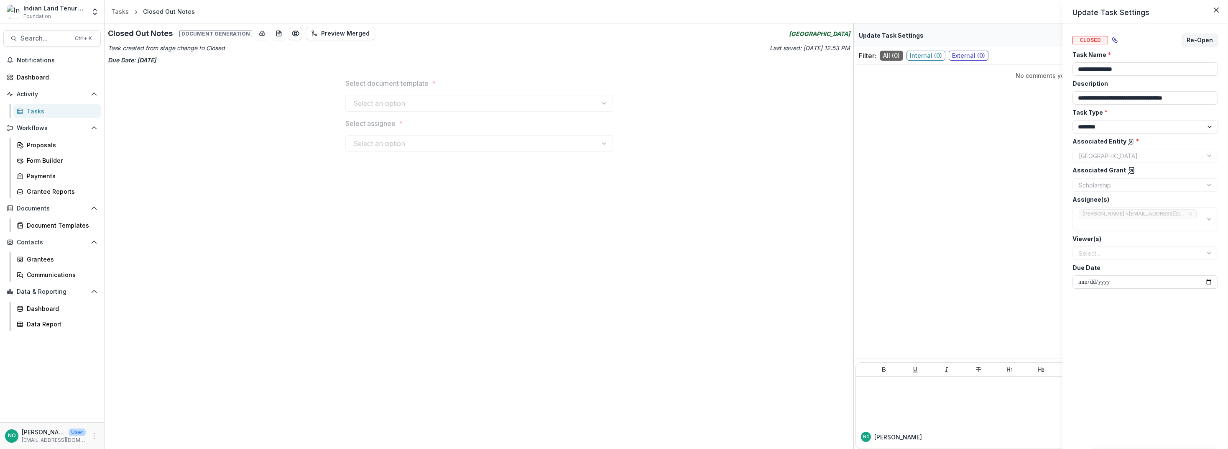
click at [30, 145] on div "**********" at bounding box center [614, 224] width 1228 height 449
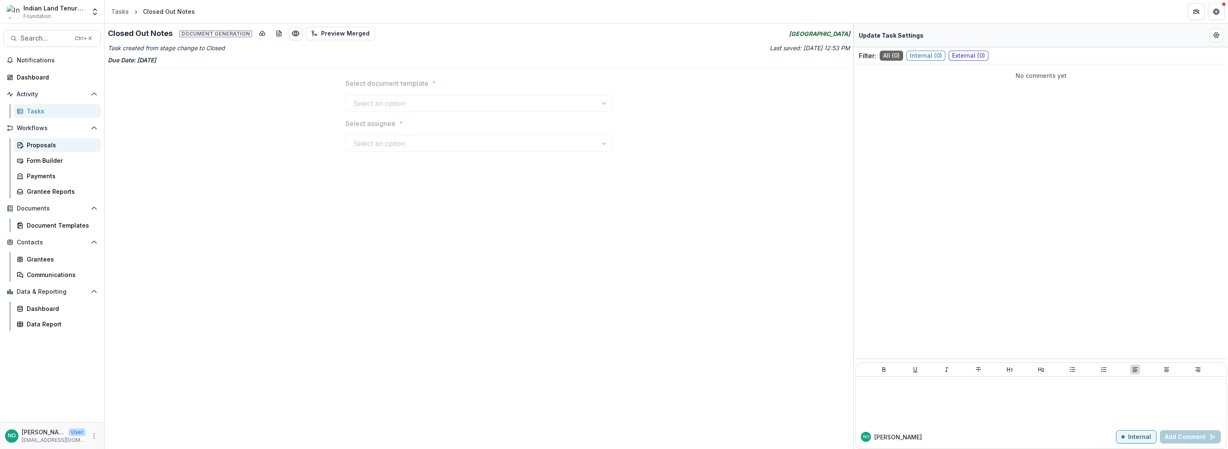
click at [31, 145] on div "Proposals" at bounding box center [60, 144] width 67 height 9
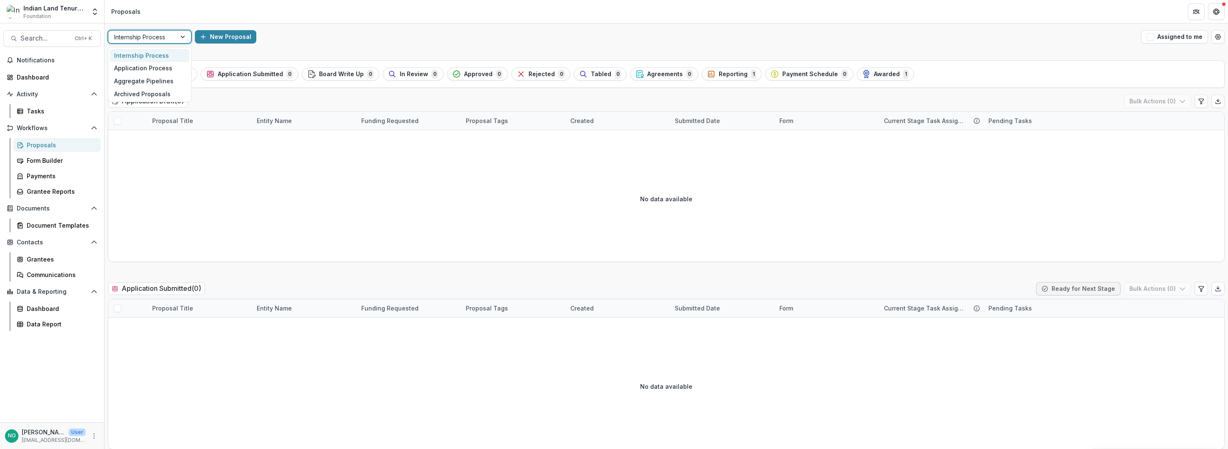
click at [146, 35] on div at bounding box center [142, 37] width 56 height 10
click at [143, 66] on div "Application Process" at bounding box center [149, 68] width 79 height 13
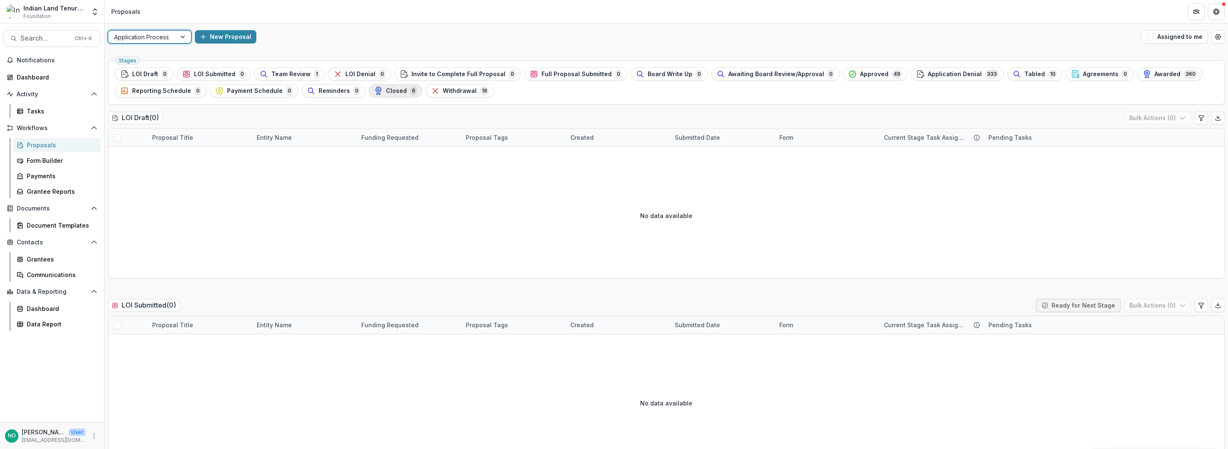
click at [386, 91] on span "Closed" at bounding box center [396, 90] width 21 height 7
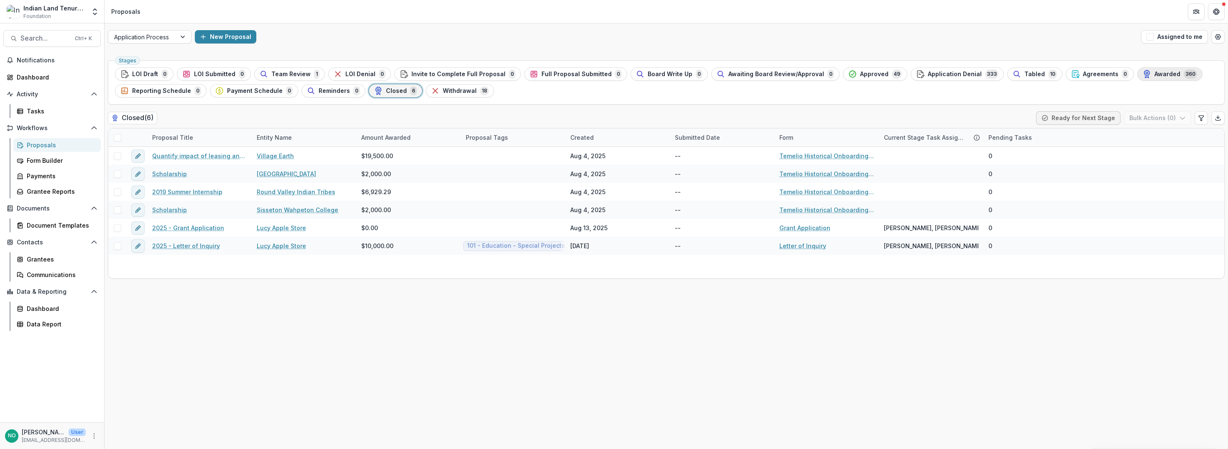
click at [1152, 75] on div "Awarded 360" at bounding box center [1170, 73] width 54 height 9
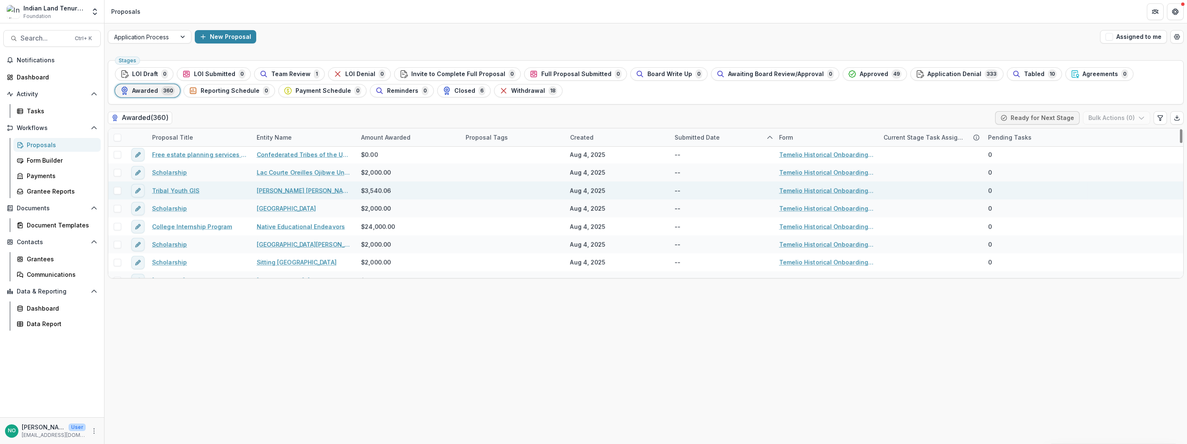
scroll to position [1184, 0]
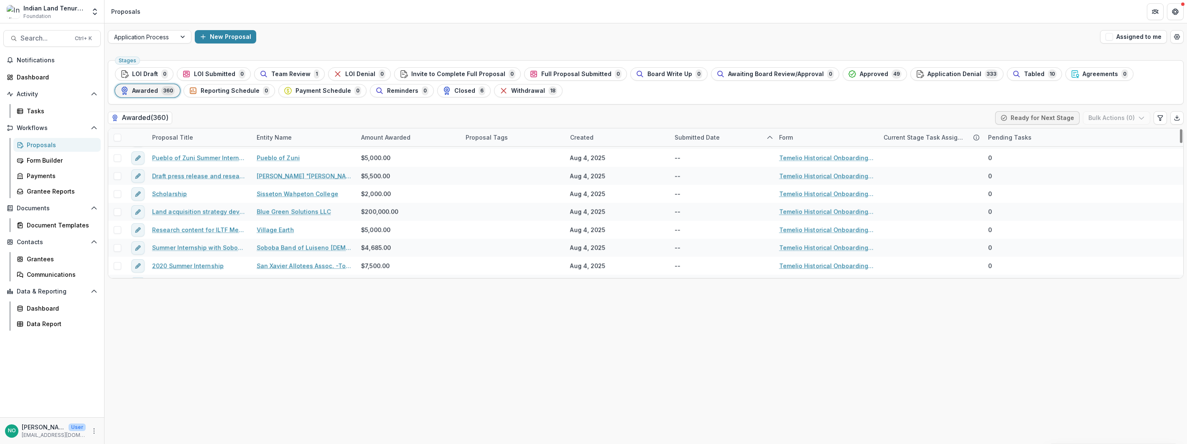
click at [160, 134] on div "Proposal Title" at bounding box center [172, 137] width 51 height 9
click at [269, 134] on div "Entity Name" at bounding box center [274, 137] width 45 height 9
click at [276, 177] on span "Sort Ascending" at bounding box center [290, 173] width 44 height 7
click at [278, 171] on span "Sort Ascending" at bounding box center [290, 173] width 44 height 7
click at [246, 359] on div "Stages LOI Draft 0 LOI Submitted 0 Team Review 1 LOI Denial 0 Invite to Complet…" at bounding box center [646, 250] width 1083 height 387
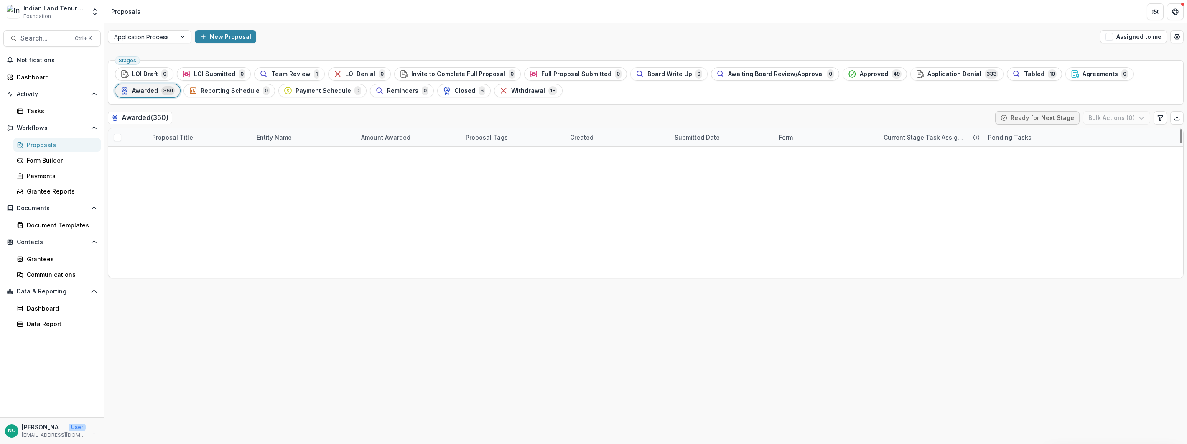
scroll to position [0, 0]
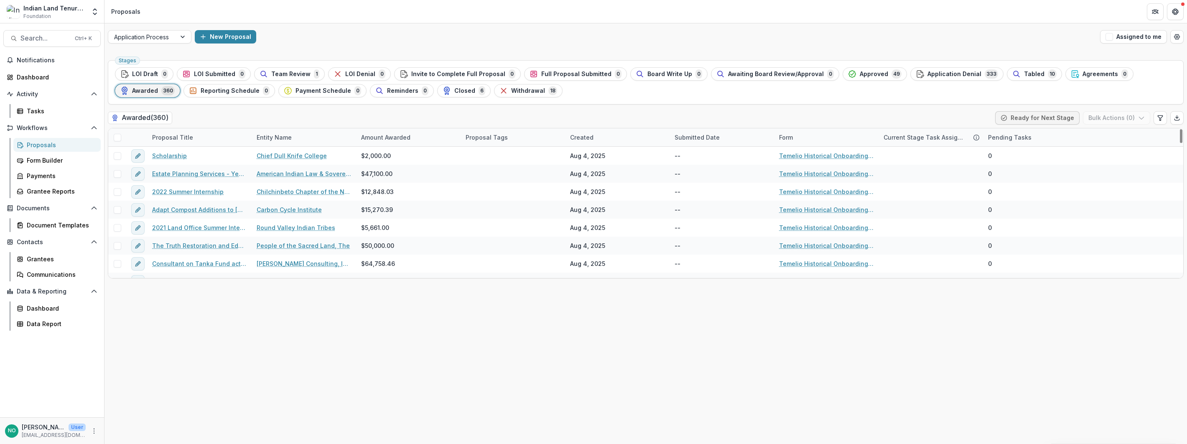
click at [288, 140] on div "Entity Name" at bounding box center [274, 137] width 45 height 9
click at [286, 178] on button "Sort Ascending" at bounding box center [303, 173] width 100 height 13
click at [280, 189] on span "Sort Descending" at bounding box center [292, 188] width 48 height 7
click at [270, 137] on div "Entity Name" at bounding box center [274, 137] width 45 height 9
click at [279, 132] on div "Entity Name" at bounding box center [304, 137] width 105 height 18
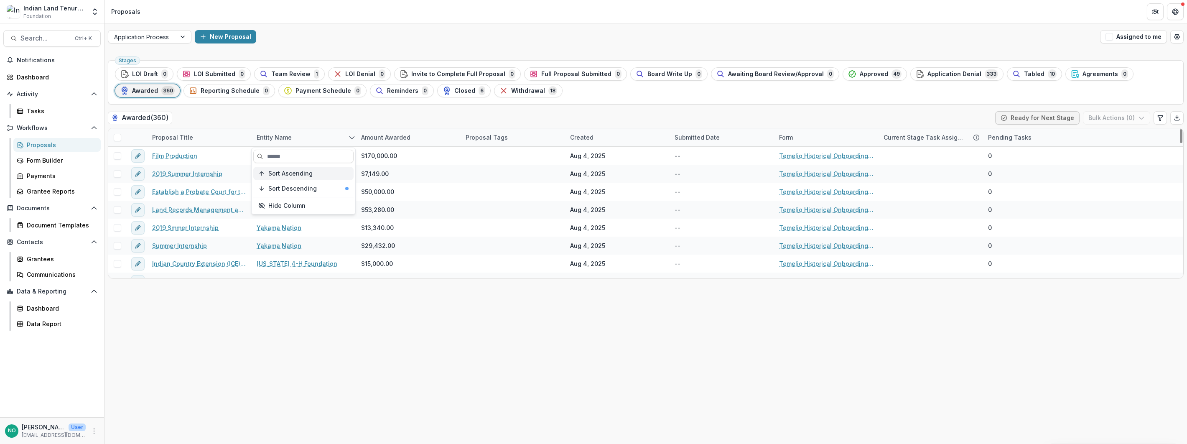
click at [282, 173] on span "Sort Ascending" at bounding box center [290, 173] width 44 height 7
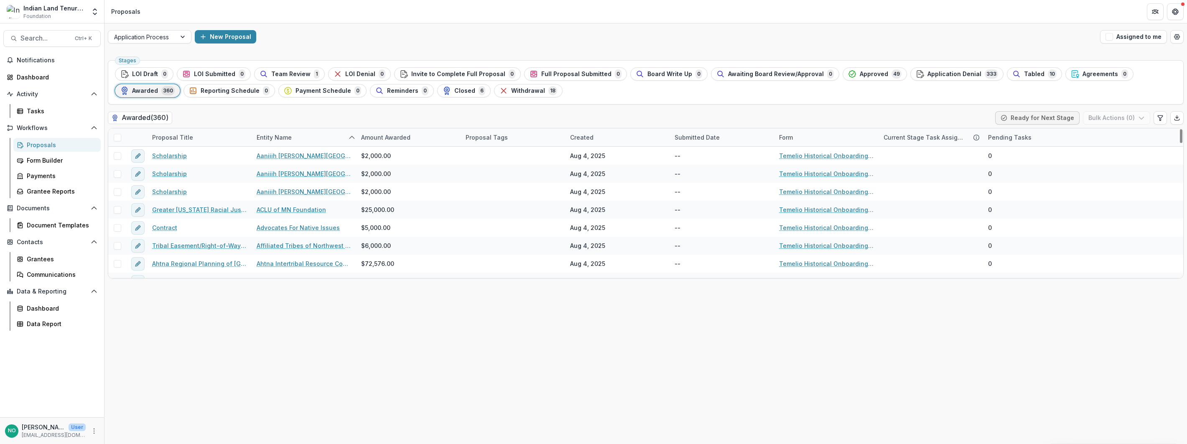
click at [288, 370] on div "Stages LOI Draft 0 LOI Submitted 0 Team Review 1 LOI Denial 0 Invite to Complet…" at bounding box center [646, 250] width 1083 height 387
click at [23, 261] on link "Grantees" at bounding box center [56, 259] width 87 height 14
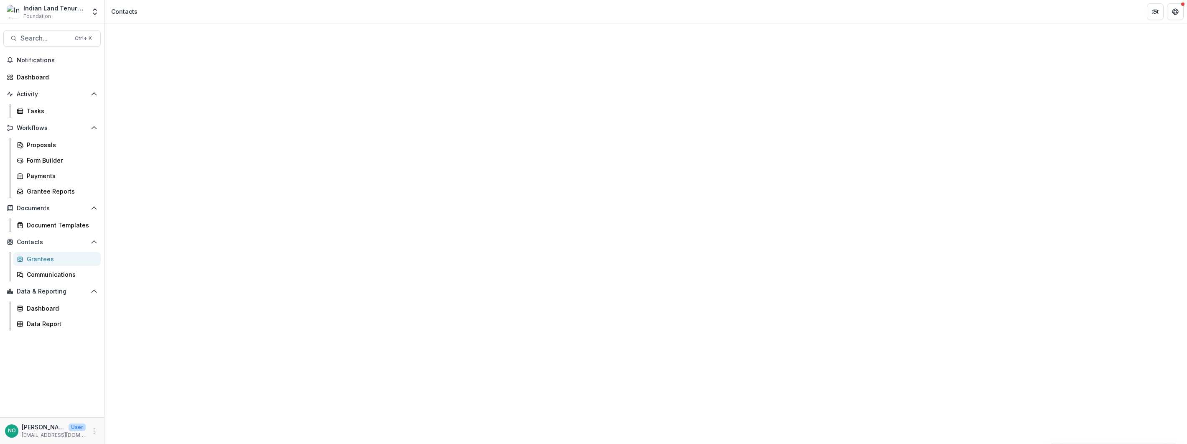
click at [152, 135] on span "Sort Ascending" at bounding box center [165, 137] width 44 height 7
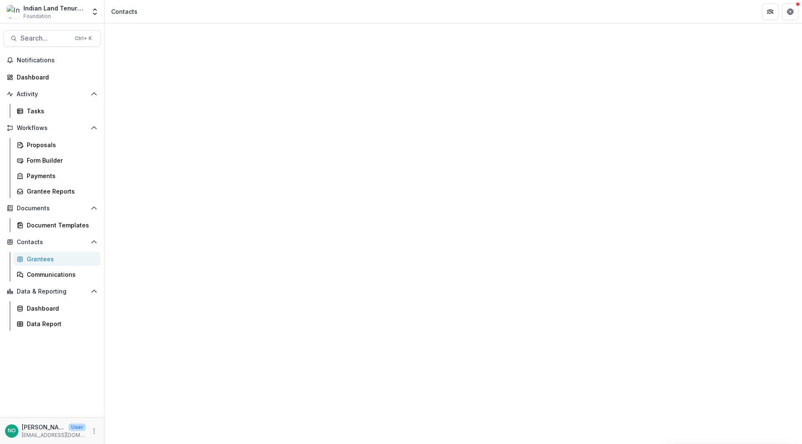
scroll to position [1555, 0]
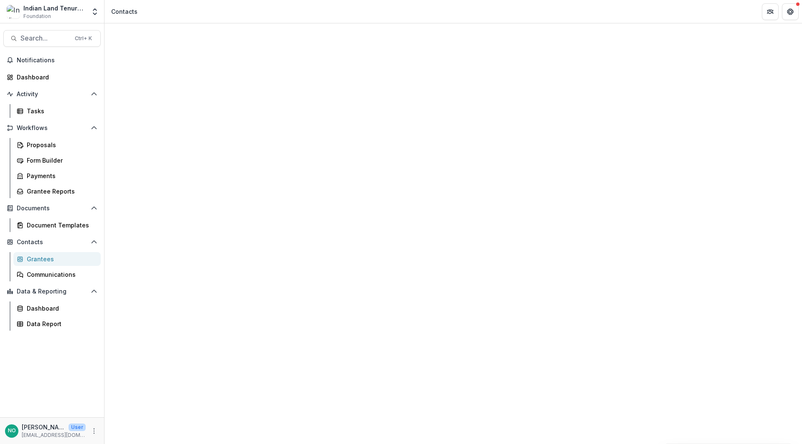
click at [36, 141] on div "Proposals" at bounding box center [60, 144] width 67 height 9
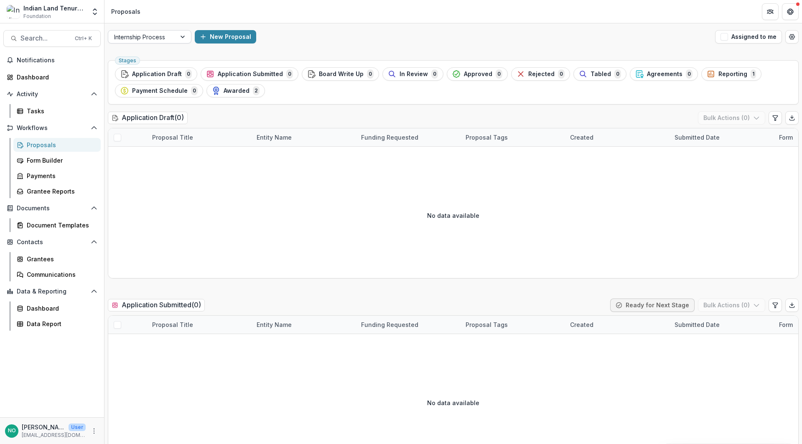
click at [145, 36] on div at bounding box center [142, 37] width 56 height 10
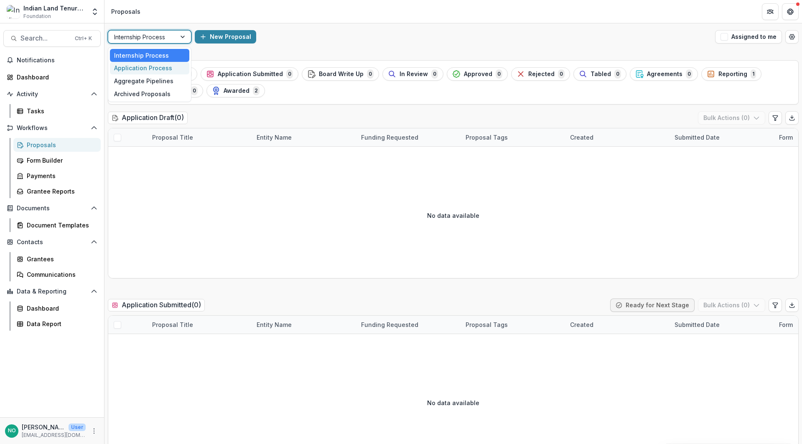
click at [135, 68] on div "Application Process" at bounding box center [149, 68] width 79 height 13
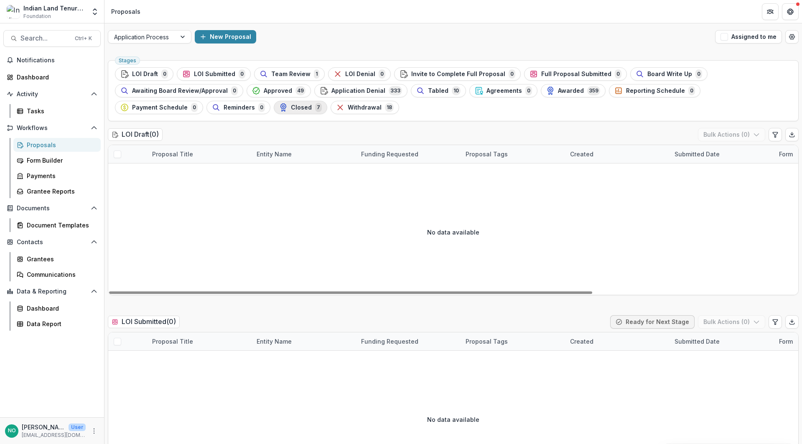
click at [291, 109] on span "Closed" at bounding box center [301, 107] width 21 height 7
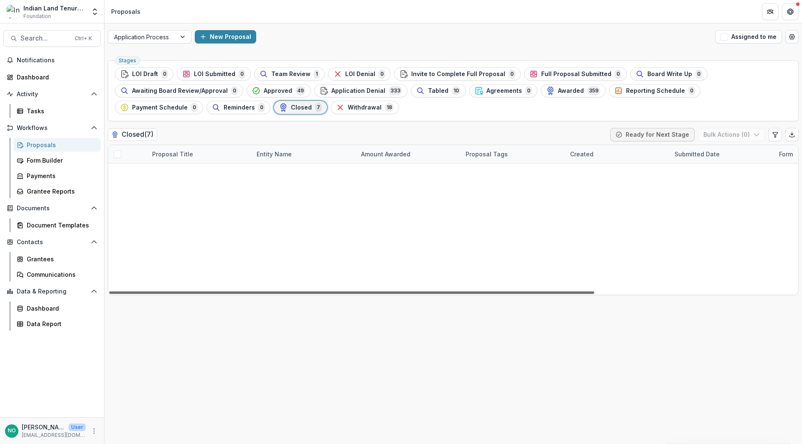
drag, startPoint x: 193, startPoint y: 293, endPoint x: -90, endPoint y: 317, distance: 284.5
click at [109, 294] on div at bounding box center [351, 292] width 485 height 3
click at [154, 242] on link "2025 - Grant Application" at bounding box center [188, 244] width 72 height 9
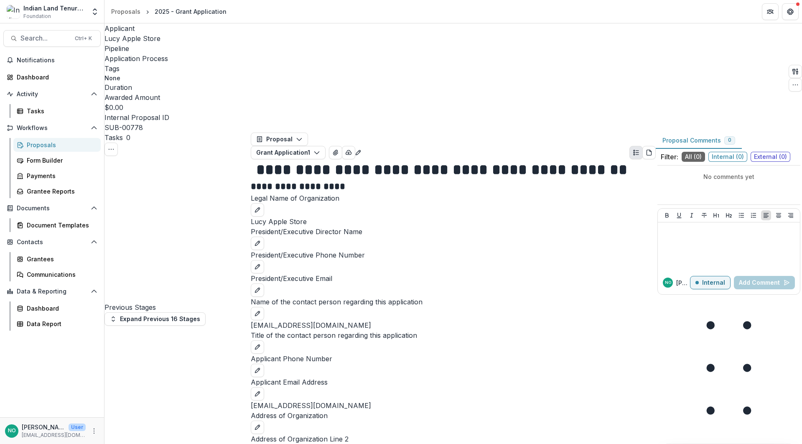
click at [158, 13] on div "2025 - Grant Application" at bounding box center [191, 11] width 72 height 9
click at [129, 15] on div "Proposals" at bounding box center [125, 11] width 29 height 9
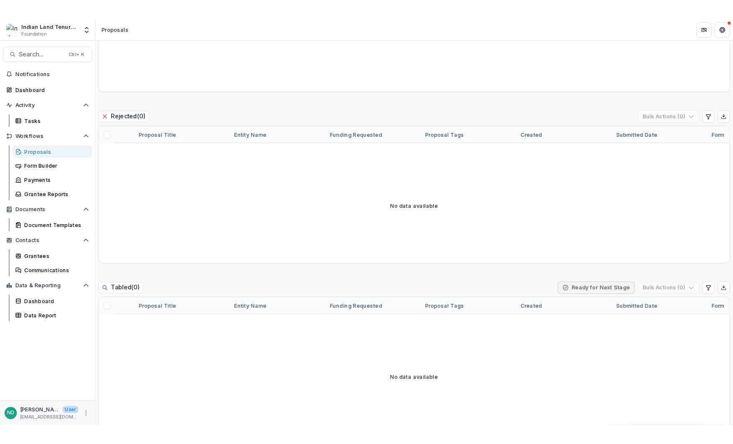
scroll to position [1184, 0]
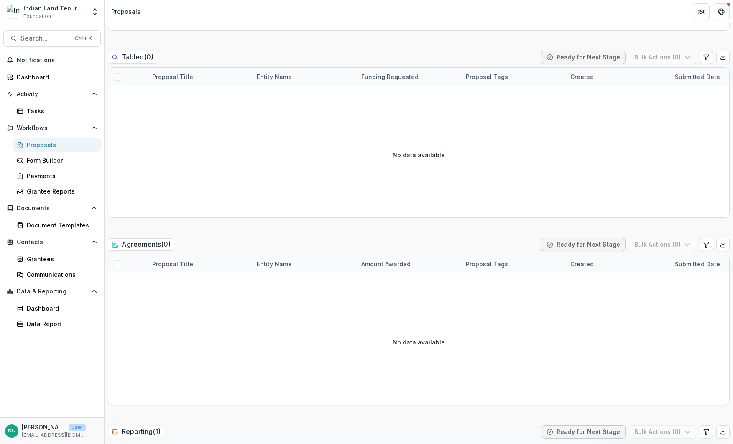
click at [41, 145] on div "Proposals" at bounding box center [60, 144] width 67 height 9
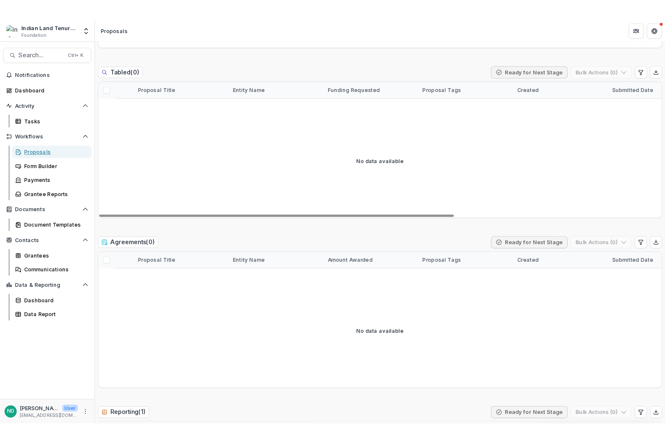
scroll to position [0, 0]
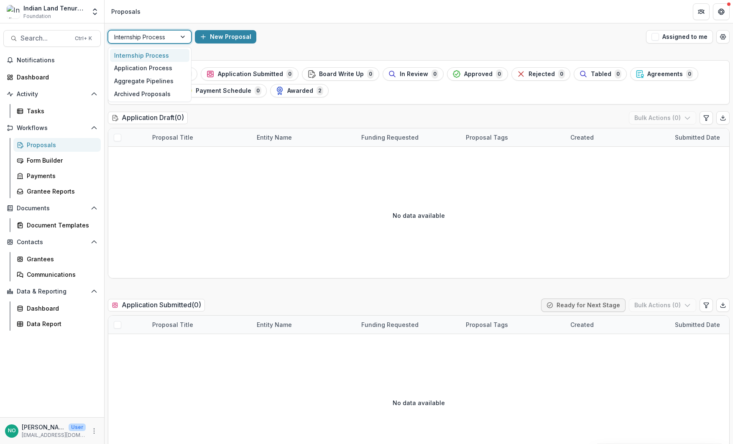
click at [154, 38] on div at bounding box center [142, 37] width 56 height 10
click at [156, 71] on div "Application Process" at bounding box center [149, 68] width 79 height 13
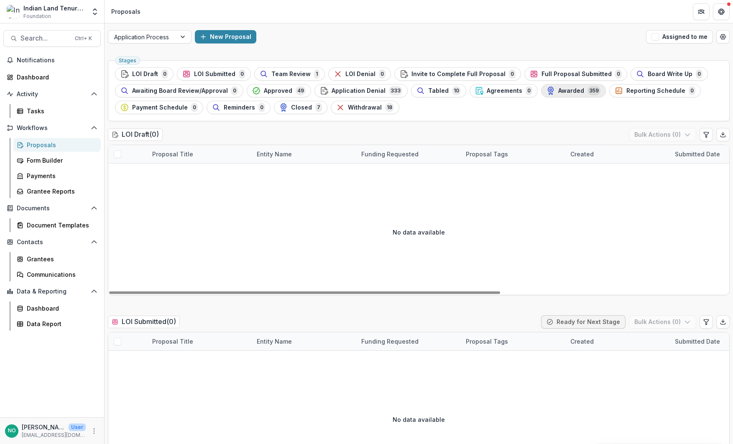
click at [558, 89] on span "Awarded" at bounding box center [571, 90] width 26 height 7
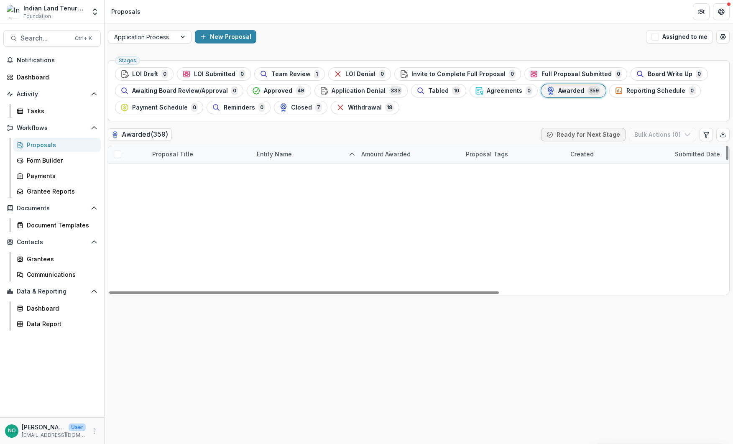
click at [117, 173] on span at bounding box center [118, 173] width 8 height 8
click at [119, 185] on div at bounding box center [117, 190] width 18 height 18
click at [114, 205] on label at bounding box center [118, 209] width 8 height 8
click at [117, 228] on span at bounding box center [118, 227] width 8 height 8
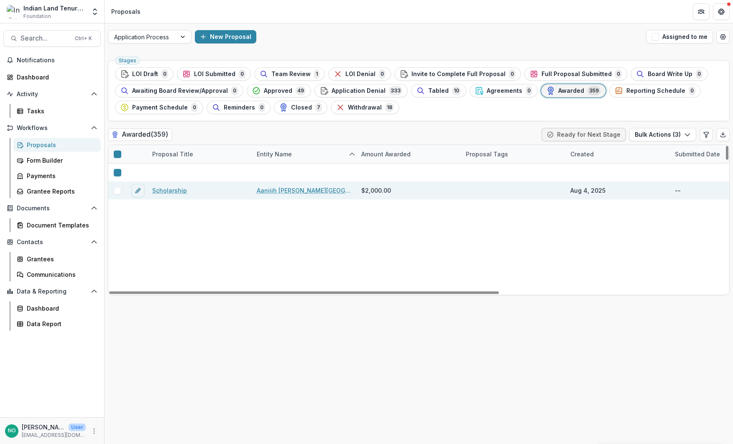
click at [118, 191] on span at bounding box center [118, 191] width 8 height 8
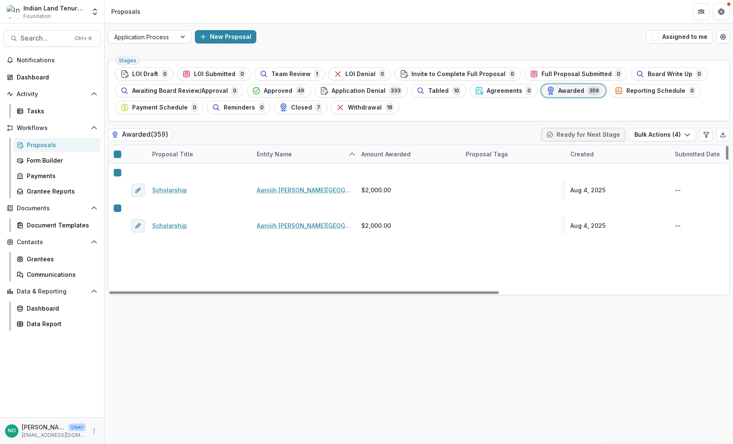
click at [120, 243] on span at bounding box center [118, 245] width 8 height 8
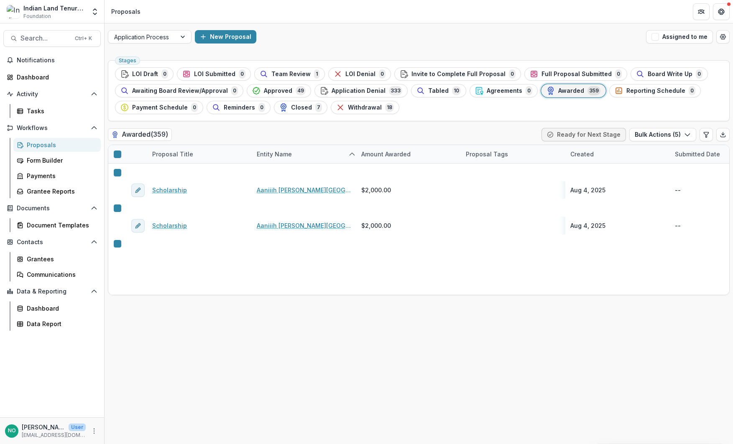
click at [268, 403] on div "Stages LOI Draft 0 LOI Submitted 0 Team Review 1 LOI Denial 0 Invite to Complet…" at bounding box center [419, 250] width 628 height 387
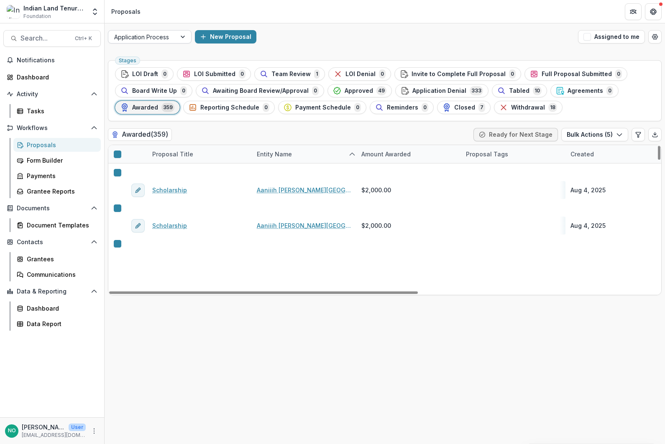
click at [141, 40] on div at bounding box center [142, 37] width 56 height 10
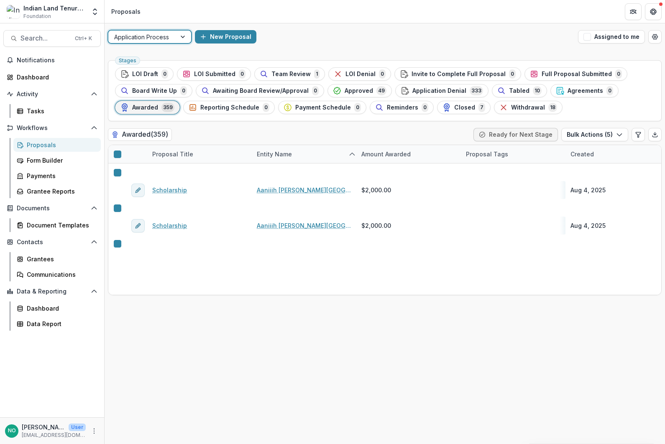
click at [141, 40] on div at bounding box center [142, 37] width 56 height 10
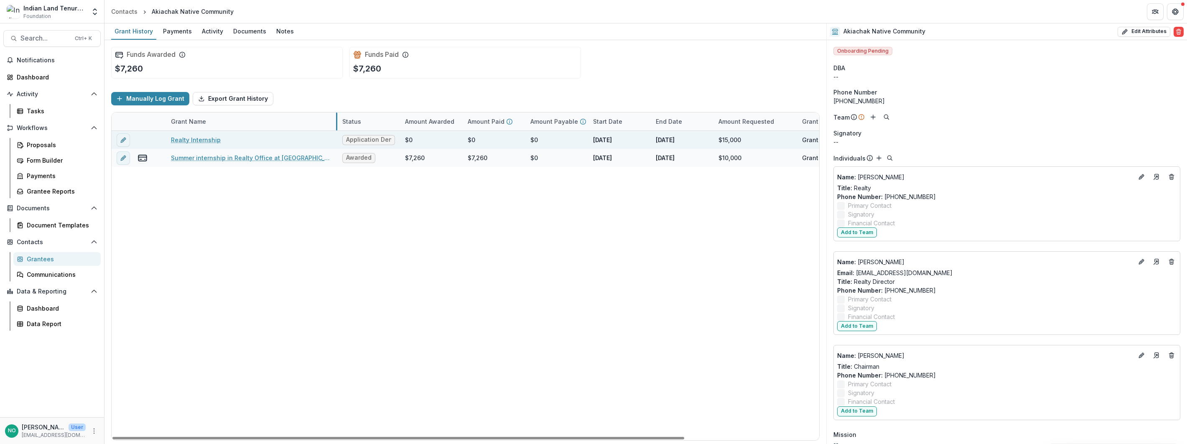
drag, startPoint x: 270, startPoint y: 123, endPoint x: 337, endPoint y: 132, distance: 67.9
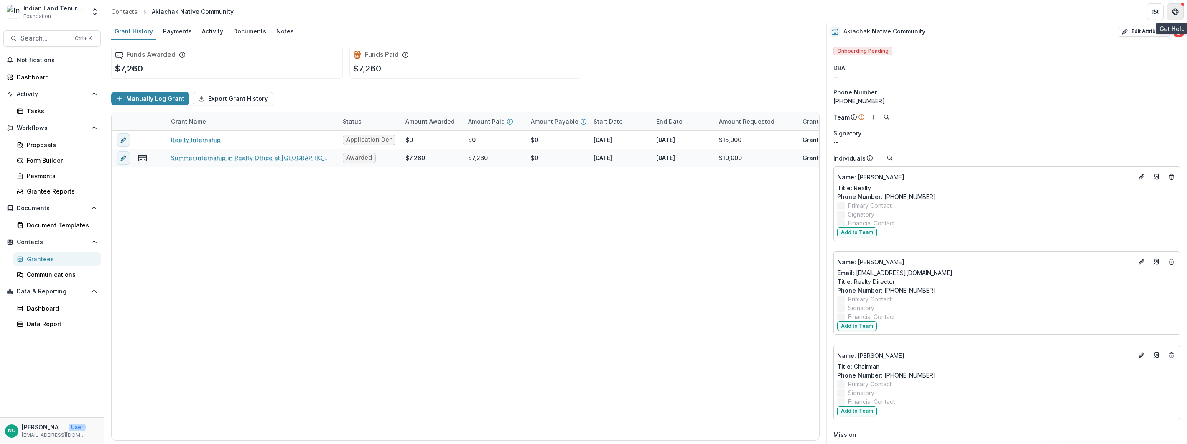
click at [1175, 11] on icon "Get Help" at bounding box center [1175, 11] width 7 height 7
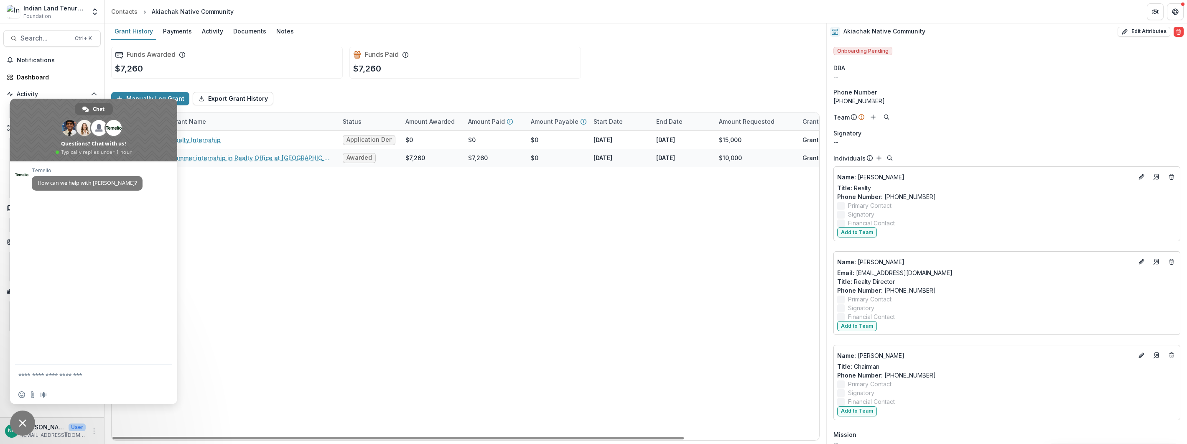
click at [18, 423] on span "Close chat" at bounding box center [22, 423] width 25 height 25
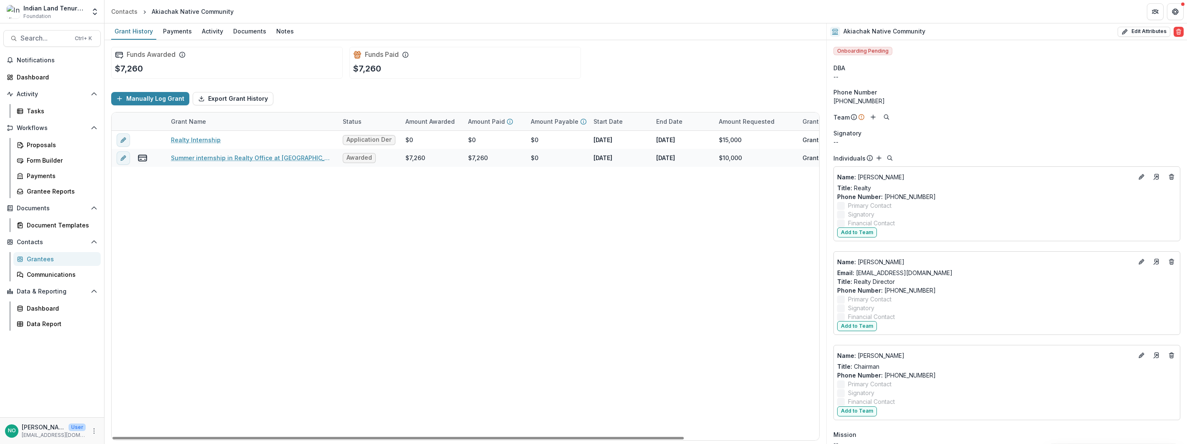
drag, startPoint x: 403, startPoint y: 122, endPoint x: 419, endPoint y: 119, distance: 16.2
click at [423, 119] on div "Amount Awarded" at bounding box center [430, 121] width 59 height 9
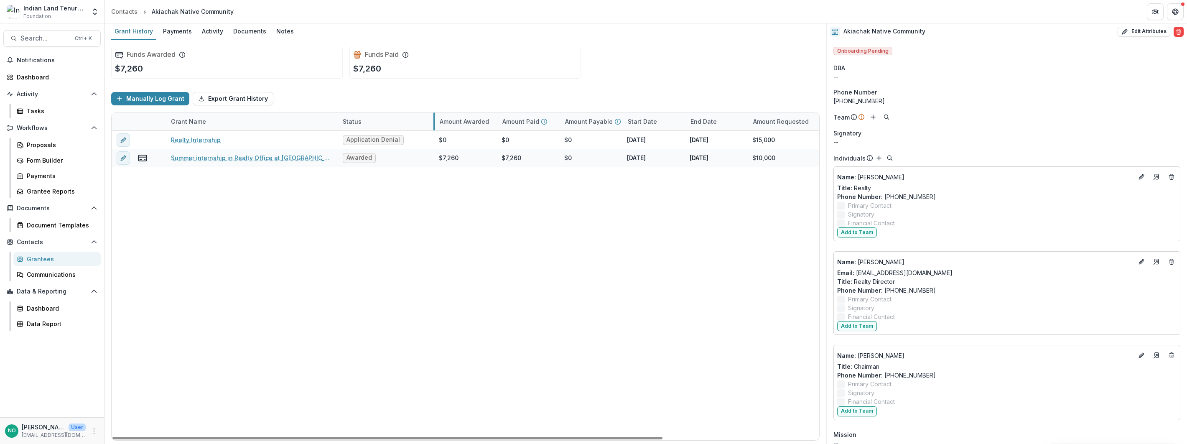
drag, startPoint x: 399, startPoint y: 120, endPoint x: 434, endPoint y: 116, distance: 34.5
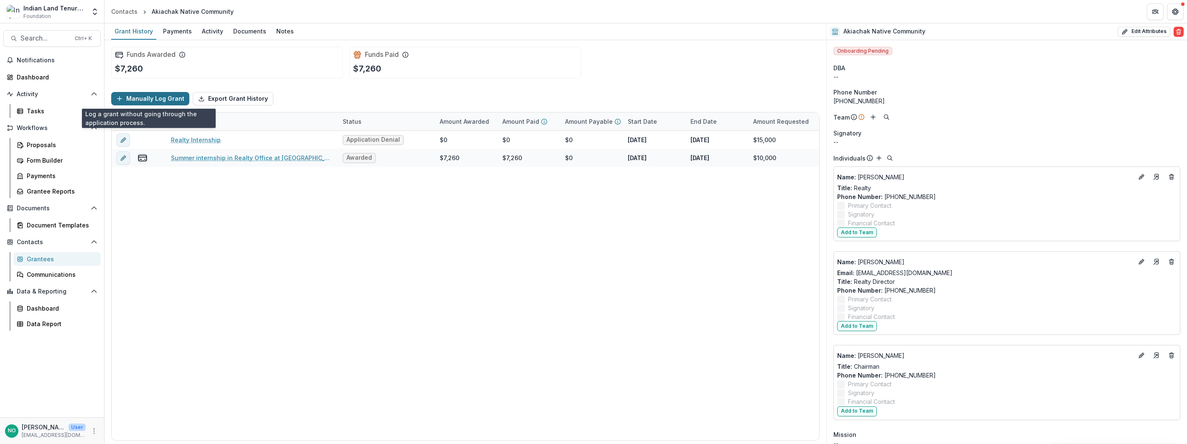
click at [135, 100] on button "Manually Log Grant" at bounding box center [150, 98] width 78 height 13
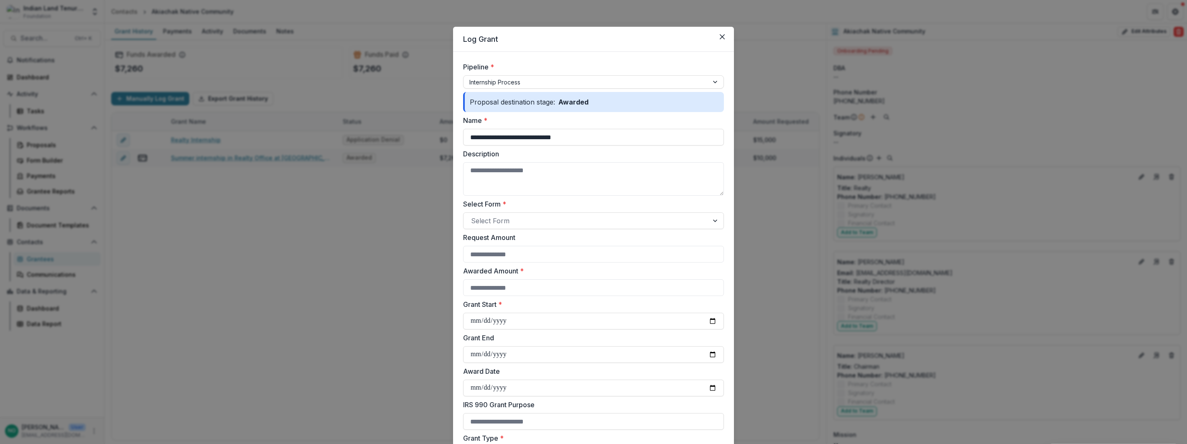
click at [672, 37] on header "Log Grant" at bounding box center [593, 39] width 281 height 25
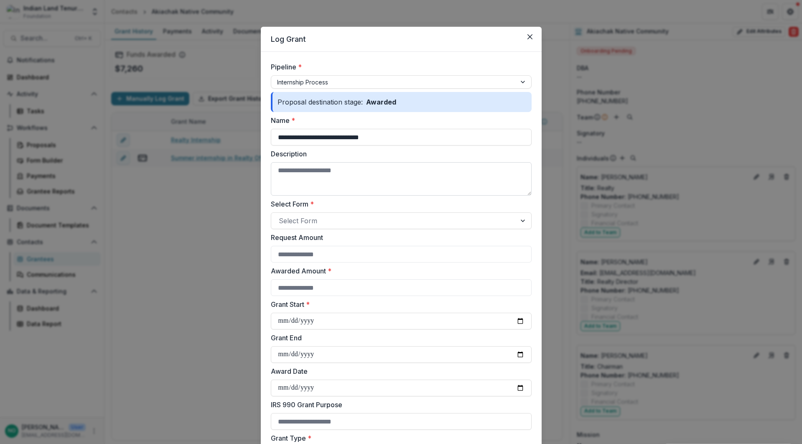
click at [293, 177] on textarea "Description" at bounding box center [401, 178] width 261 height 33
type textarea "**********"
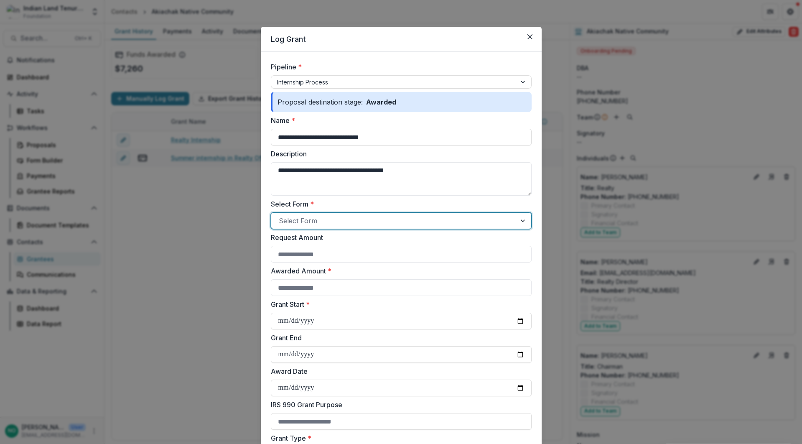
drag, startPoint x: 336, startPoint y: 228, endPoint x: 329, endPoint y: 220, distance: 10.7
click at [336, 227] on div "Select Form" at bounding box center [401, 220] width 261 height 17
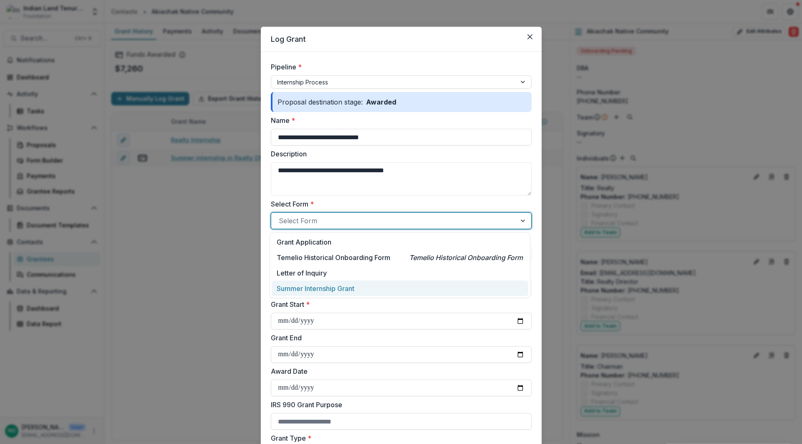
click at [322, 291] on p "Summer Internship Grant" at bounding box center [316, 288] width 78 height 10
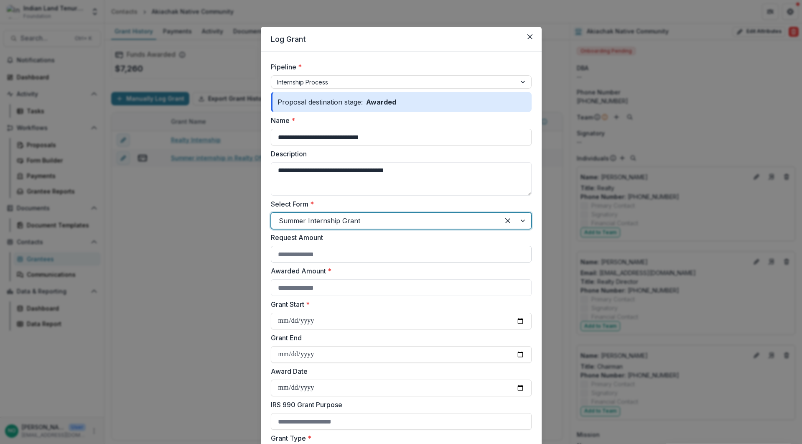
click at [302, 248] on input "Request Amount" at bounding box center [401, 254] width 261 height 17
type input "*****"
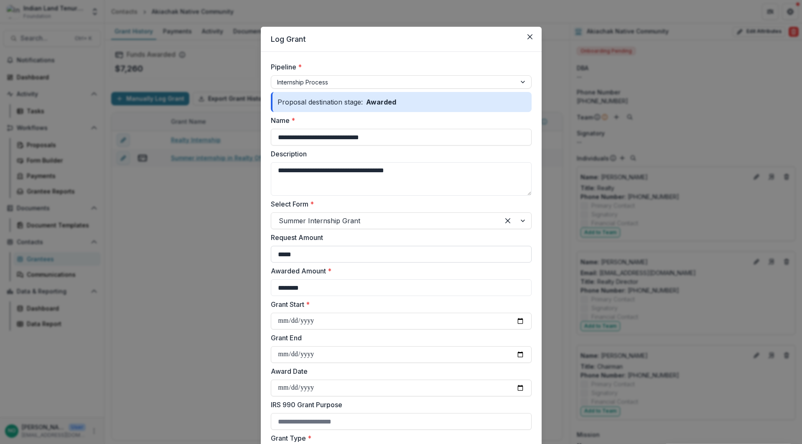
type input "*****"
type input "**********"
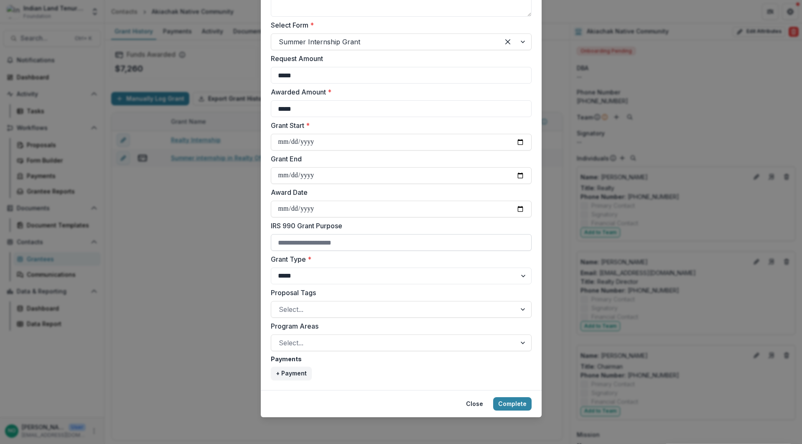
click at [307, 241] on input "IRS 990 Grant Purpose" at bounding box center [401, 242] width 261 height 17
click at [287, 237] on input "IRS 990 Grant Purpose" at bounding box center [401, 242] width 261 height 17
type input "**********"
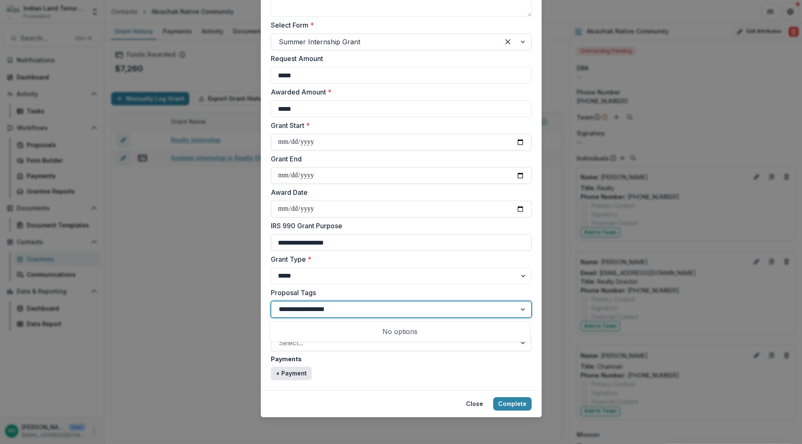
type input "**********"
click at [277, 369] on button "+ Payment" at bounding box center [291, 373] width 41 height 13
select select "****"
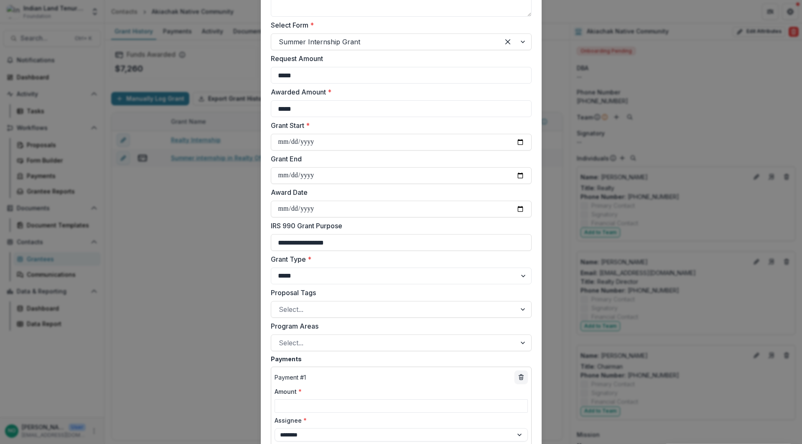
scroll to position [387, 0]
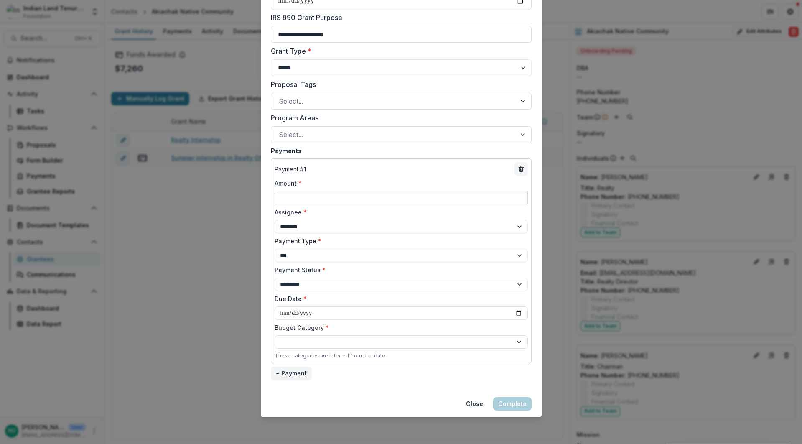
click at [288, 202] on input "Amount *" at bounding box center [401, 197] width 253 height 13
type input "****"
select select "**********"
click at [289, 262] on select "**********" at bounding box center [401, 255] width 253 height 13
select select "*****"
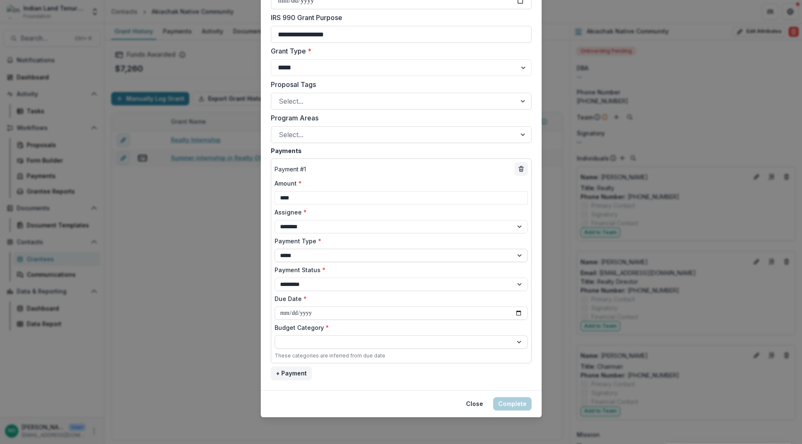
click at [275, 249] on select "**********" at bounding box center [401, 255] width 253 height 13
click at [291, 280] on select "**********" at bounding box center [401, 284] width 253 height 13
click at [290, 280] on select "**********" at bounding box center [401, 284] width 253 height 13
click at [287, 314] on input "Due Date *" at bounding box center [401, 312] width 253 height 13
type input "**********"
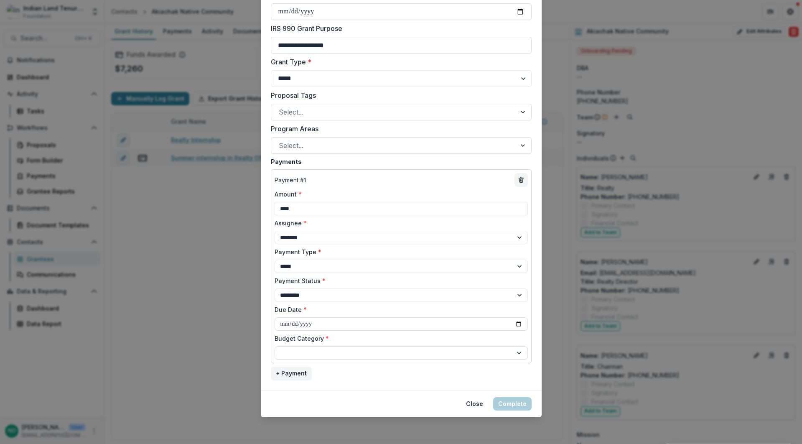
scroll to position [376, 0]
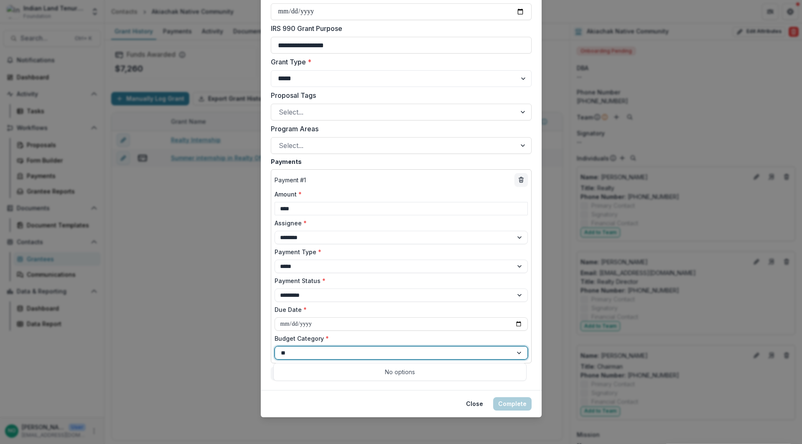
type input "*"
type input "**"
click at [344, 373] on div "Grants --> Internship" at bounding box center [400, 371] width 249 height 13
click at [305, 110] on div at bounding box center [394, 112] width 230 height 12
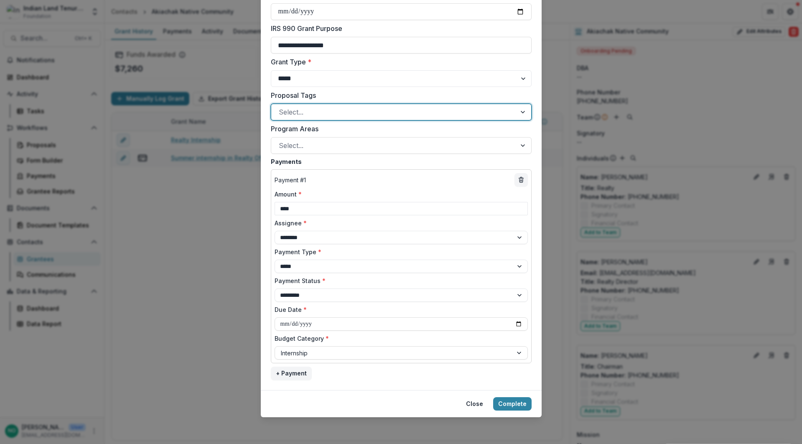
click at [305, 110] on div at bounding box center [394, 112] width 230 height 12
click at [305, 108] on div at bounding box center [394, 112] width 230 height 12
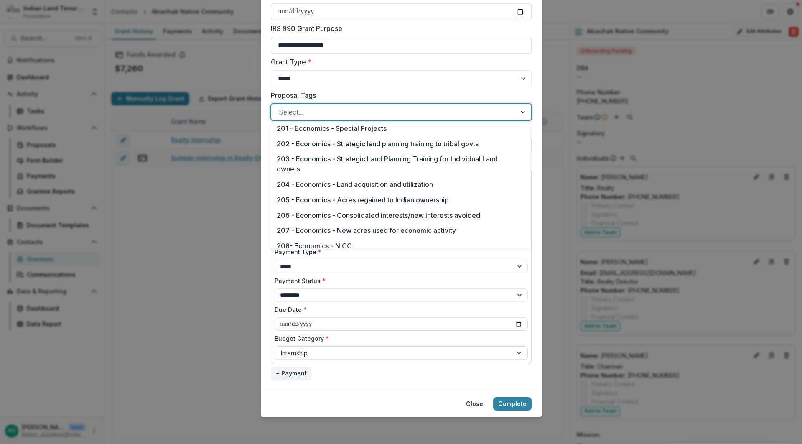
scroll to position [187, 0]
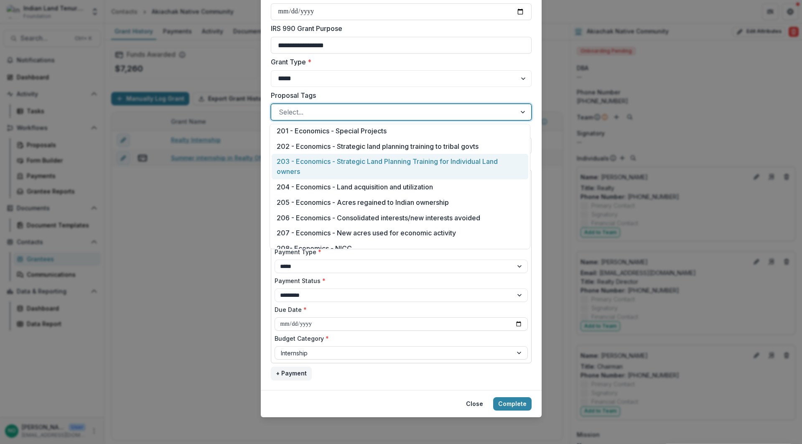
click at [516, 175] on div "203 - Economics - Strategic Land Planning Training for Individual Land owners" at bounding box center [400, 167] width 257 height 26
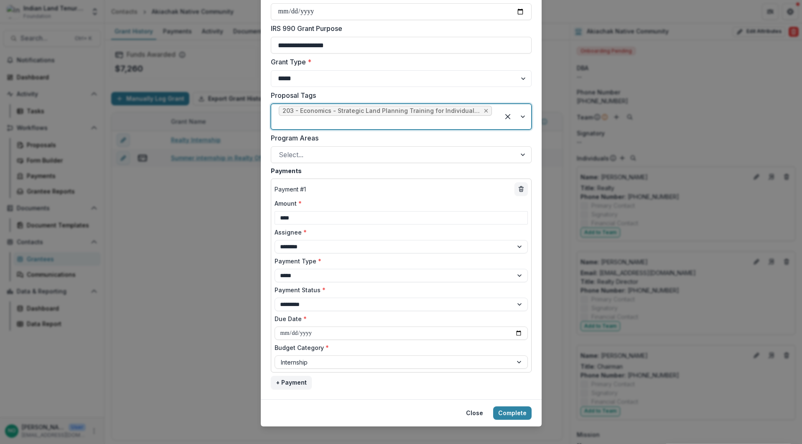
click at [485, 110] on icon "Remove 203 - Economics - Strategic Land Planning Training for Individual Land o…" at bounding box center [487, 111] width 4 height 4
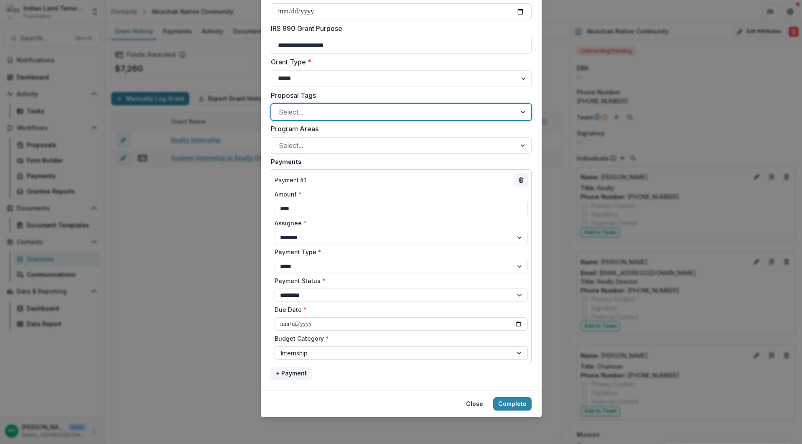
click at [524, 113] on div at bounding box center [523, 112] width 15 height 16
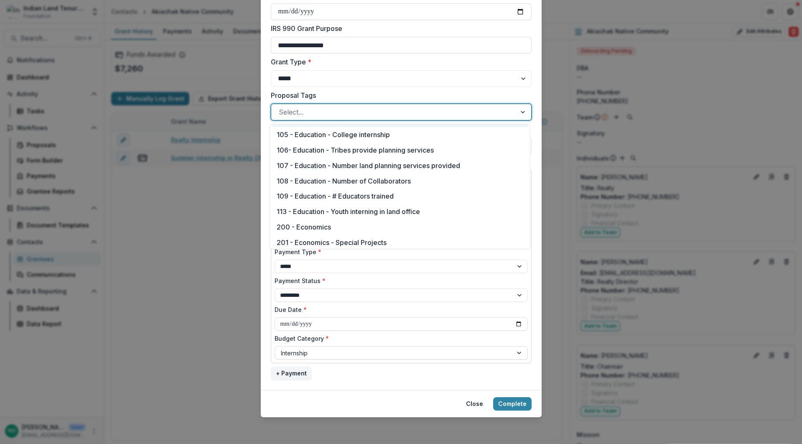
scroll to position [89, 0]
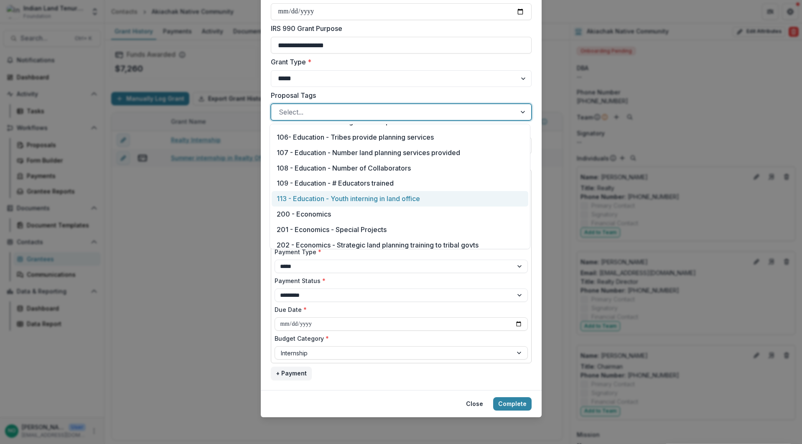
click at [392, 202] on div "113 - Education - Youth interning in land office" at bounding box center [400, 198] width 257 height 15
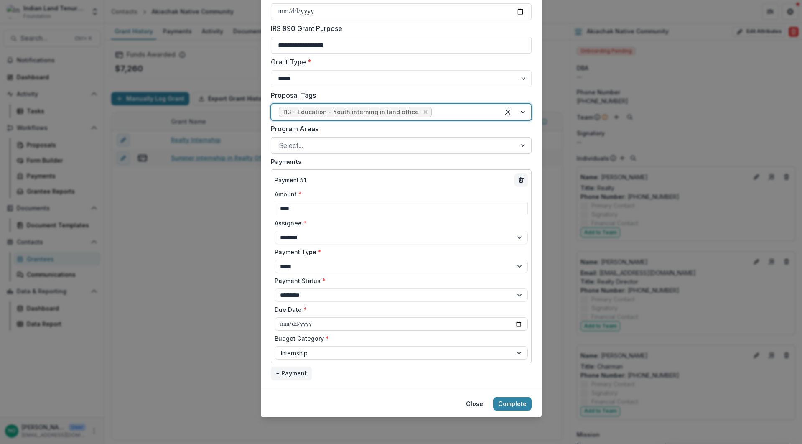
click at [302, 143] on div at bounding box center [394, 146] width 230 height 12
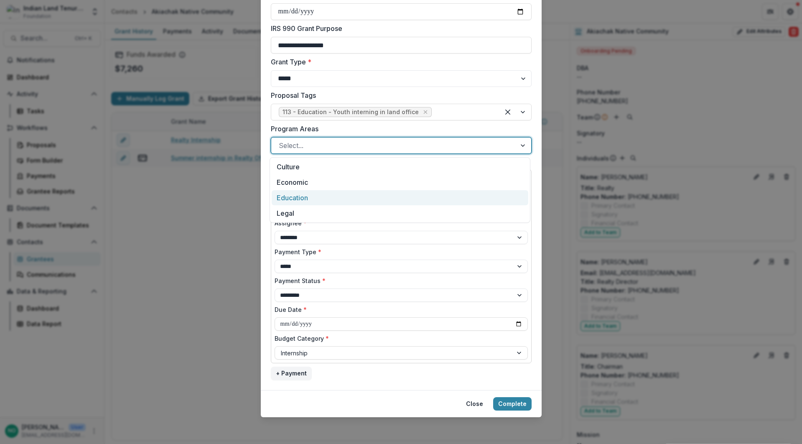
click at [287, 199] on div "Education" at bounding box center [400, 197] width 257 height 15
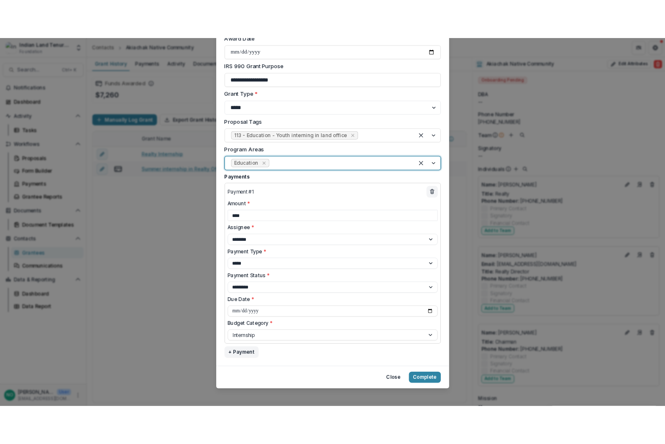
scroll to position [376, 0]
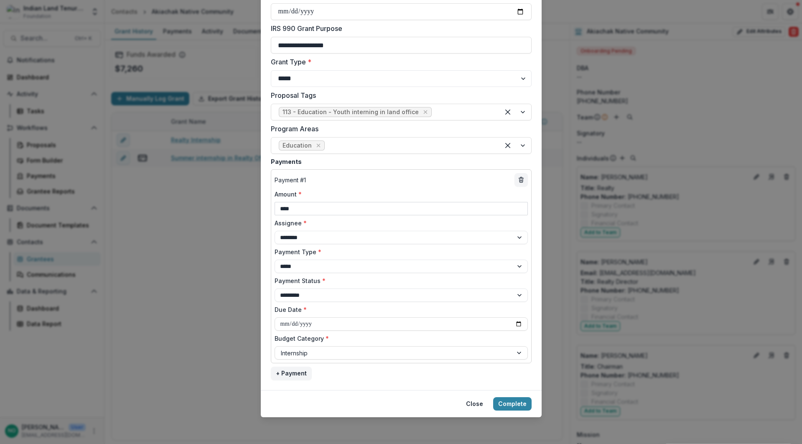
click at [304, 204] on input "****" at bounding box center [401, 208] width 253 height 13
drag, startPoint x: 303, startPoint y: 206, endPoint x: 195, endPoint y: 224, distance: 109.7
click at [195, 224] on div "**********" at bounding box center [401, 222] width 802 height 444
click at [514, 401] on button "Complete" at bounding box center [512, 403] width 38 height 13
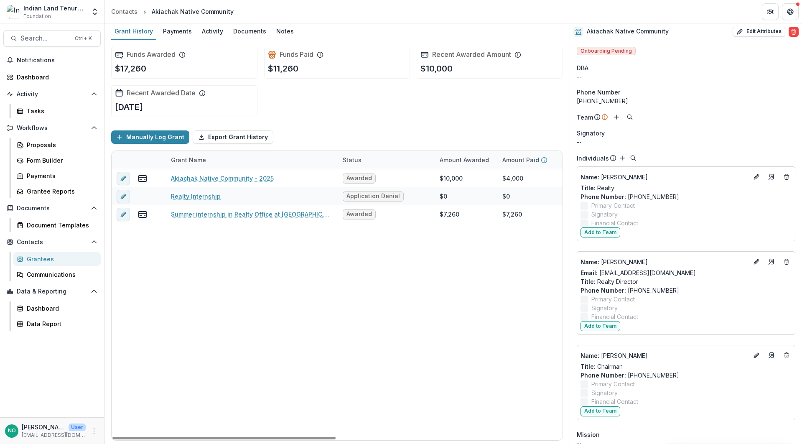
click at [193, 284] on div "Akiachak Native Community - 2025 Awarded $10,000 $4,000 $6,000 [DATE] [DATE] $1…" at bounding box center [566, 304] width 908 height 271
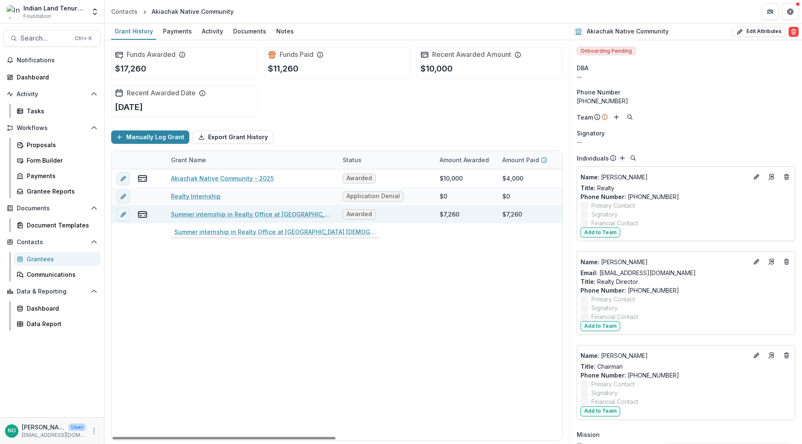
click at [228, 218] on link "Summer internship in Realty Office at [GEOGRAPHIC_DATA] [DEMOGRAPHIC_DATA] Comm…" at bounding box center [252, 214] width 162 height 9
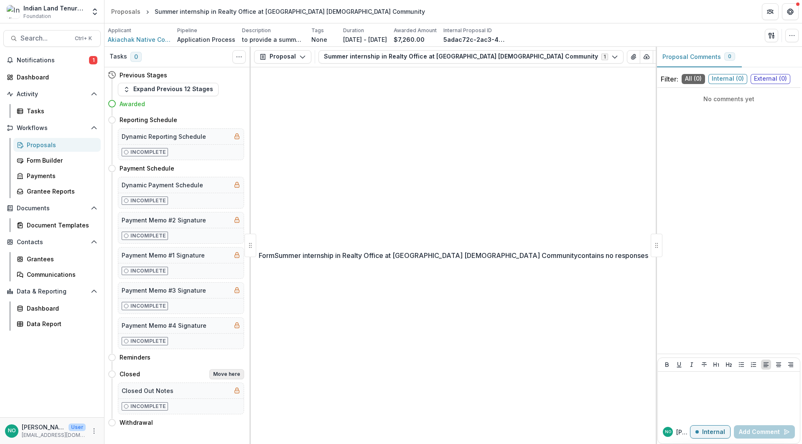
click at [227, 375] on button "Move here" at bounding box center [226, 374] width 35 height 10
select select "******"
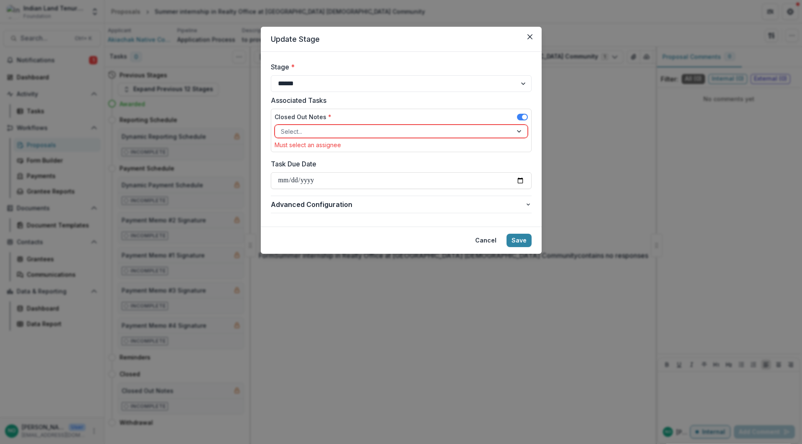
click at [336, 125] on div "Select..." at bounding box center [393, 131] width 237 height 12
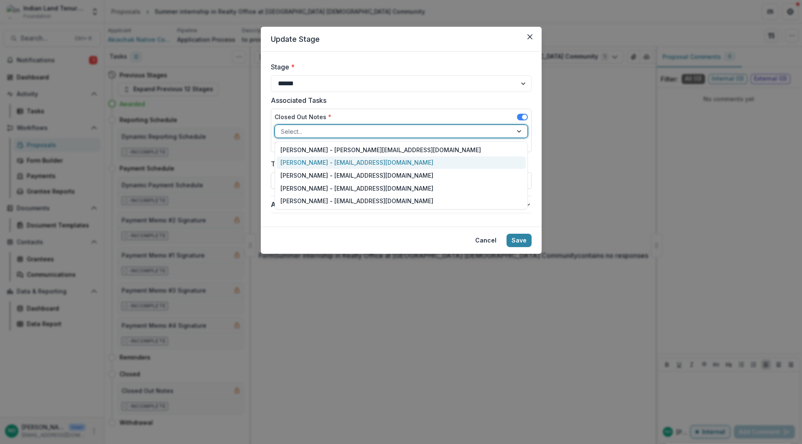
click at [329, 161] on div "[PERSON_NAME] - [EMAIL_ADDRESS][DOMAIN_NAME]" at bounding box center [401, 162] width 249 height 13
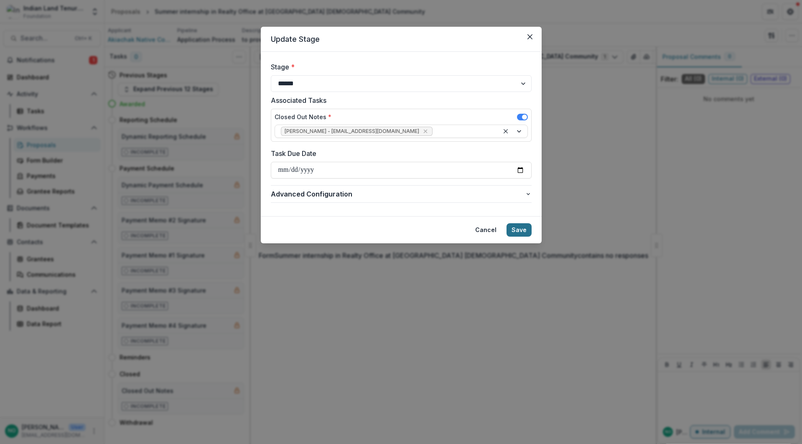
click at [513, 232] on button "Save" at bounding box center [519, 229] width 25 height 13
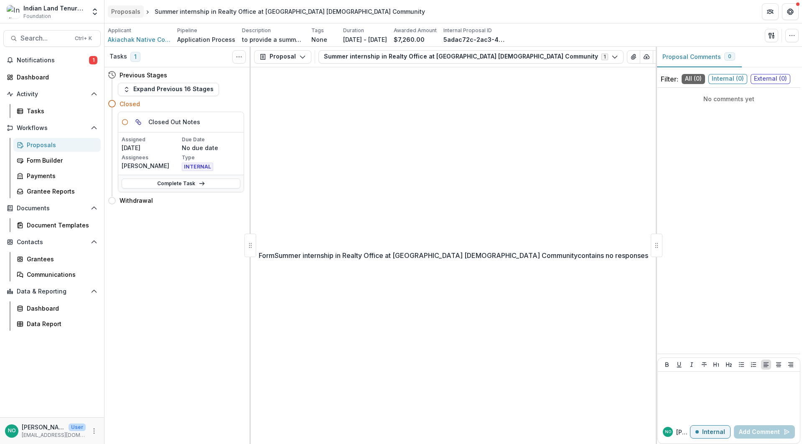
click at [135, 15] on div "Proposals" at bounding box center [125, 11] width 29 height 9
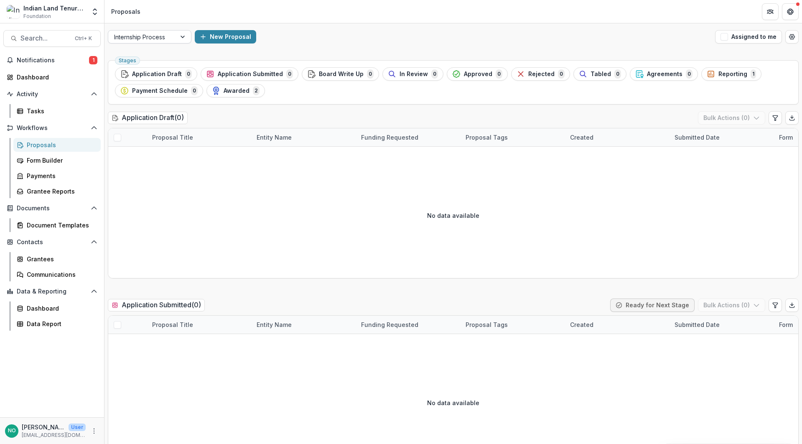
click at [149, 38] on div at bounding box center [142, 37] width 56 height 10
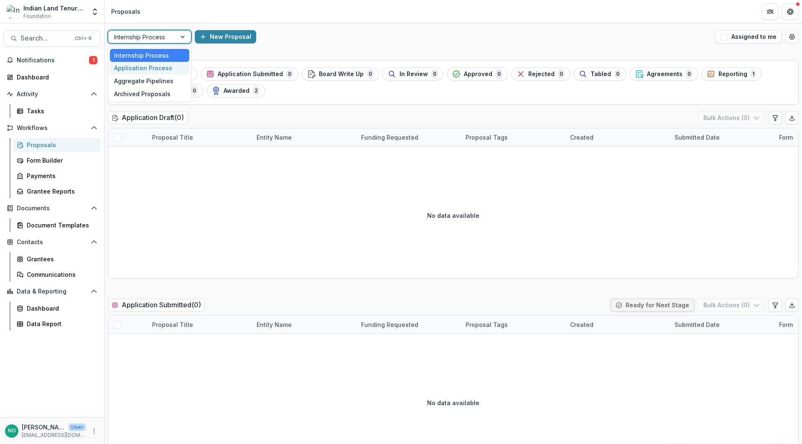
click at [142, 68] on div "Application Process" at bounding box center [149, 68] width 79 height 13
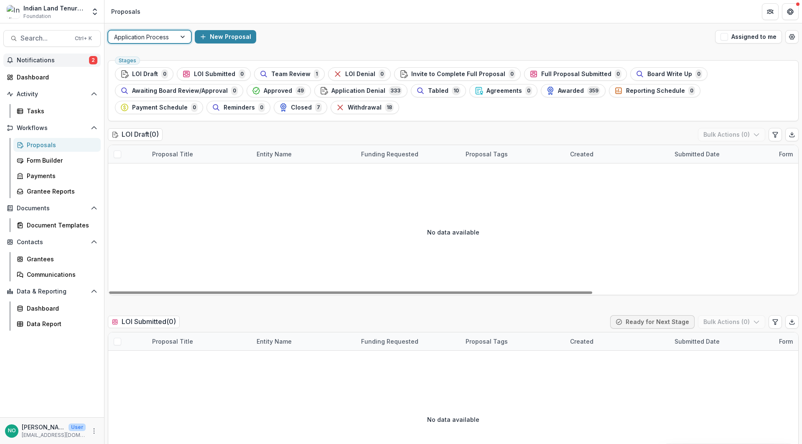
click at [38, 57] on span "Notifications" at bounding box center [53, 60] width 72 height 7
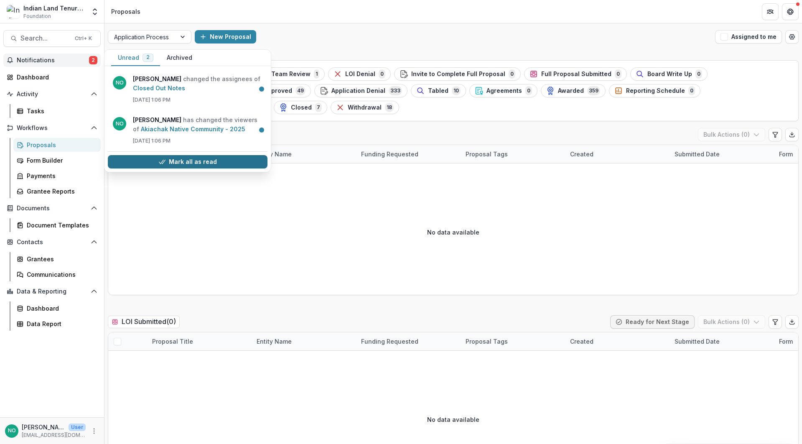
click at [185, 161] on button "Mark all as read" at bounding box center [188, 161] width 160 height 13
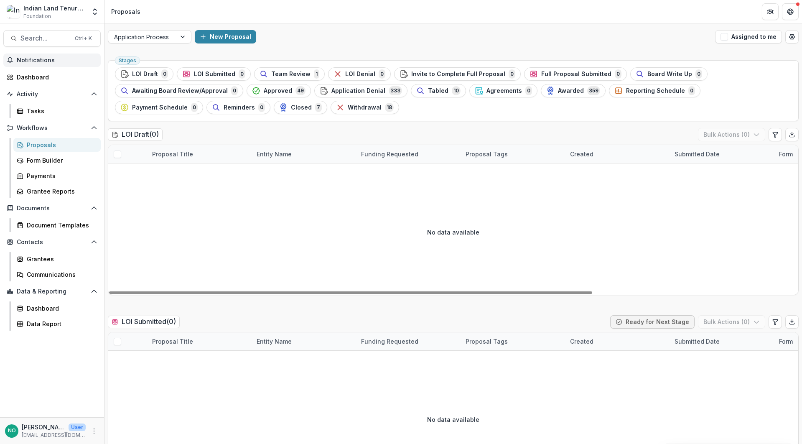
click at [226, 176] on div "No data available" at bounding box center [453, 231] width 690 height 125
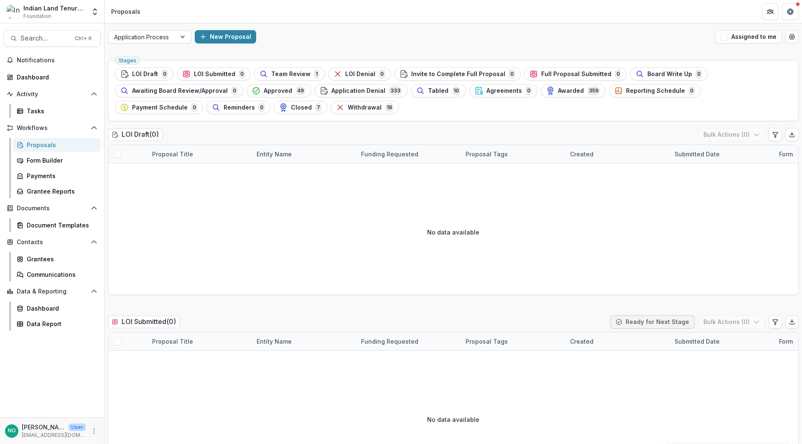
click at [279, 108] on div "Closed 7" at bounding box center [300, 107] width 43 height 9
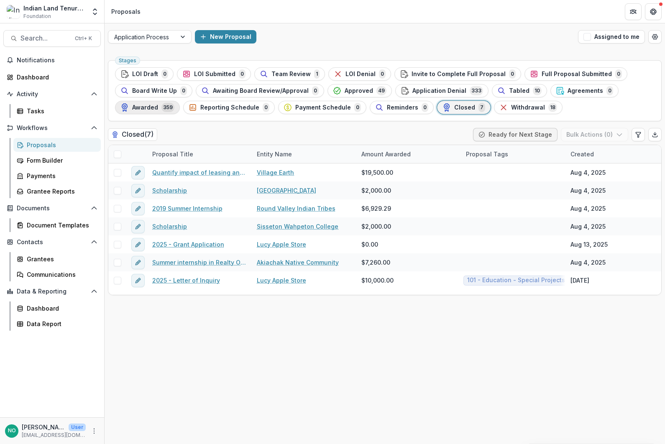
click at [151, 108] on span "Awarded" at bounding box center [145, 107] width 26 height 7
